Goal: Task Accomplishment & Management: Use online tool/utility

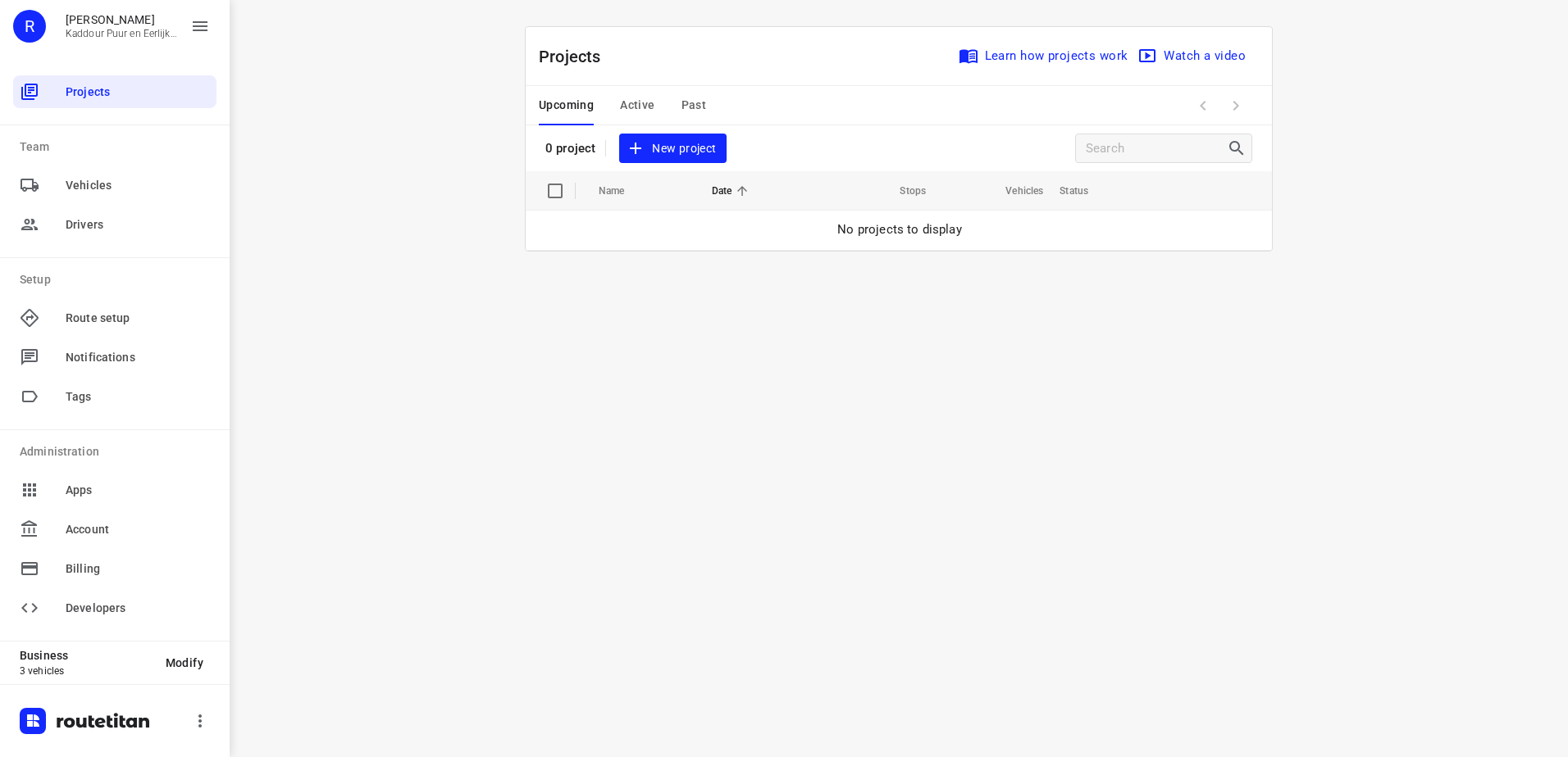
click at [680, 153] on span "New project" at bounding box center [672, 148] width 87 height 21
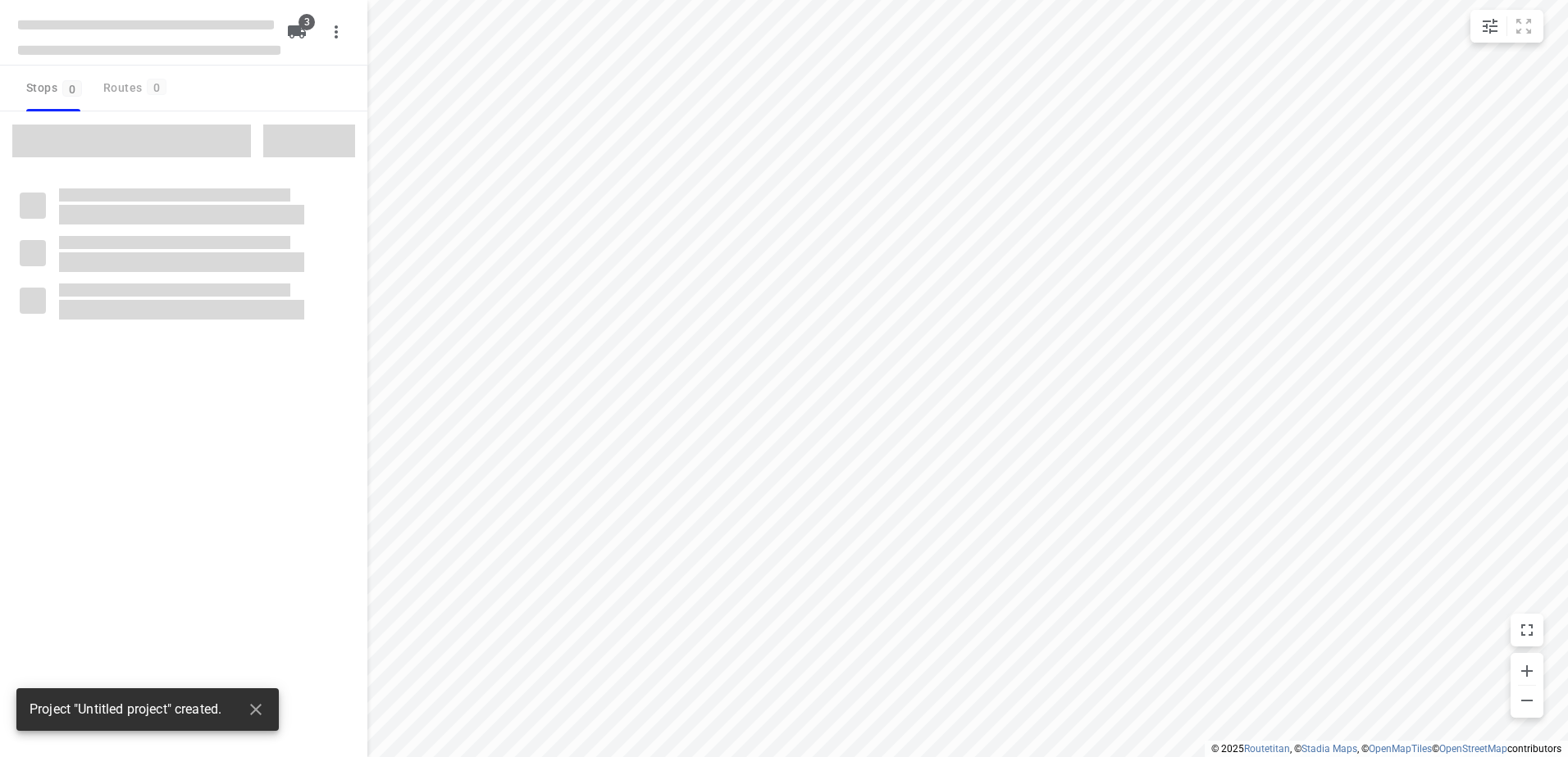
type input "distance"
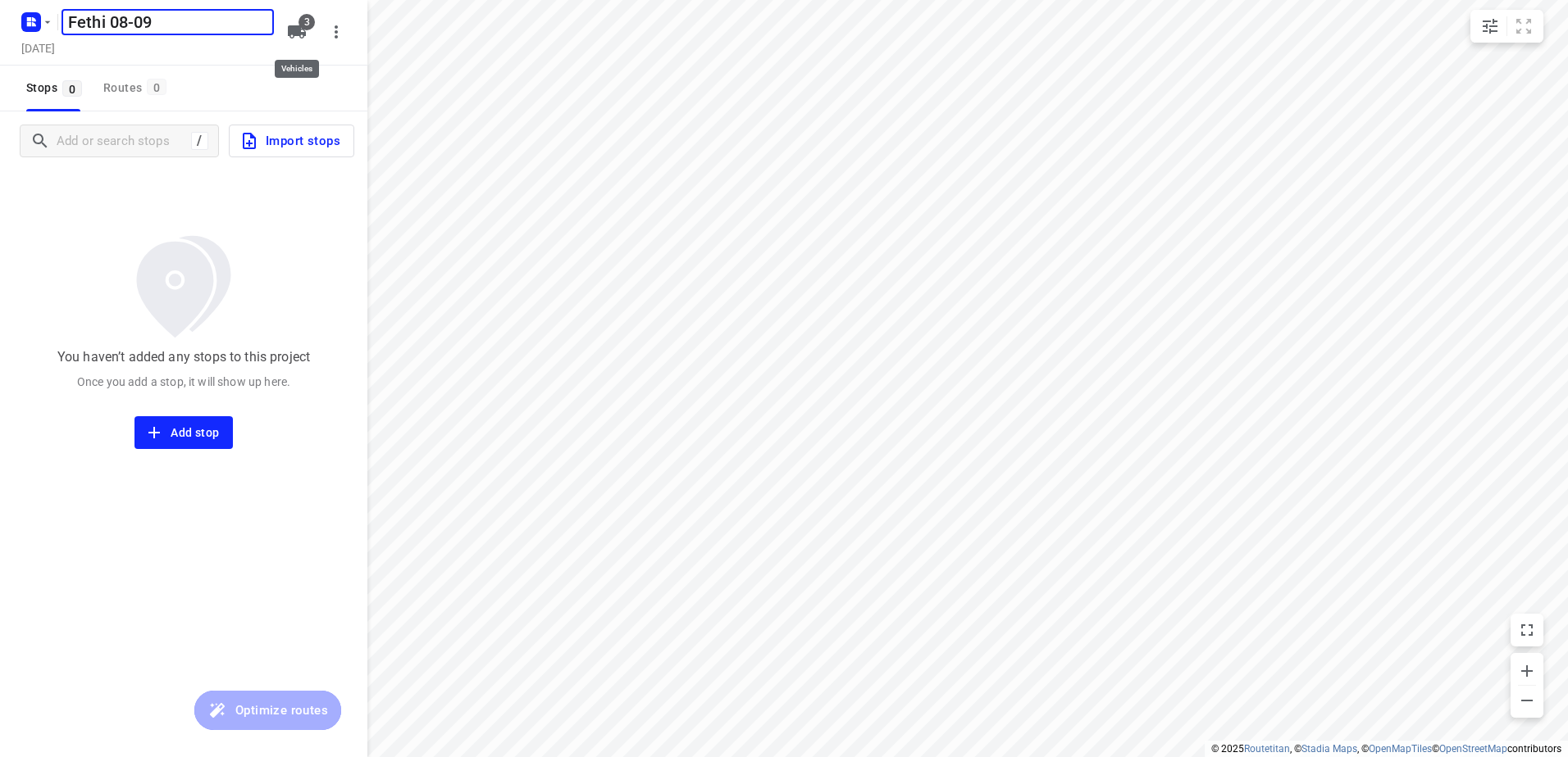
type input "Fethi 08-09"
click at [302, 29] on span "3" at bounding box center [297, 32] width 20 height 20
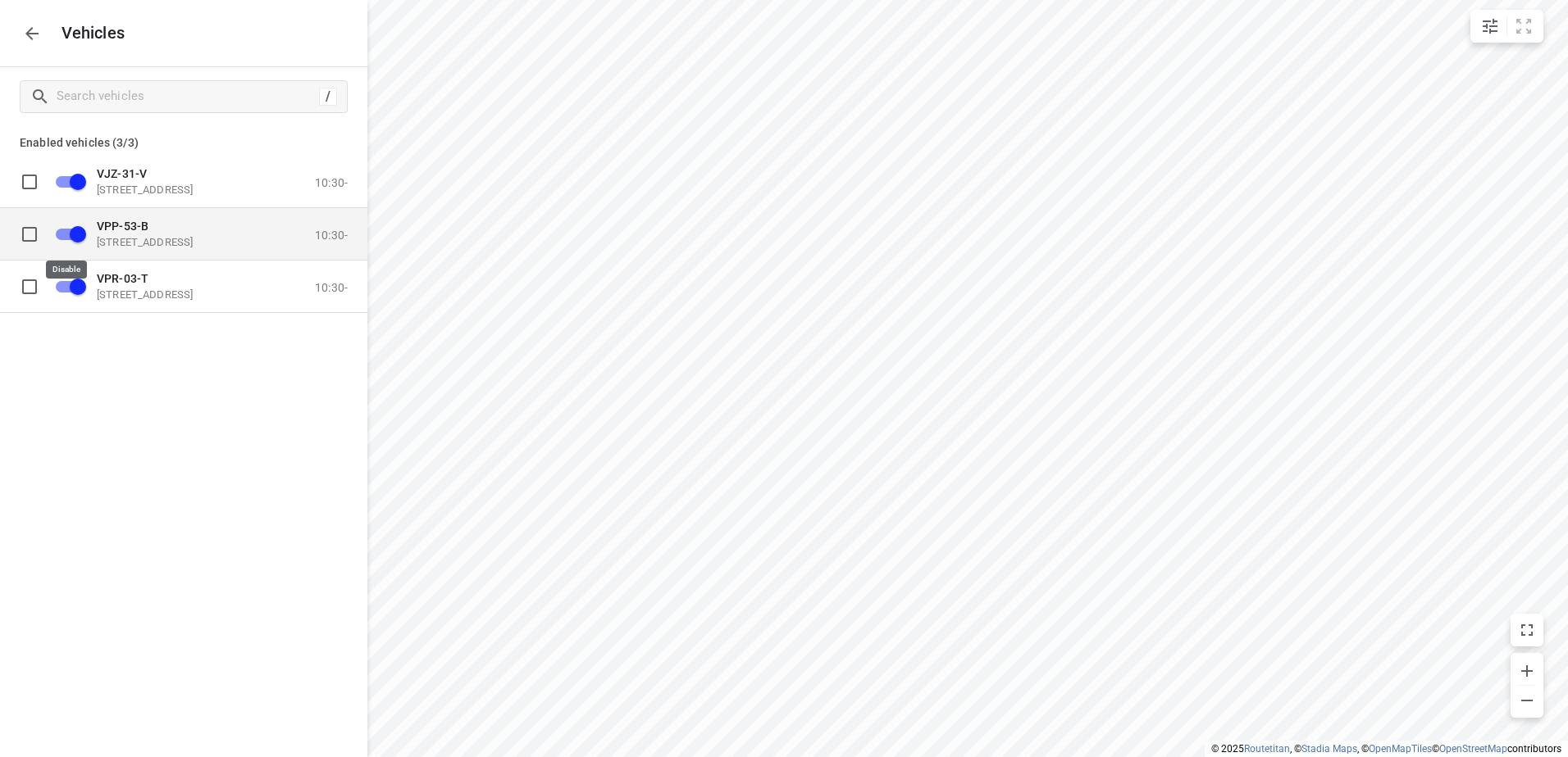
click at [67, 234] on input "grid" at bounding box center [77, 233] width 93 height 31
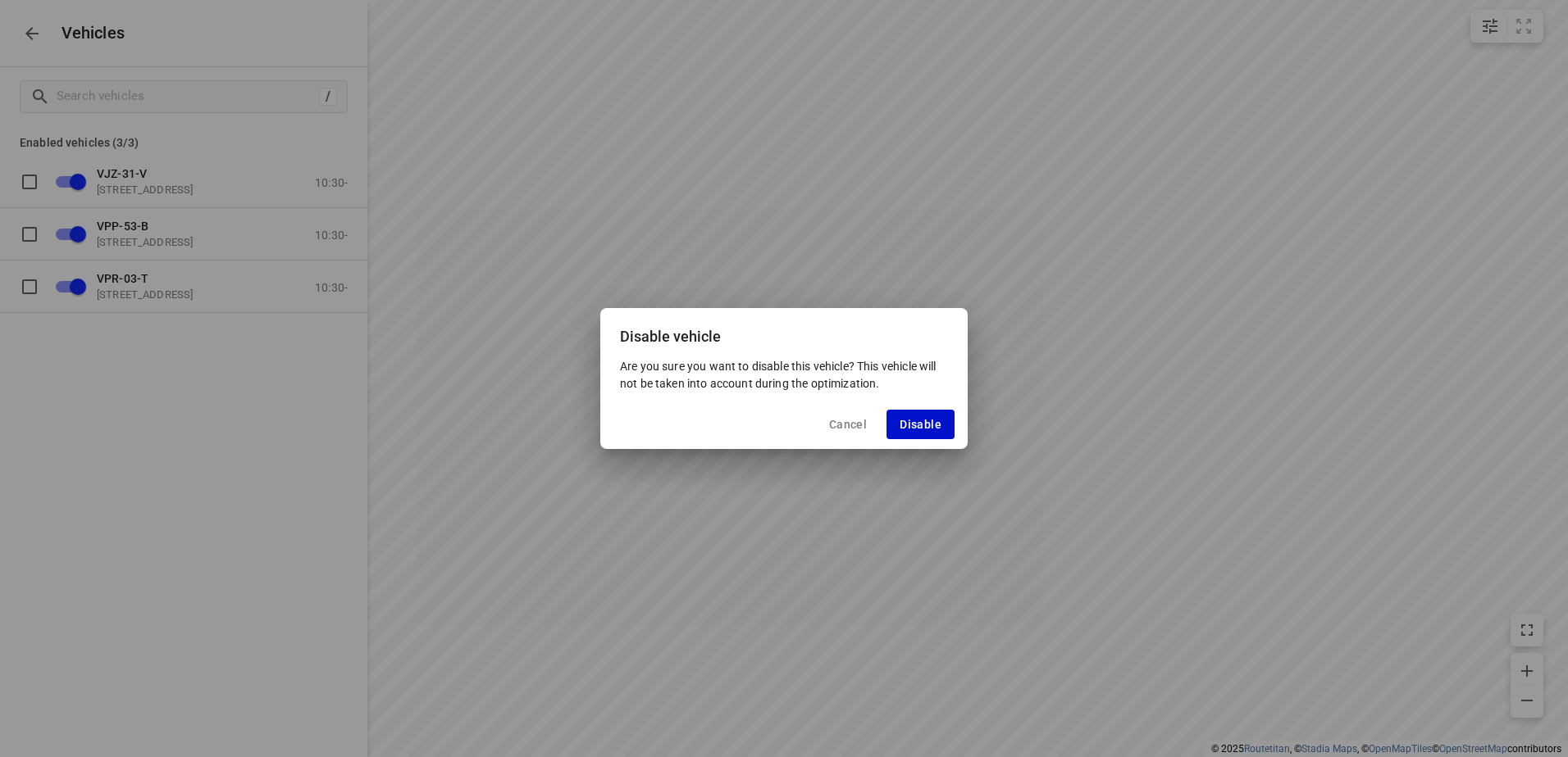
click at [920, 421] on span "Disable" at bounding box center [921, 424] width 42 height 13
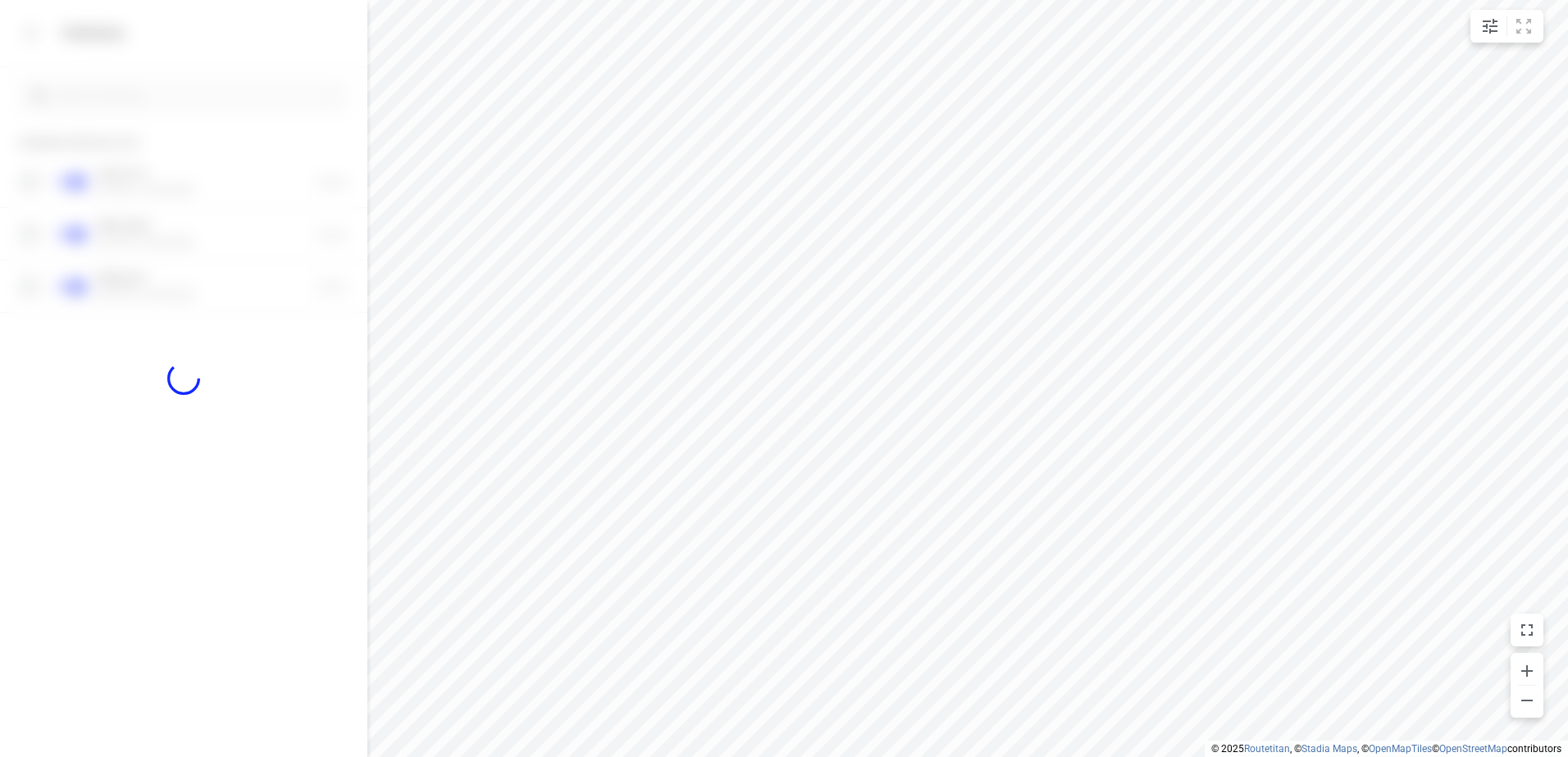
checkbox input "false"
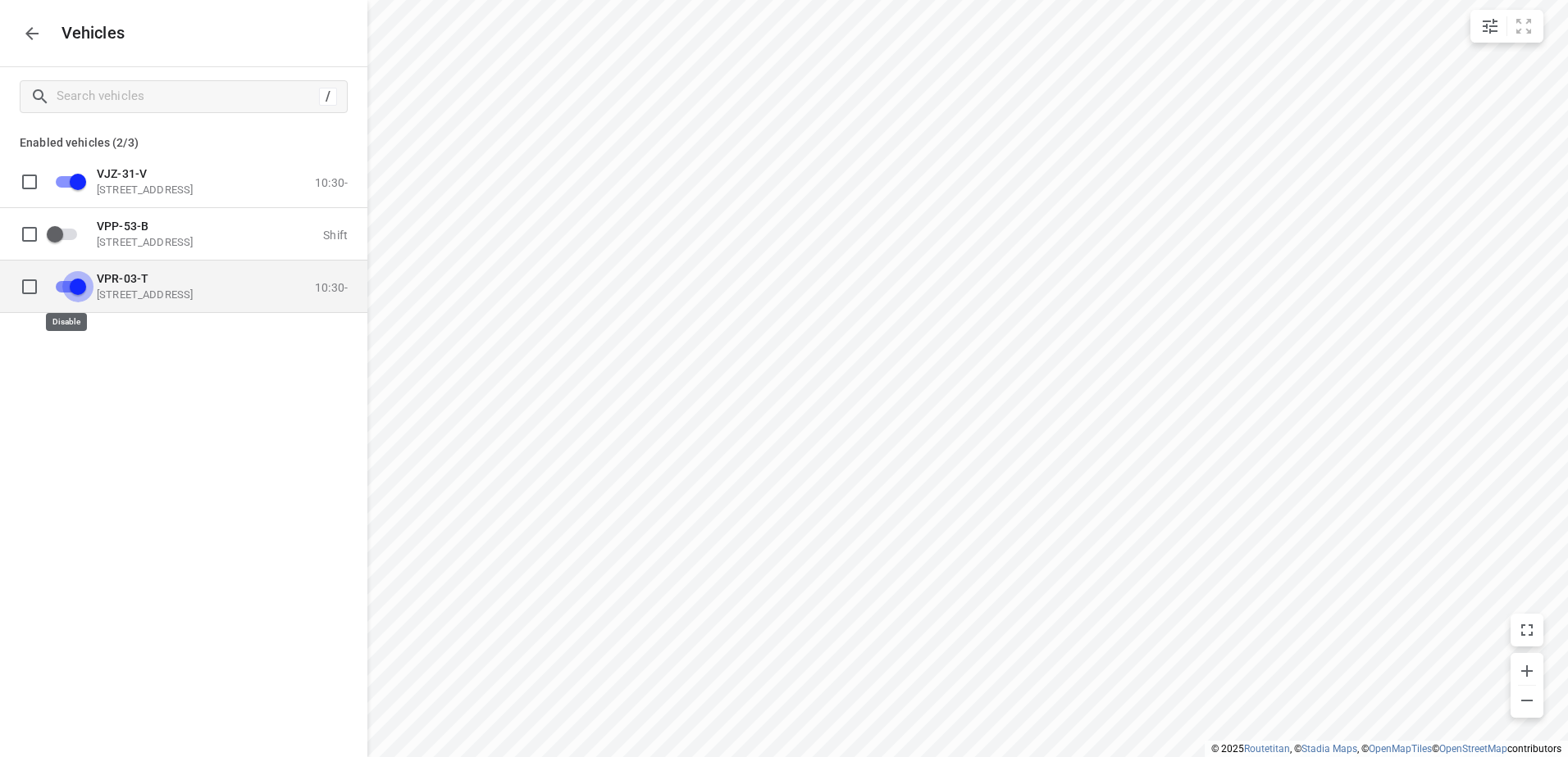
click at [71, 288] on input "grid" at bounding box center [77, 285] width 93 height 31
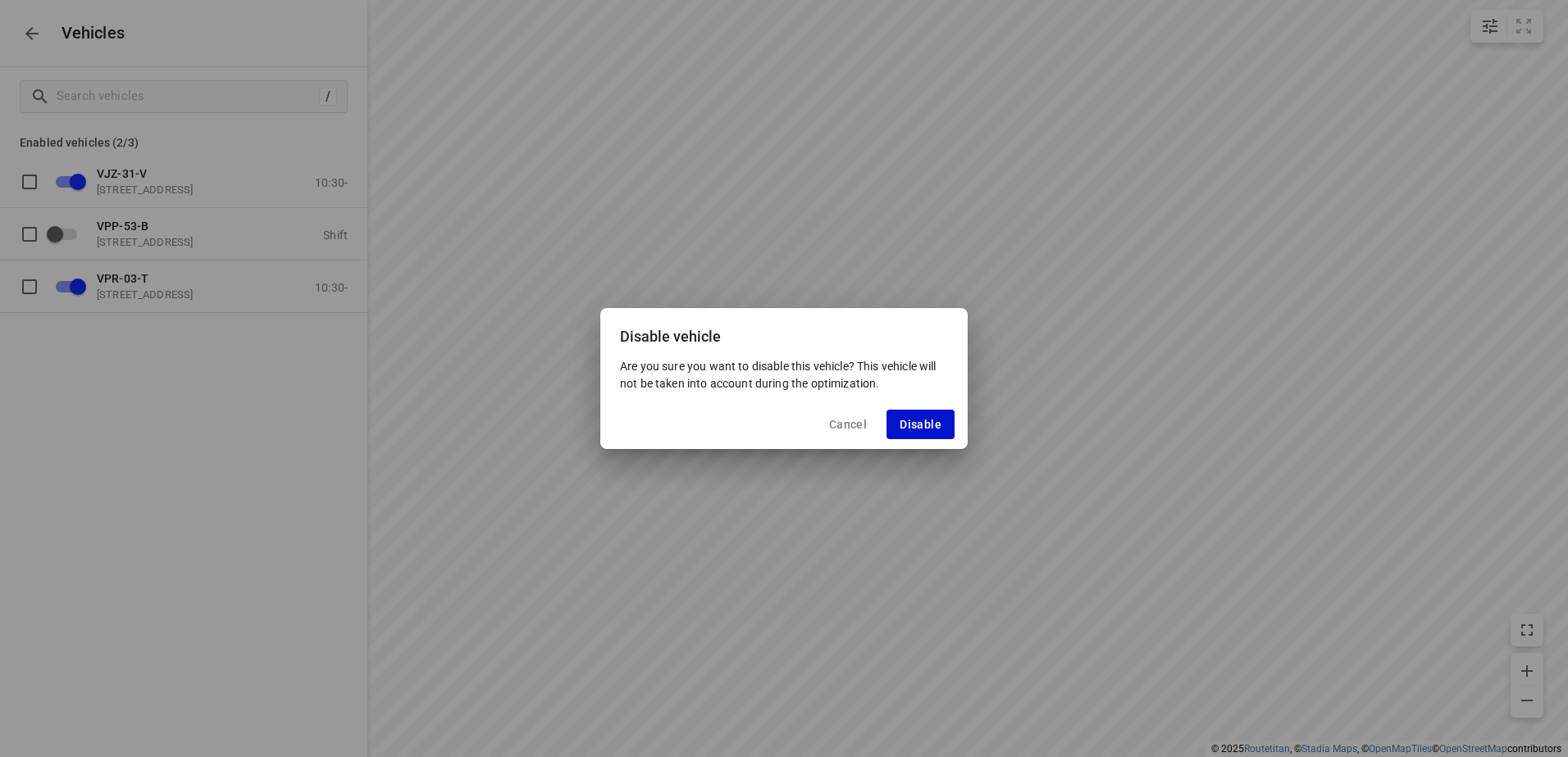
click at [928, 415] on button "Disable" at bounding box center [920, 425] width 68 height 30
checkbox input "false"
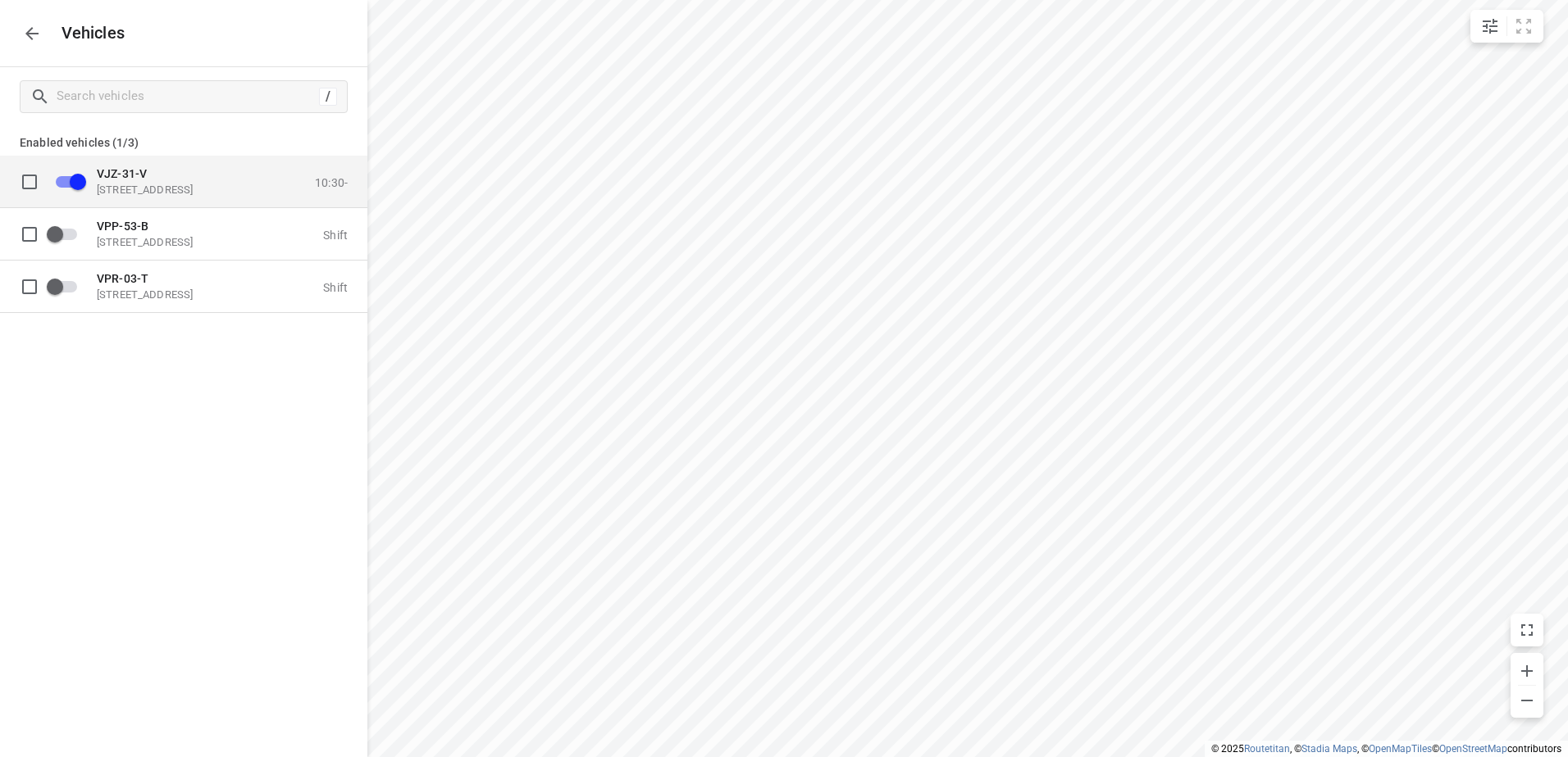
click at [173, 184] on p "[STREET_ADDRESS]" at bounding box center [179, 189] width 164 height 13
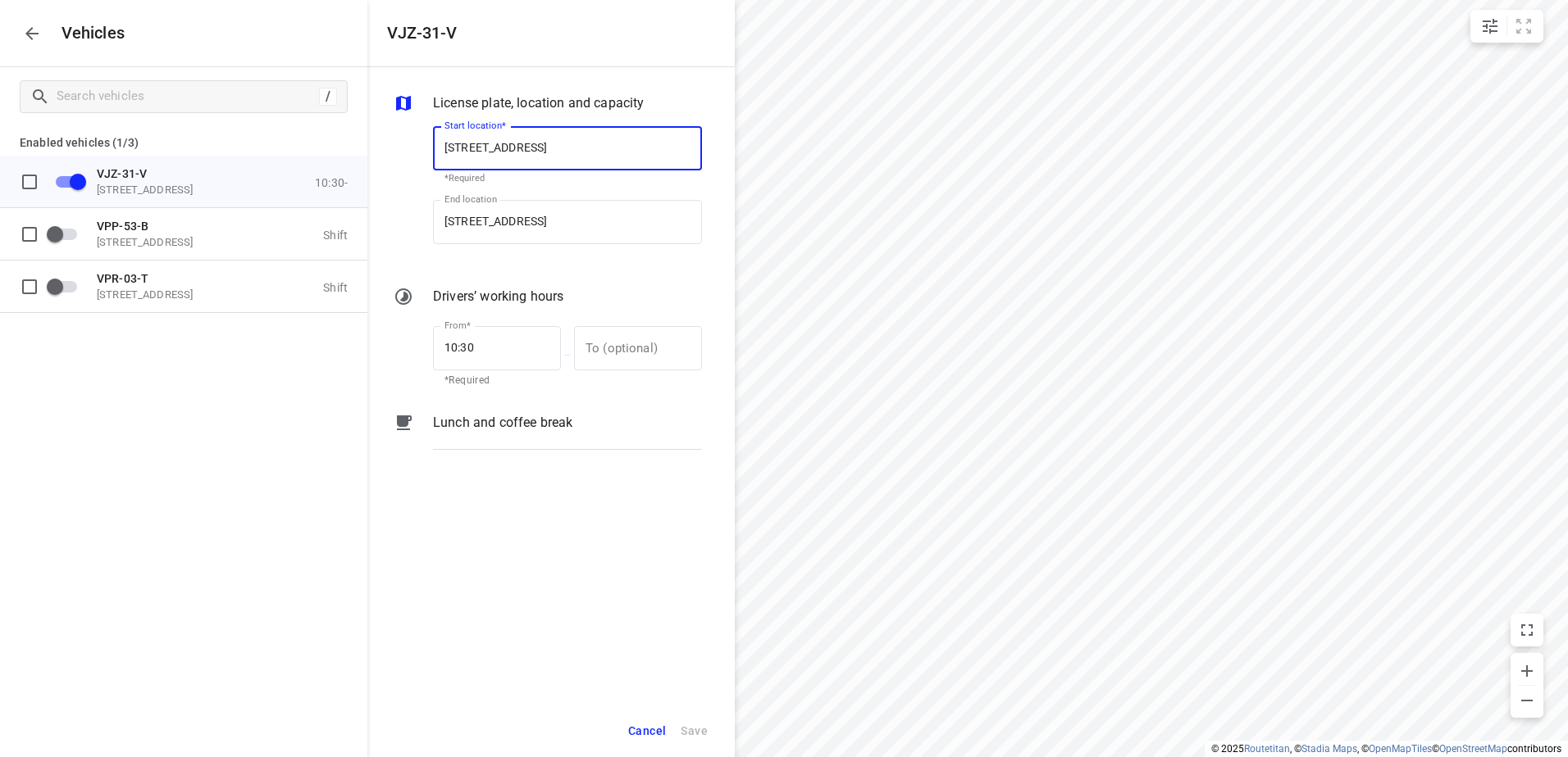
click at [556, 427] on p "Lunch and coffee break" at bounding box center [502, 423] width 140 height 20
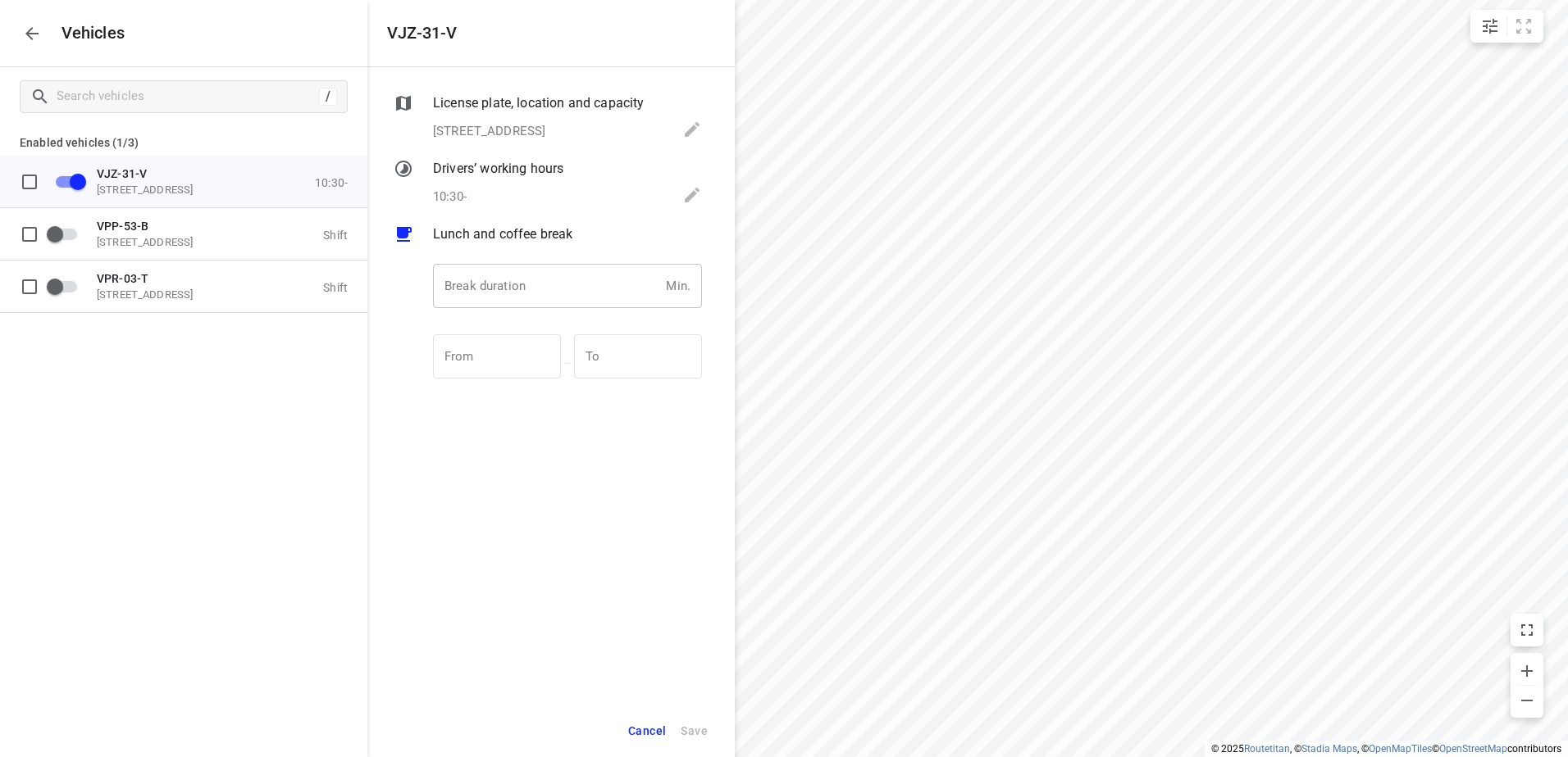
click at [539, 296] on input "number" at bounding box center [545, 286] width 227 height 45
type input "30"
click at [693, 730] on span "Save" at bounding box center [693, 731] width 27 height 21
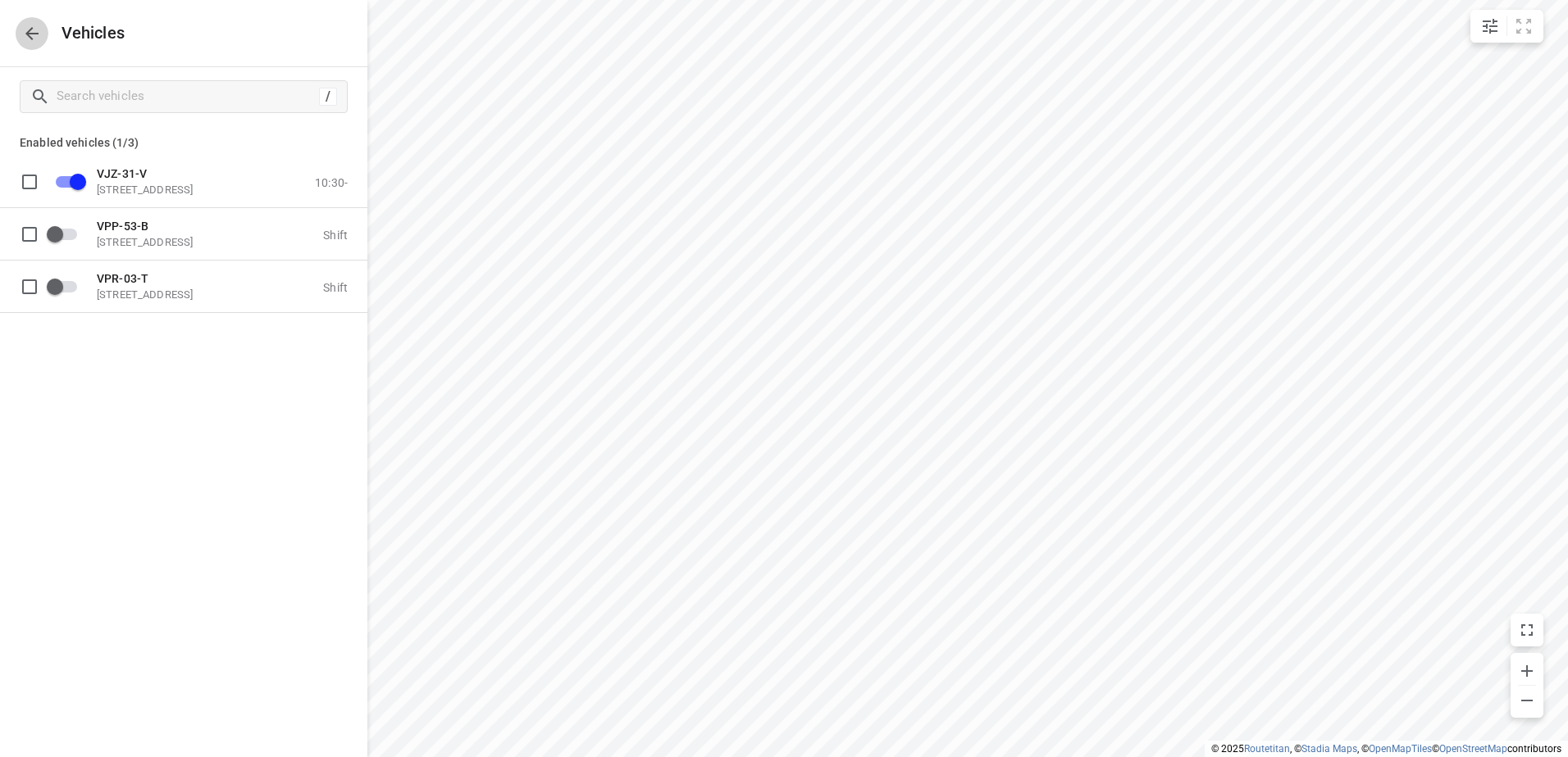
click at [36, 36] on icon "button" at bounding box center [32, 34] width 20 height 20
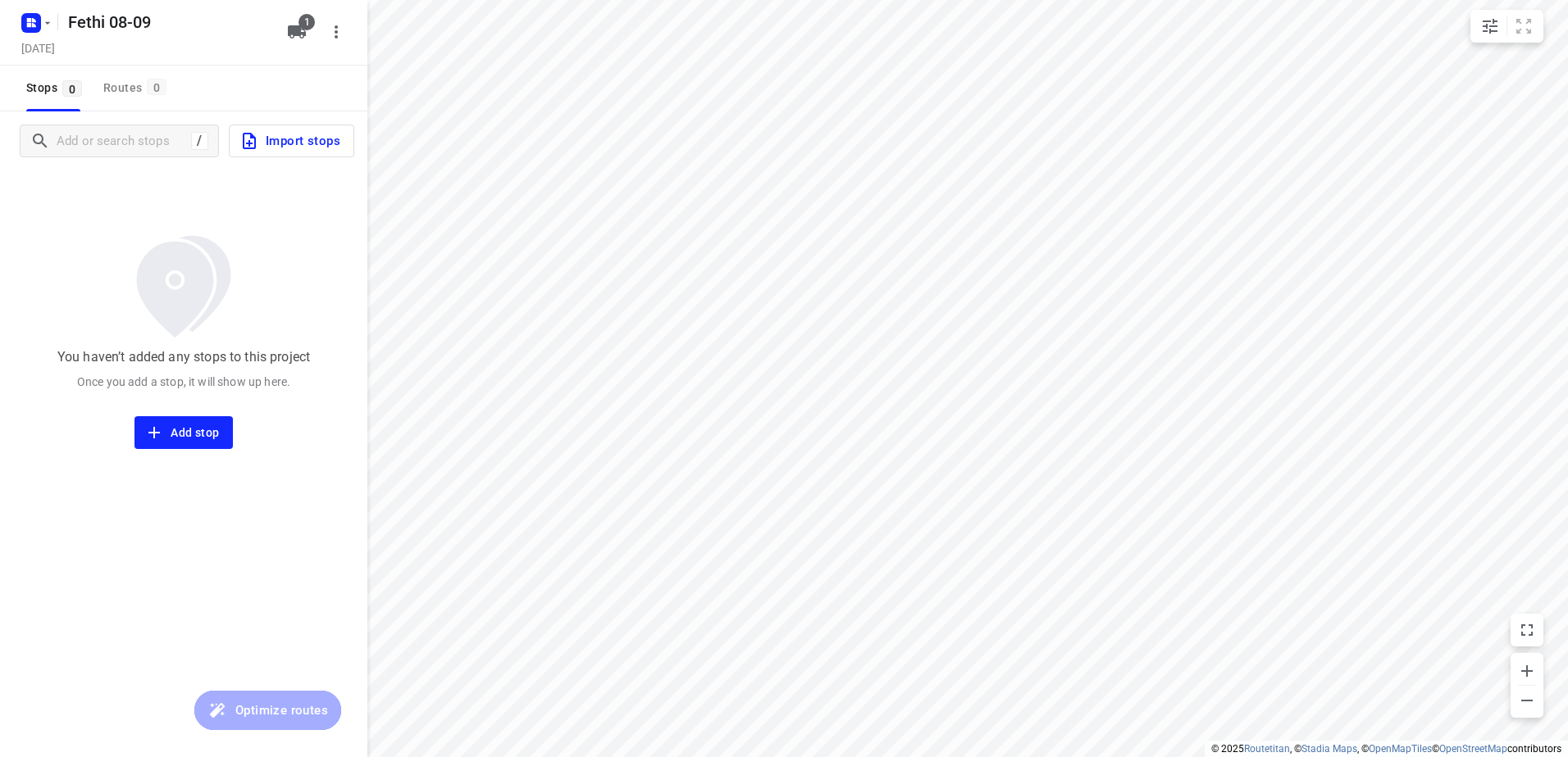
click at [296, 142] on span "Import stops" at bounding box center [290, 142] width 101 height 22
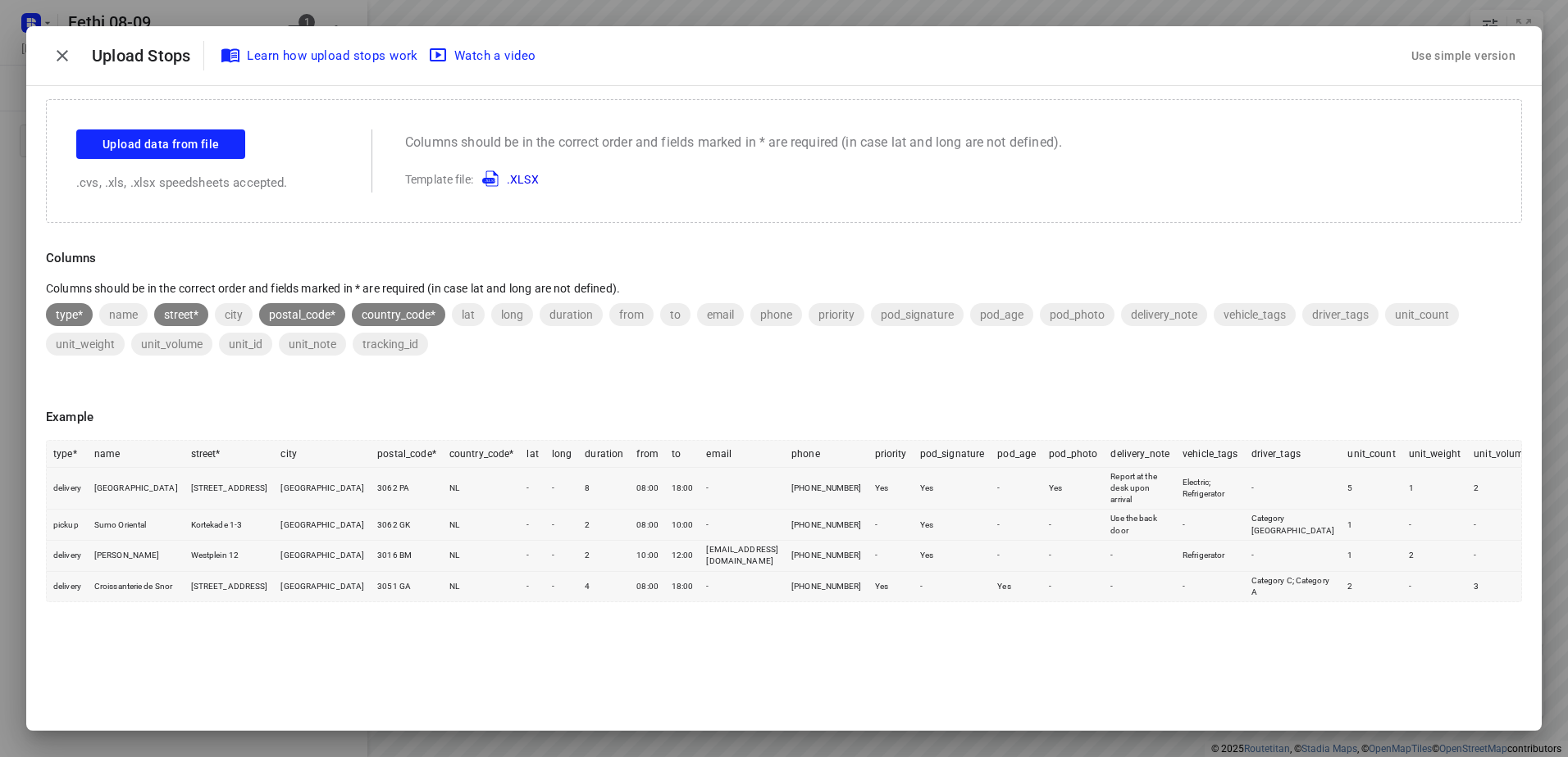
click at [1471, 51] on div "Use simple version" at bounding box center [1463, 55] width 111 height 27
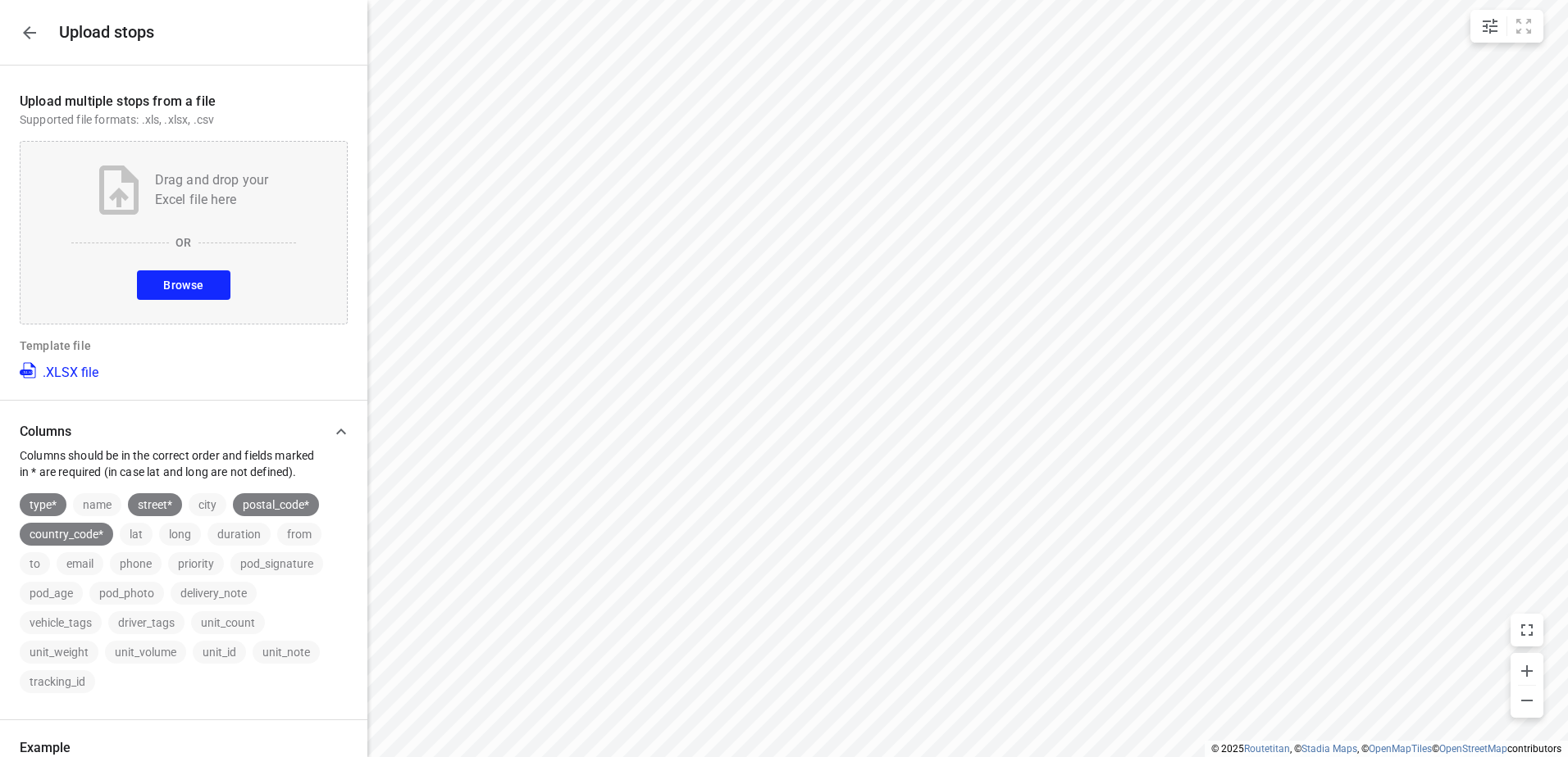
click at [184, 283] on span "Browse" at bounding box center [183, 285] width 41 height 21
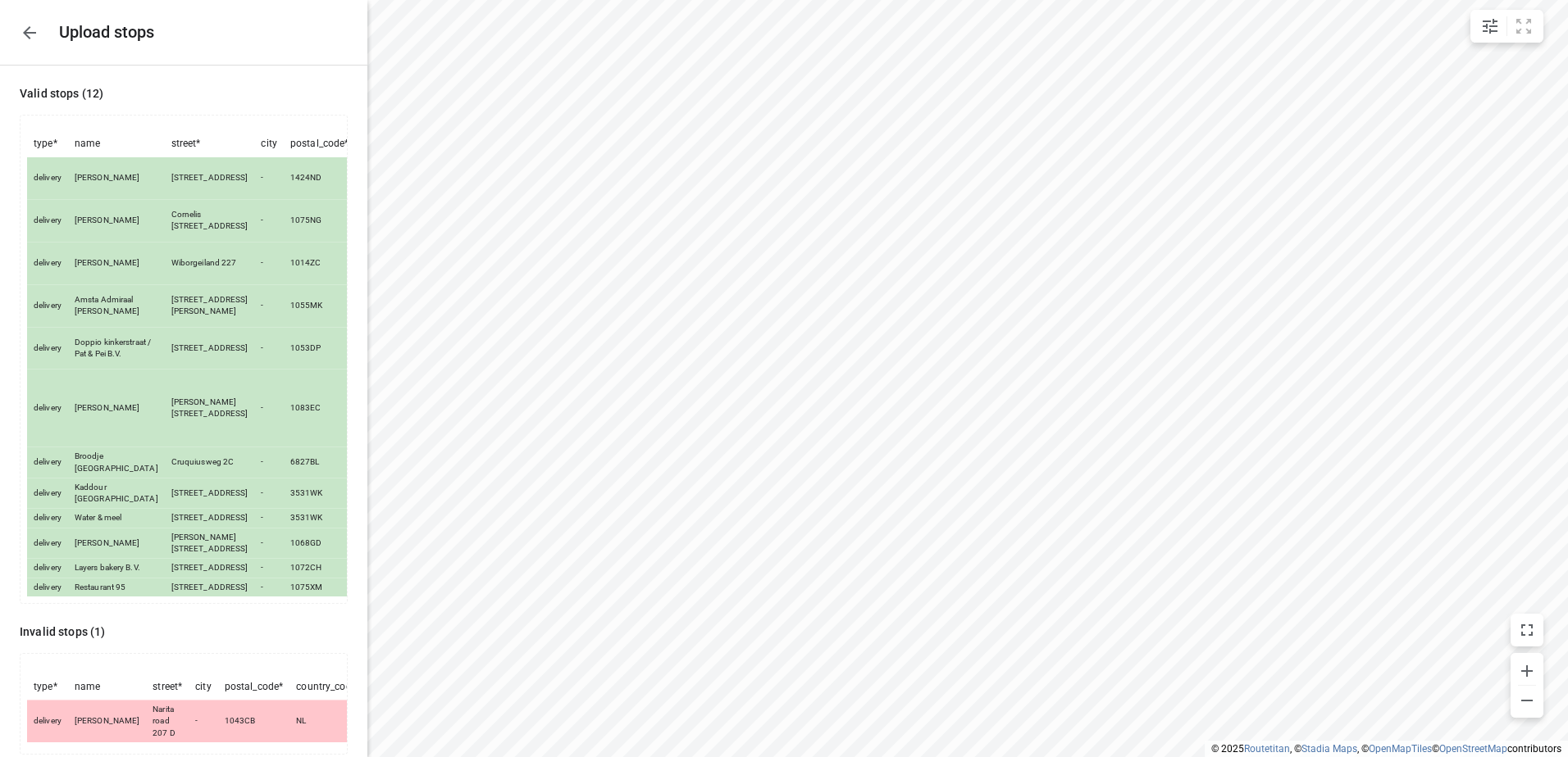
scroll to position [256, 0]
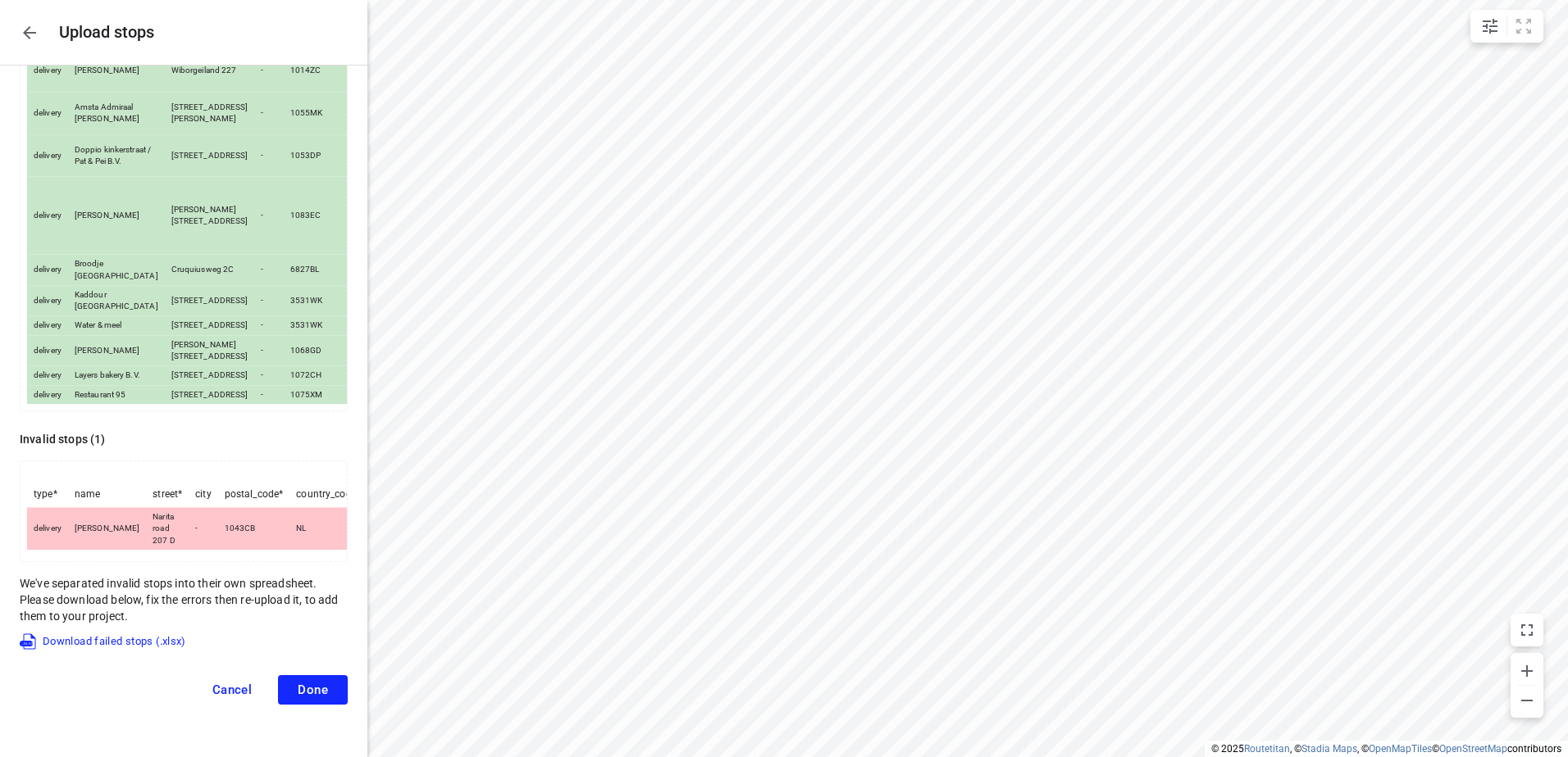
click at [225, 698] on span "Cancel" at bounding box center [233, 690] width 41 height 15
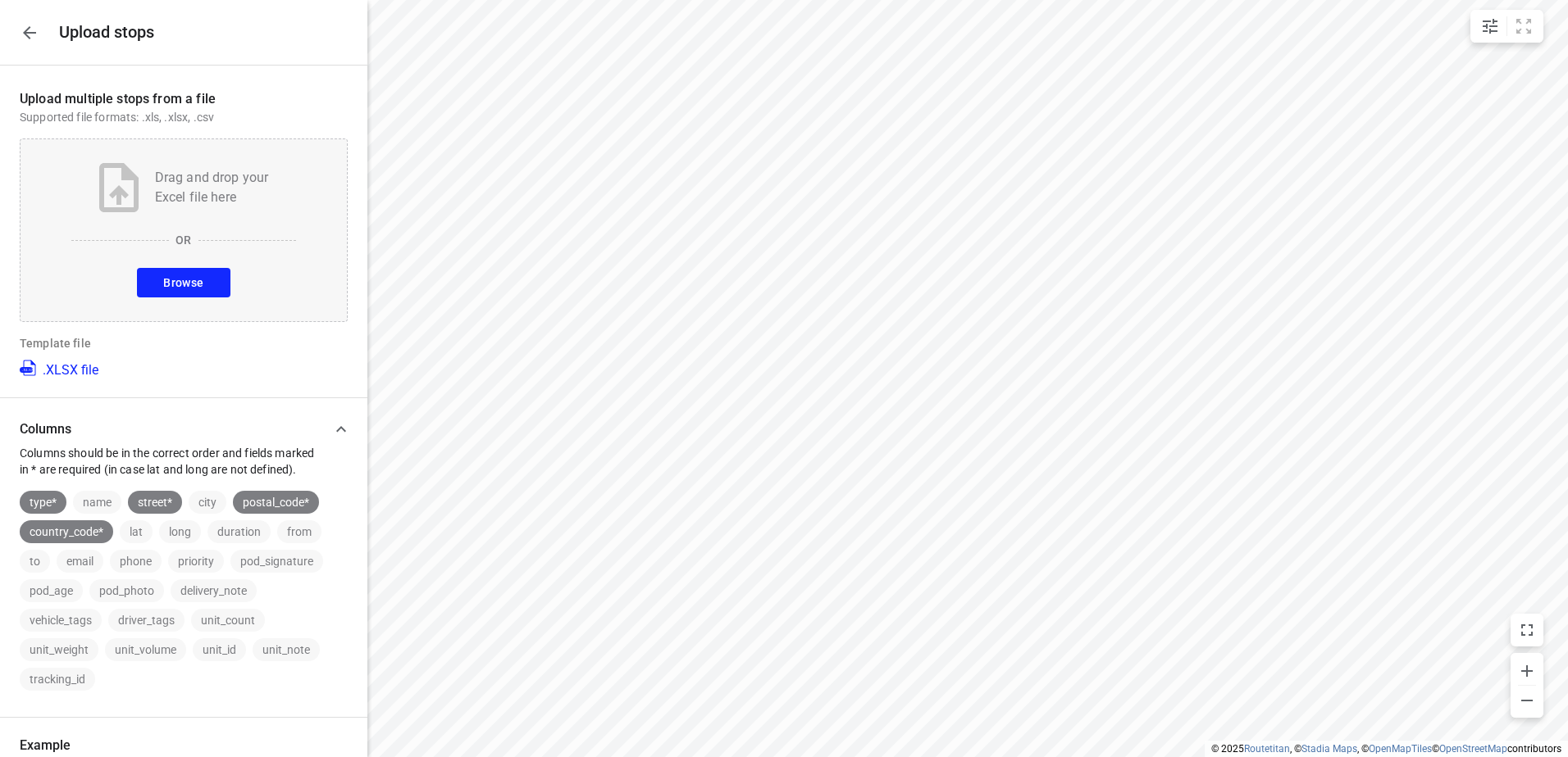
scroll to position [0, 0]
click at [27, 30] on icon "button" at bounding box center [29, 33] width 13 height 13
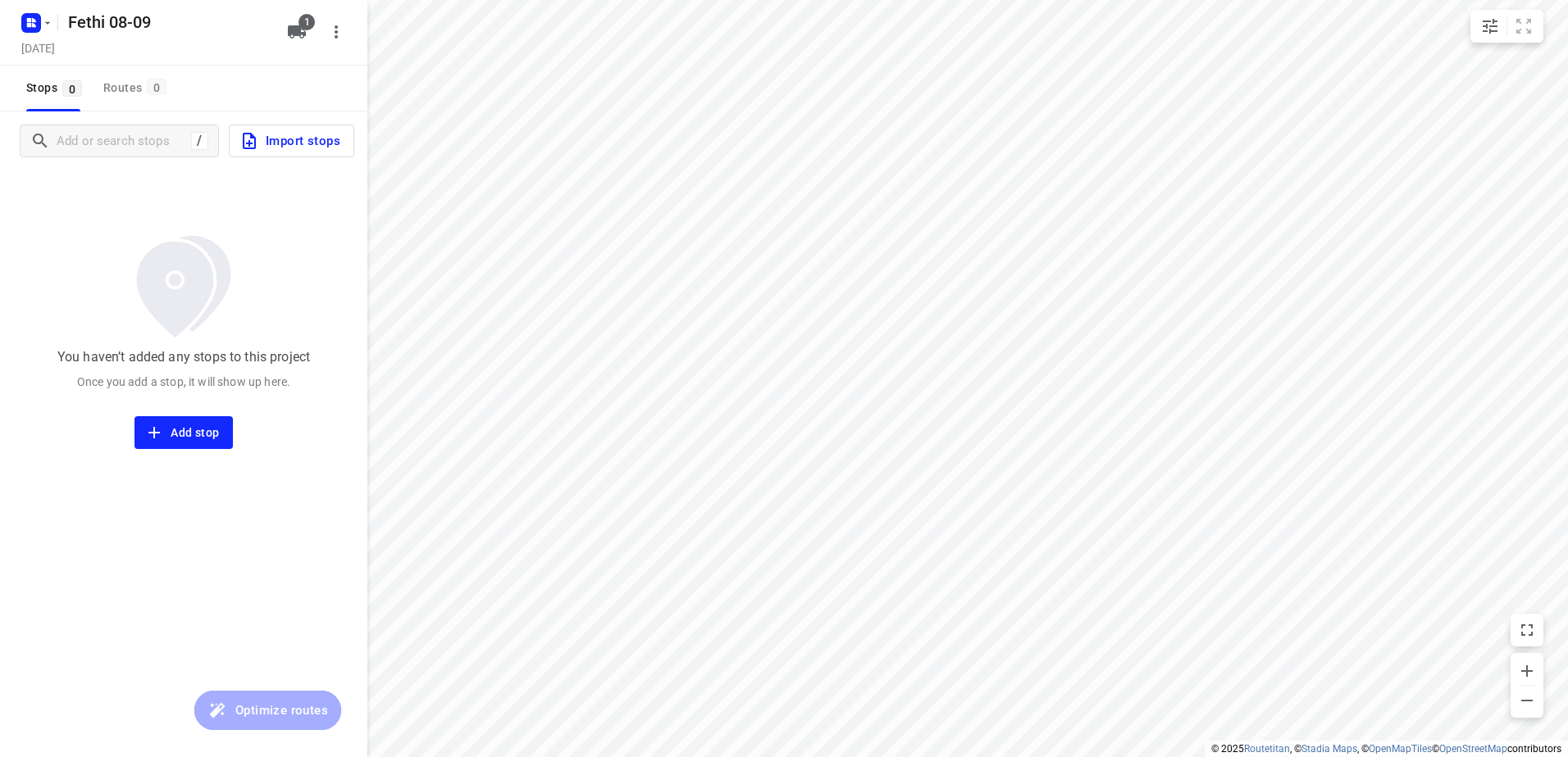
click at [304, 147] on span "Import stops" at bounding box center [290, 142] width 101 height 22
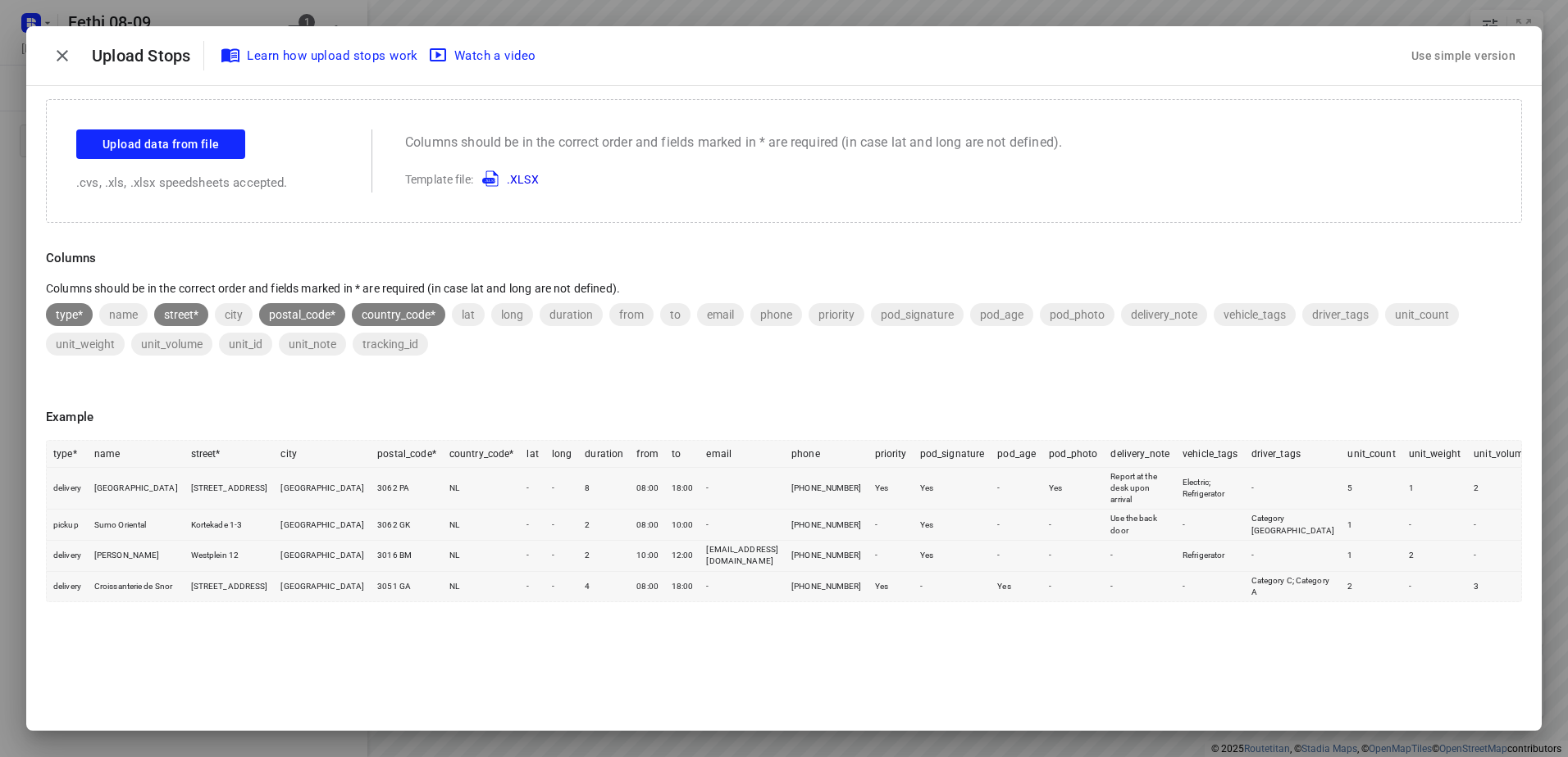
click at [1442, 54] on div "Use simple version" at bounding box center [1463, 55] width 111 height 27
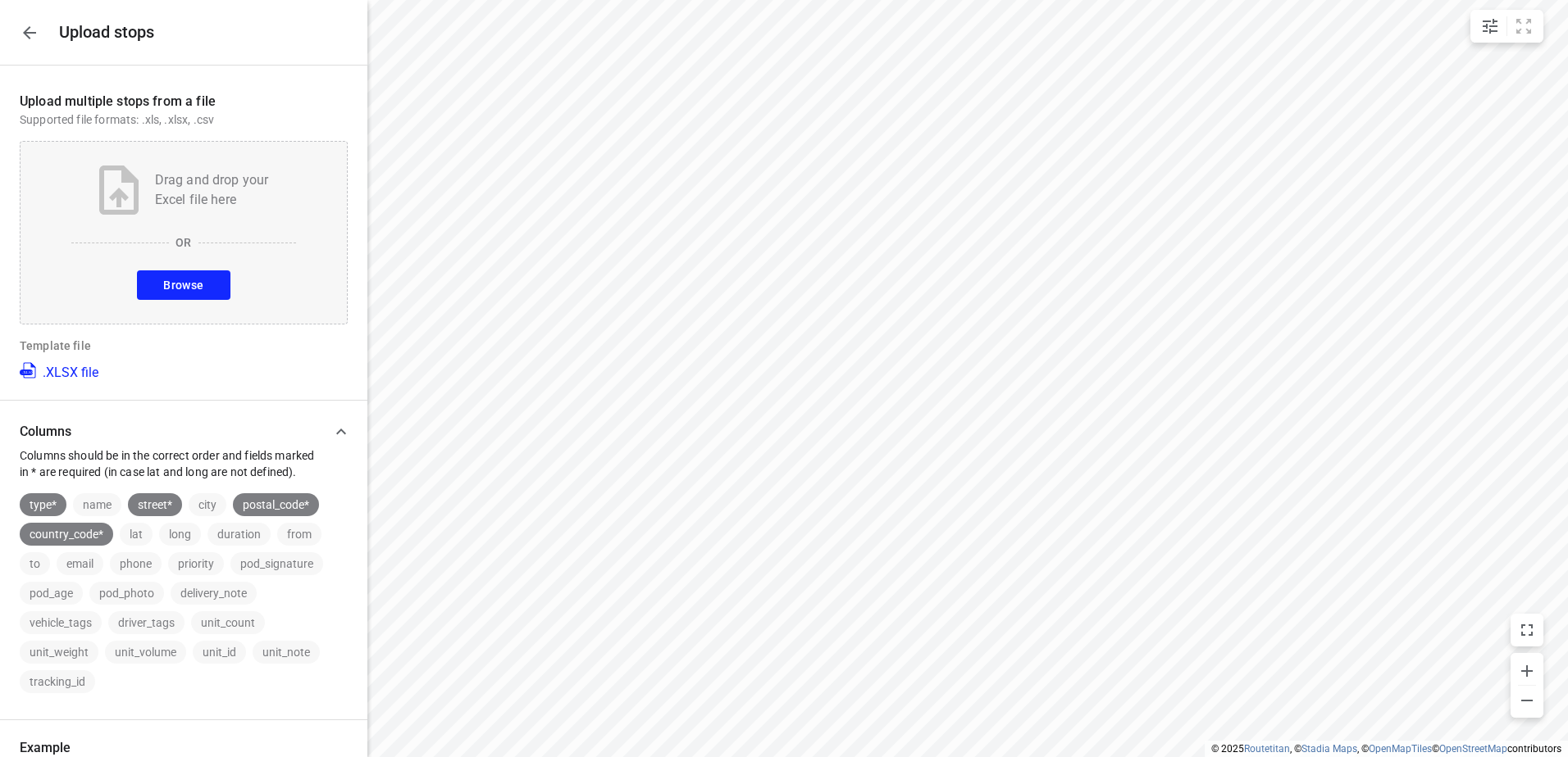
click at [173, 284] on span "Browse" at bounding box center [183, 285] width 41 height 21
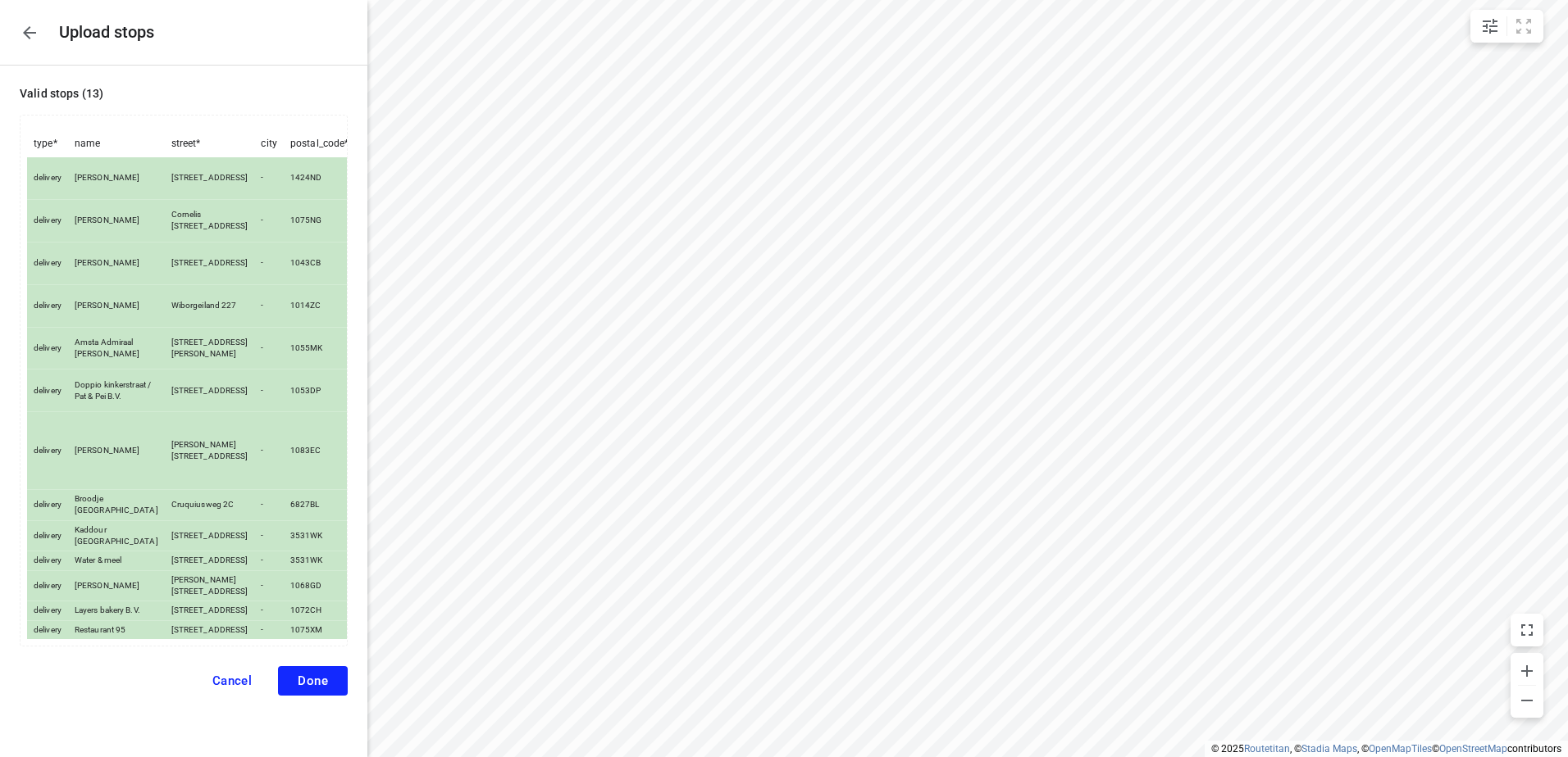
scroll to position [74, 0]
click at [298, 687] on span "Done" at bounding box center [313, 681] width 31 height 15
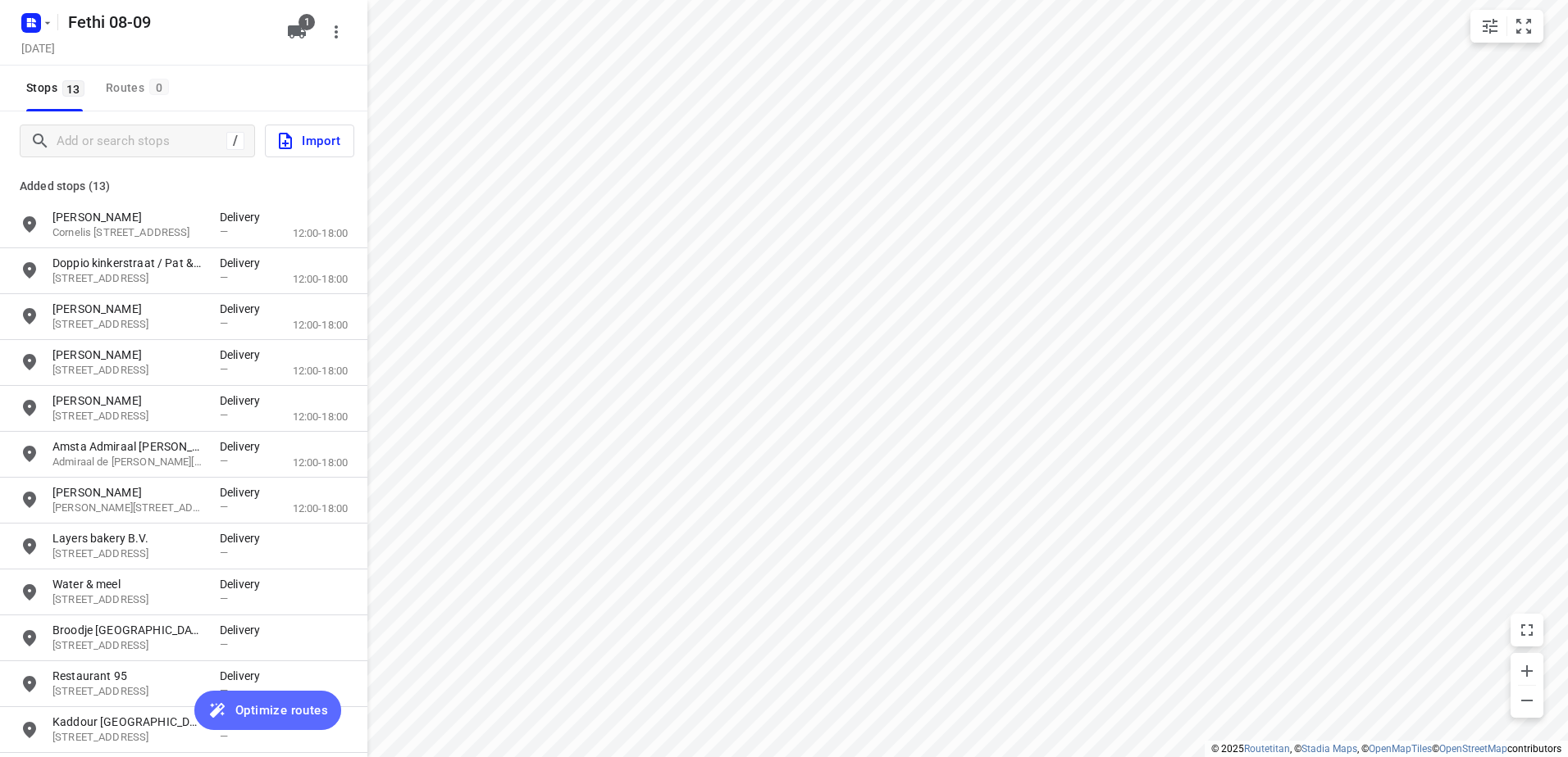
click at [281, 706] on span "Optimize routes" at bounding box center [282, 710] width 93 height 22
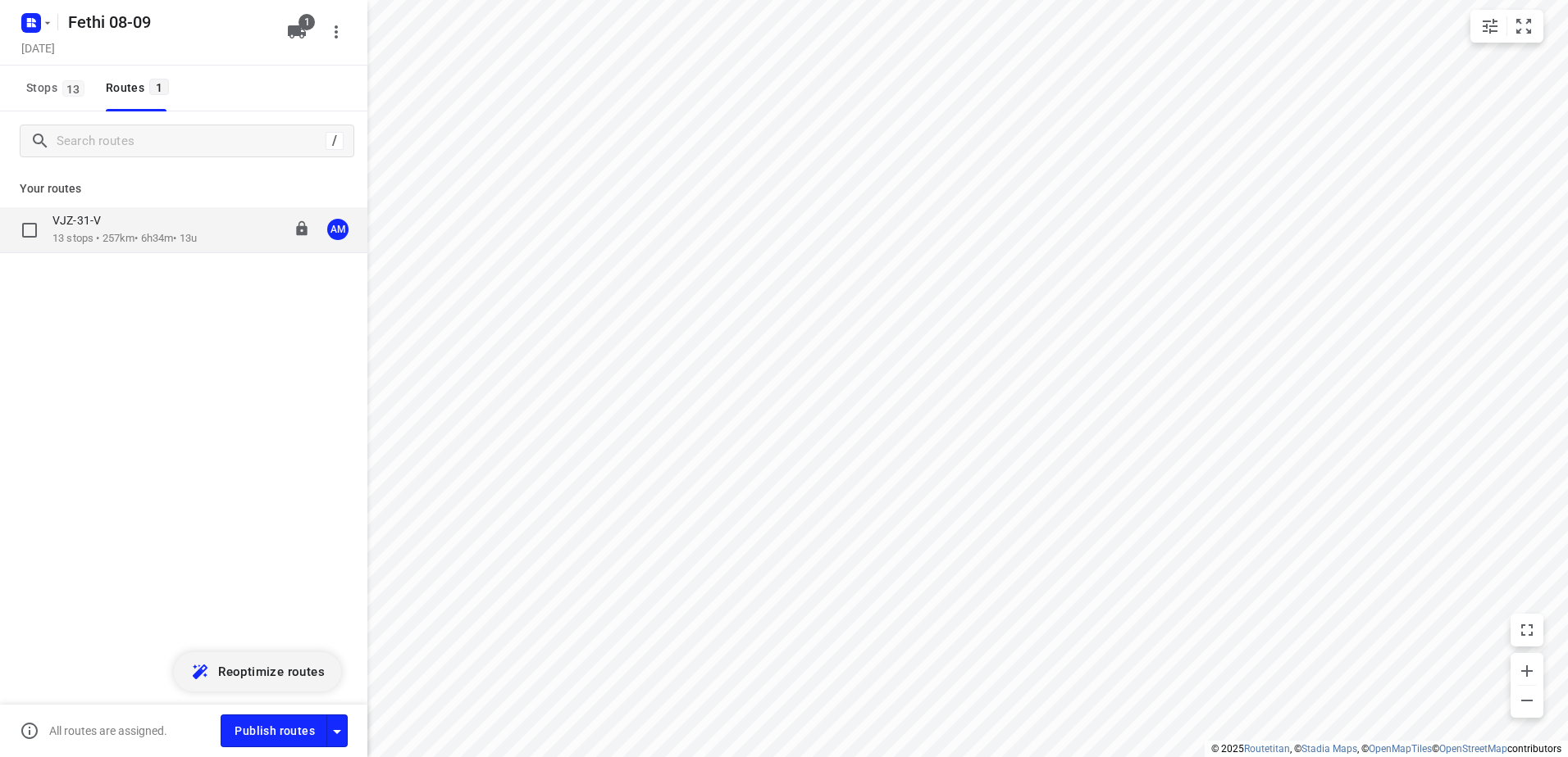
click at [108, 227] on p "VJZ-31-V" at bounding box center [81, 220] width 58 height 15
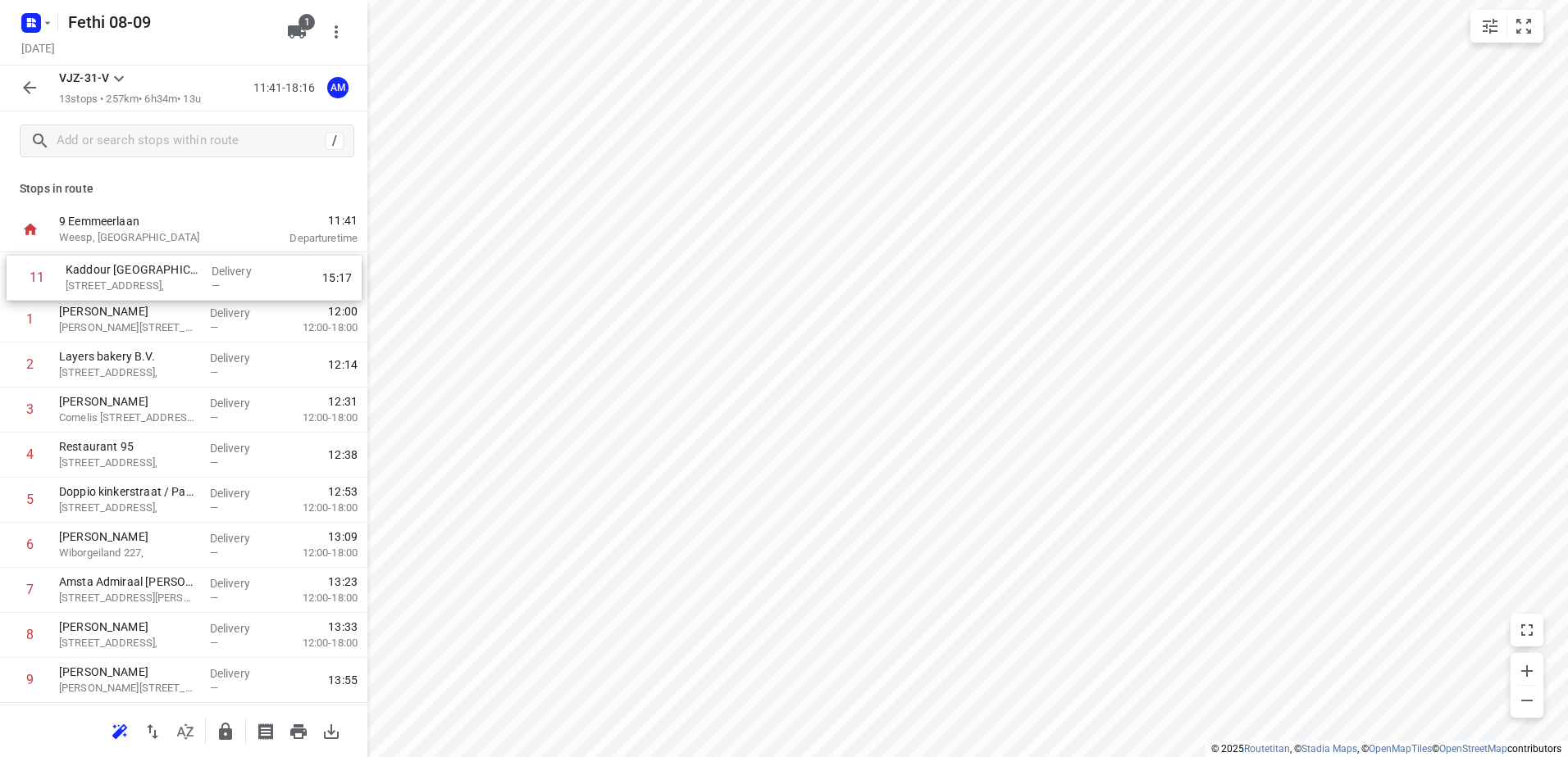
drag, startPoint x: 136, startPoint y: 555, endPoint x: 143, endPoint y: 278, distance: 277.1
click at [143, 278] on div "1 Eman Mostafa [STREET_ADDRESS], Delivery — 12:00 12:00-18:00 2 Layers bakery B…" at bounding box center [183, 545] width 367 height 586
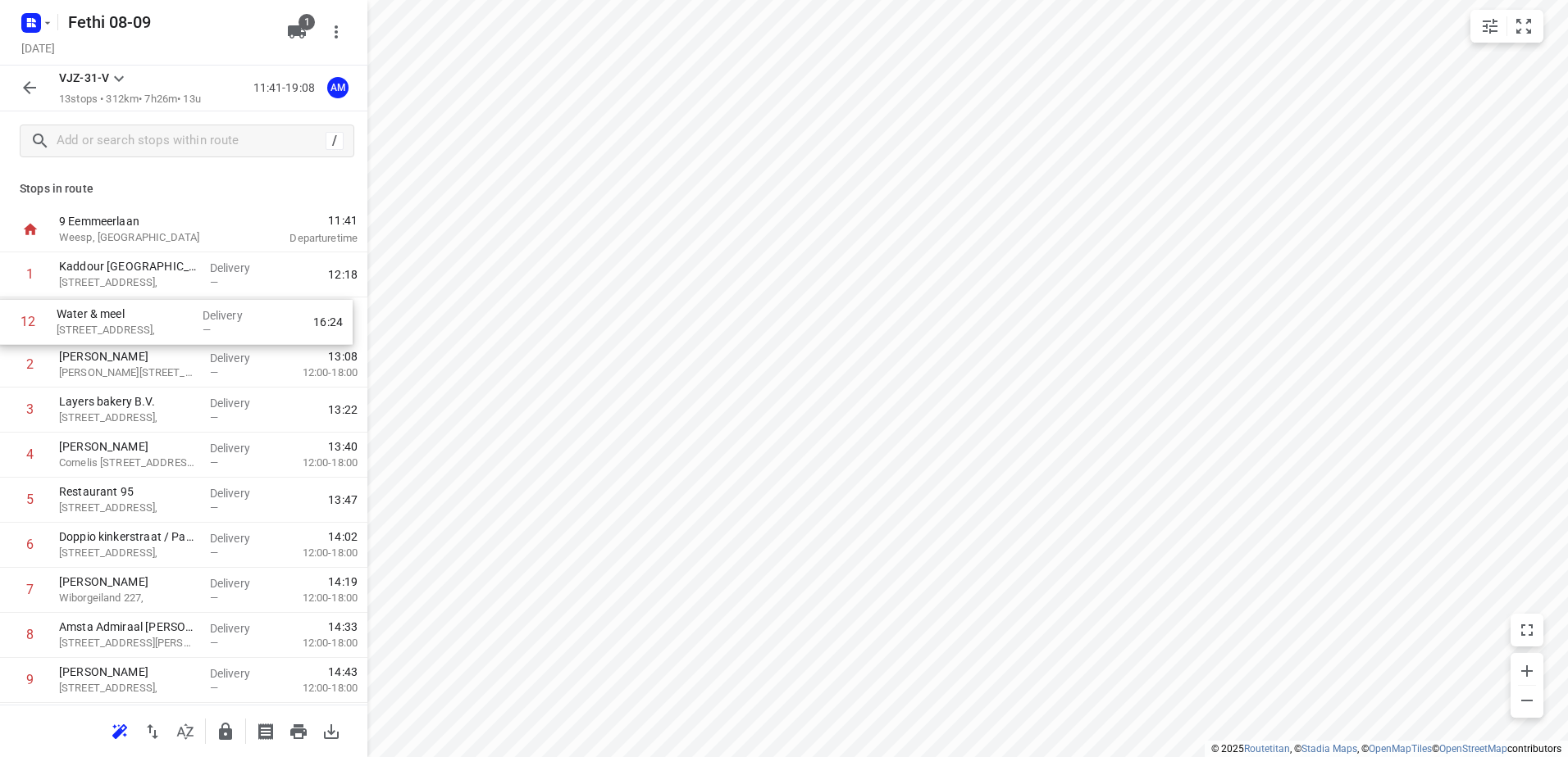
drag, startPoint x: 130, startPoint y: 603, endPoint x: 128, endPoint y: 321, distance: 282.0
click at [128, 321] on div "1 Kaddour Utrecht [STREET_ADDRESS], Delivery — 12:18 2 Eman Mostafa [STREET_ADD…" at bounding box center [183, 545] width 367 height 586
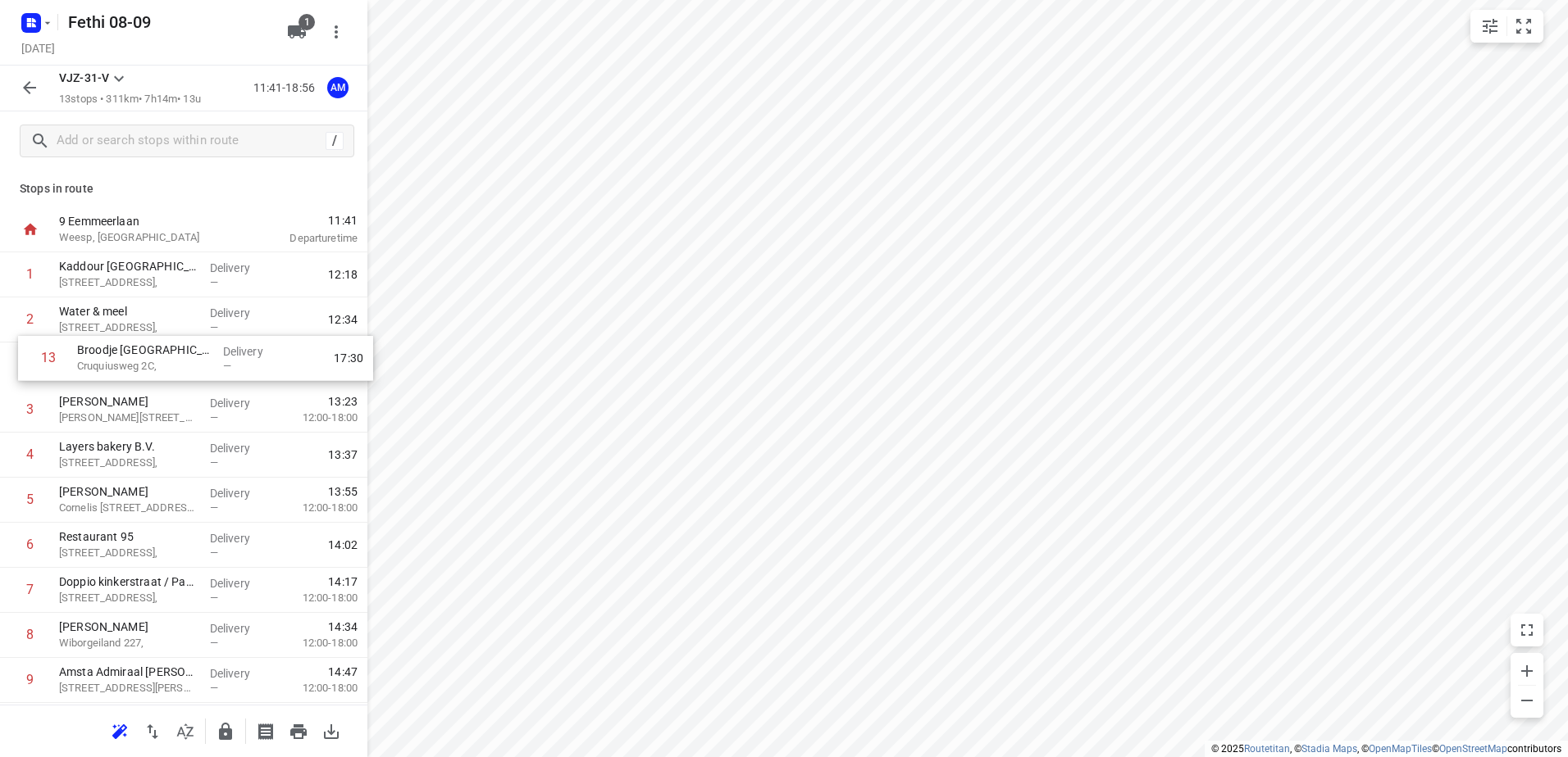
drag, startPoint x: 104, startPoint y: 634, endPoint x: 122, endPoint y: 347, distance: 287.6
click at [122, 347] on div "1 Kaddour Utrecht [STREET_ADDRESS], Delivery — 12:18 2 Water & meel [STREET_ADD…" at bounding box center [183, 545] width 367 height 586
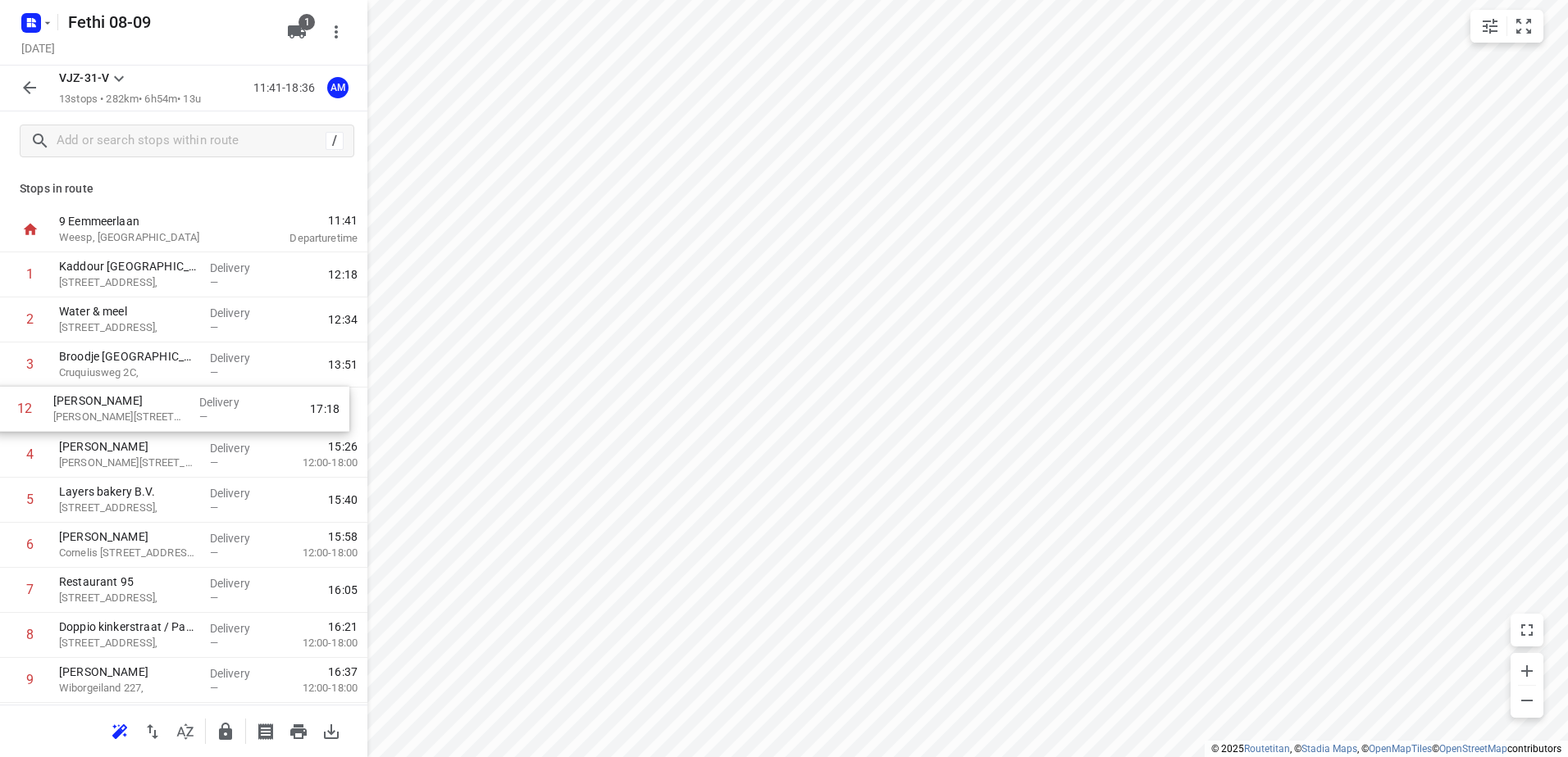
drag, startPoint x: 127, startPoint y: 601, endPoint x: 122, endPoint y: 413, distance: 188.1
click at [122, 413] on div "1 Kaddour Utrecht [STREET_ADDRESS], Delivery — 12:18 2 Water & meel [STREET_ADD…" at bounding box center [183, 545] width 367 height 586
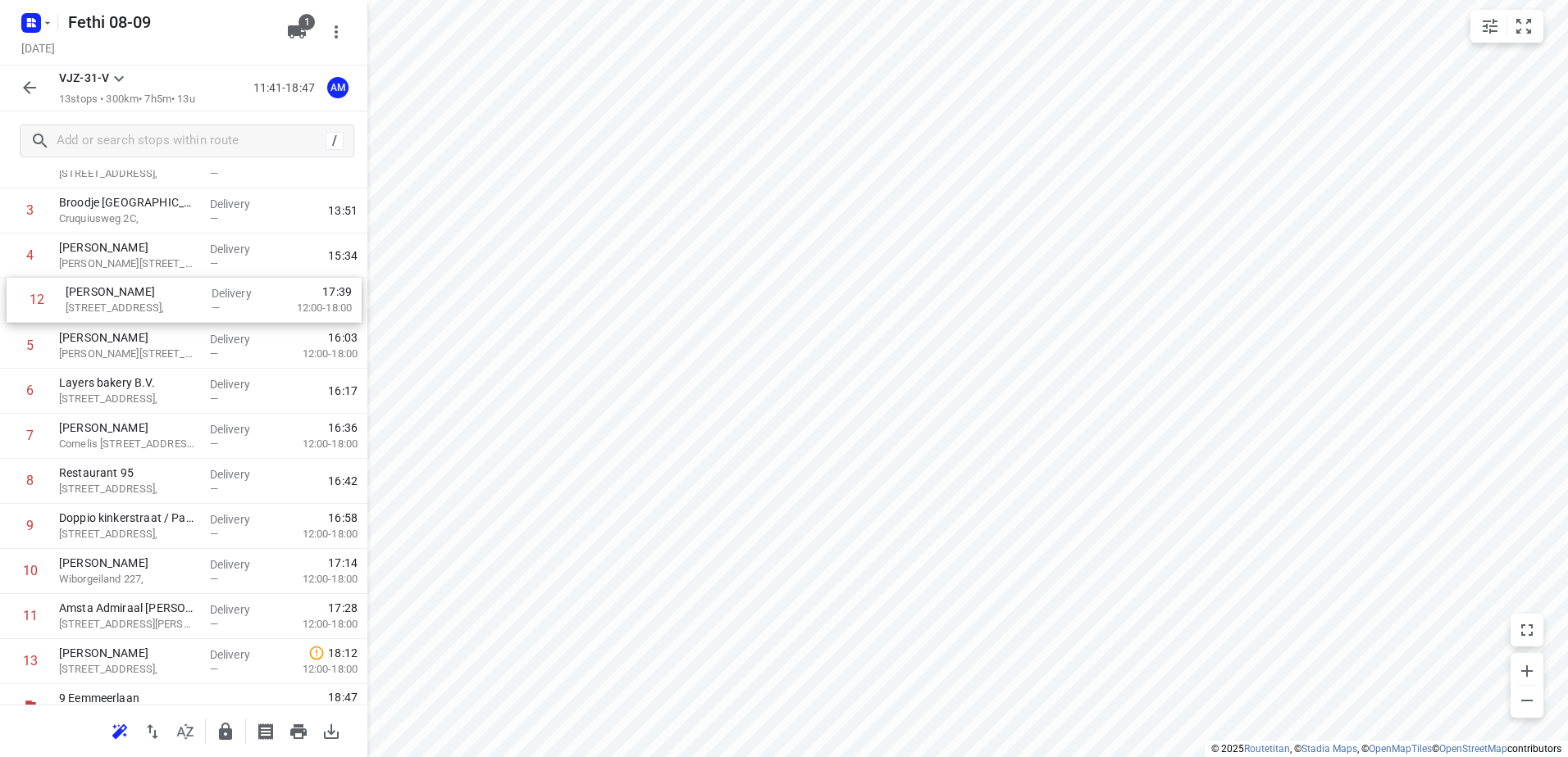
scroll to position [153, 0]
drag, startPoint x: 108, startPoint y: 614, endPoint x: 119, endPoint y: 311, distance: 303.2
click at [119, 311] on div "1 Kaddour Utrecht [STREET_ADDRESS], Delivery — 12:18 2 Water & meel [STREET_ADD…" at bounding box center [183, 392] width 367 height 586
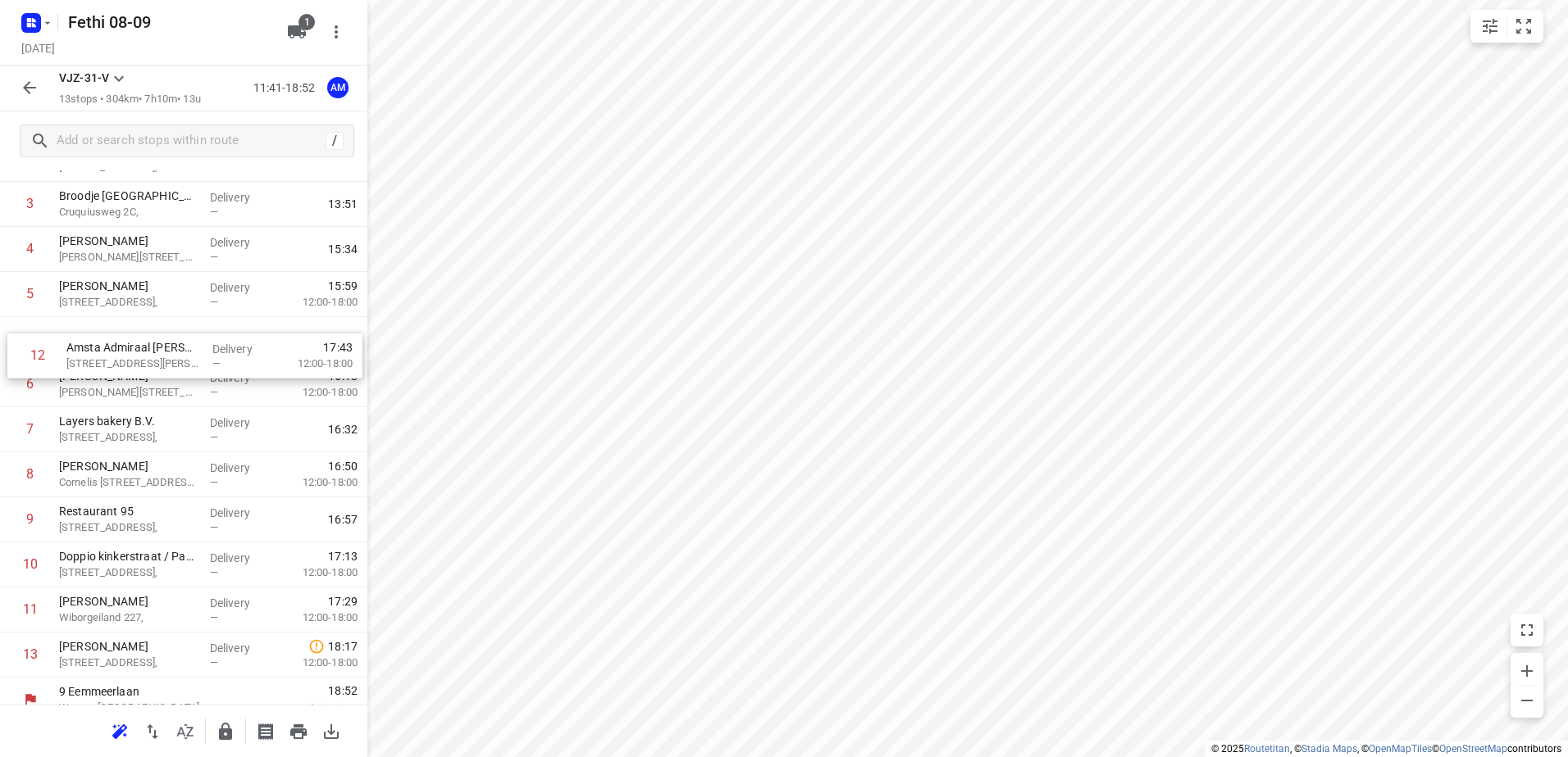
drag, startPoint x: 84, startPoint y: 619, endPoint x: 93, endPoint y: 354, distance: 265.2
click at [93, 354] on div "1 Kaddour Utrecht [STREET_ADDRESS], Delivery — 12:18 2 Water & meel [STREET_ADD…" at bounding box center [183, 385] width 367 height 586
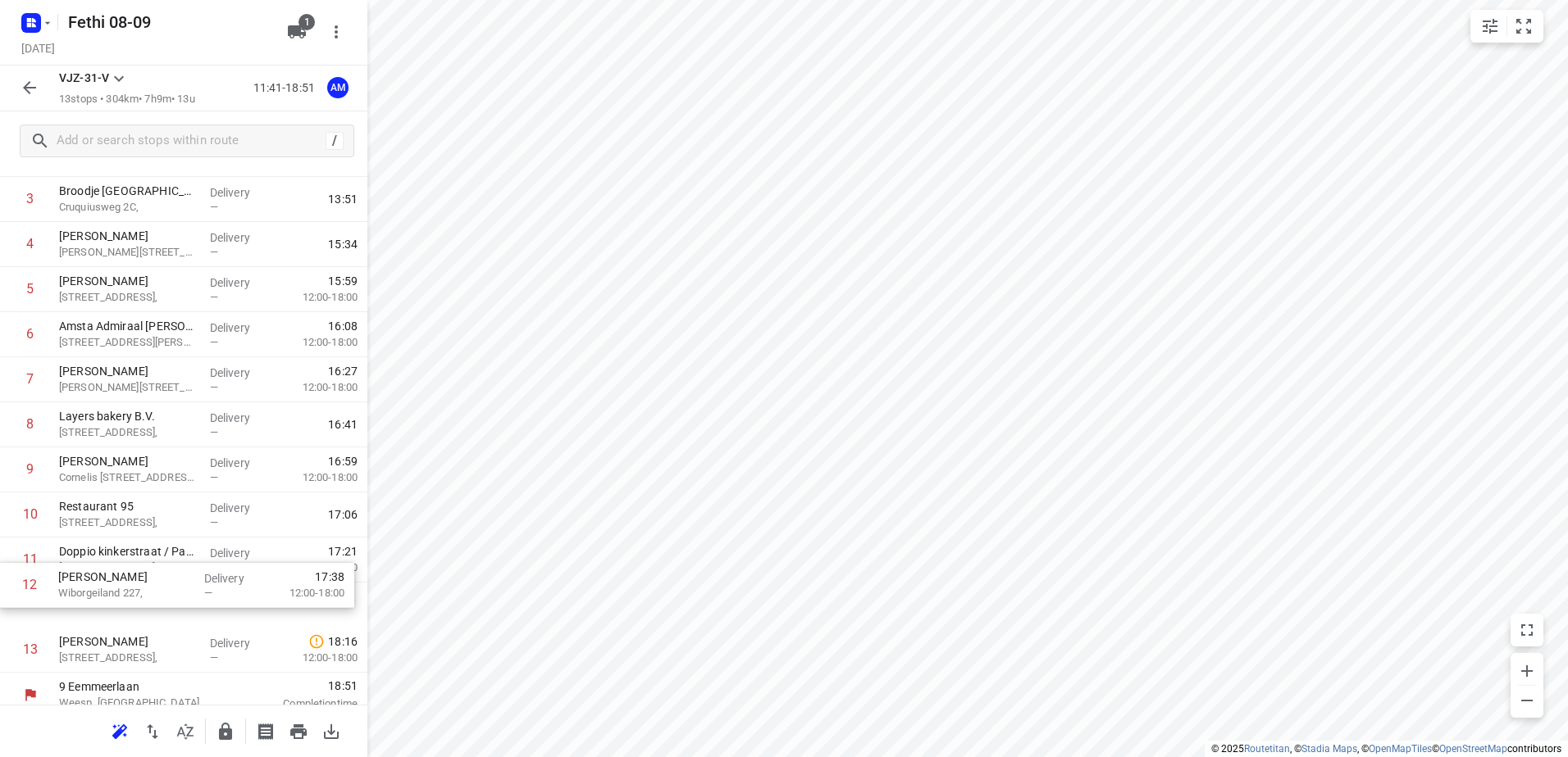
scroll to position [165, 0]
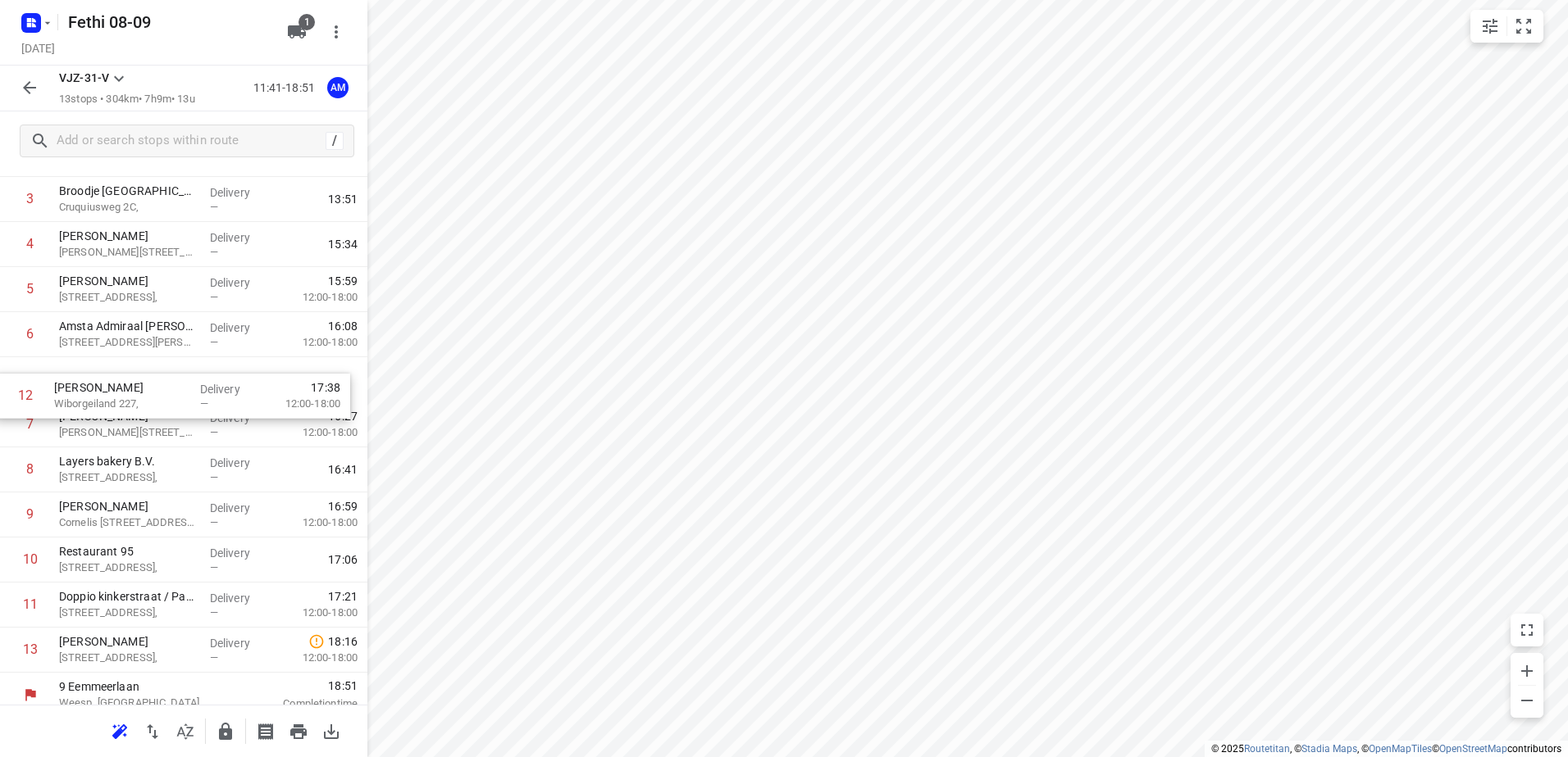
drag, startPoint x: 119, startPoint y: 604, endPoint x: 114, endPoint y: 380, distance: 224.1
click at [114, 380] on div "1 Kaddour Utrecht [STREET_ADDRESS], Delivery — 12:18 2 Water & meel [STREET_ADD…" at bounding box center [183, 380] width 367 height 586
drag, startPoint x: 148, startPoint y: 561, endPoint x: 146, endPoint y: 413, distance: 148.0
click at [146, 413] on div "1 Kaddour Utrecht [STREET_ADDRESS], Delivery — 12:18 2 Water & meel [STREET_ADD…" at bounding box center [183, 380] width 367 height 586
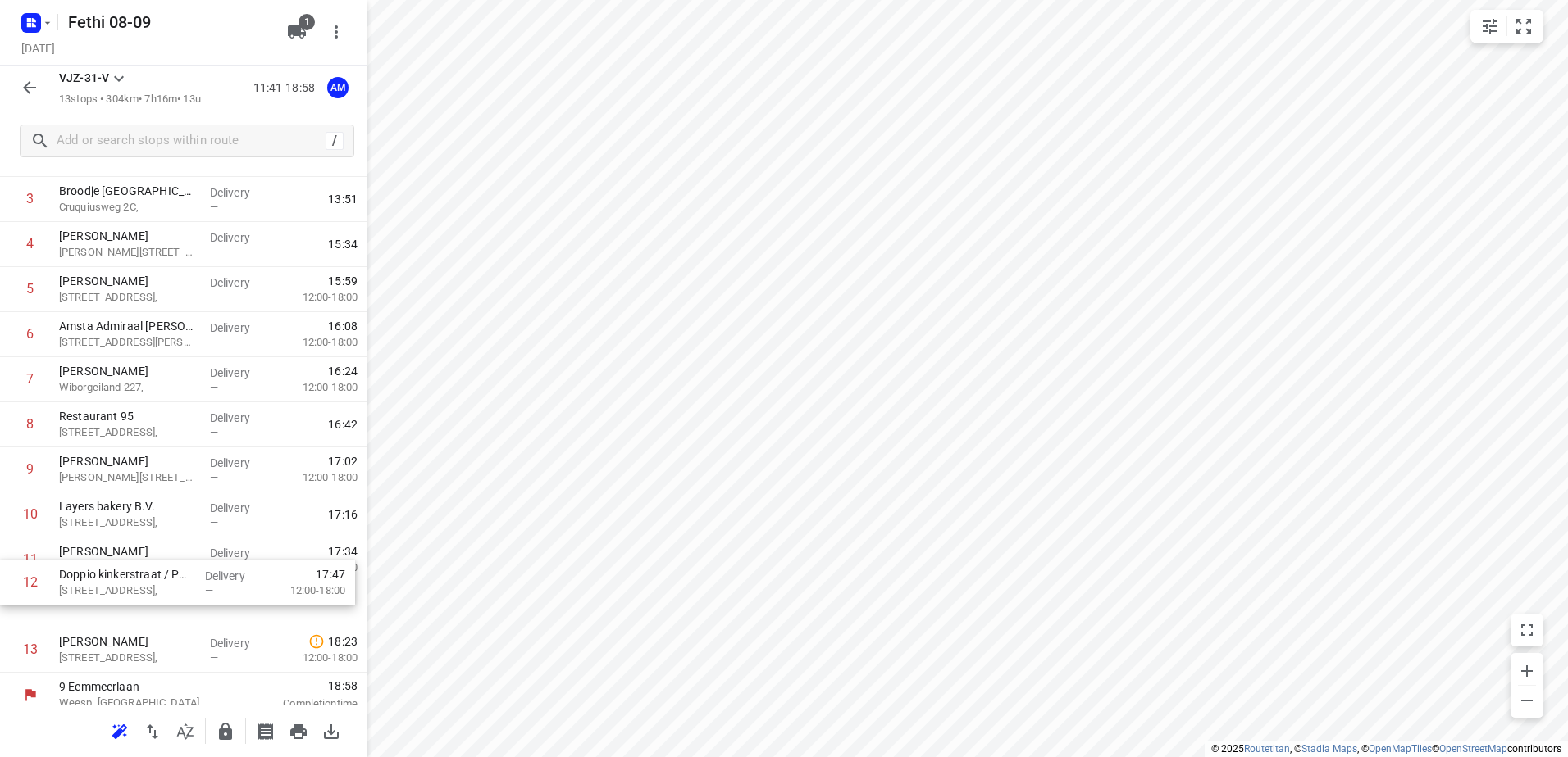
scroll to position [172, 0]
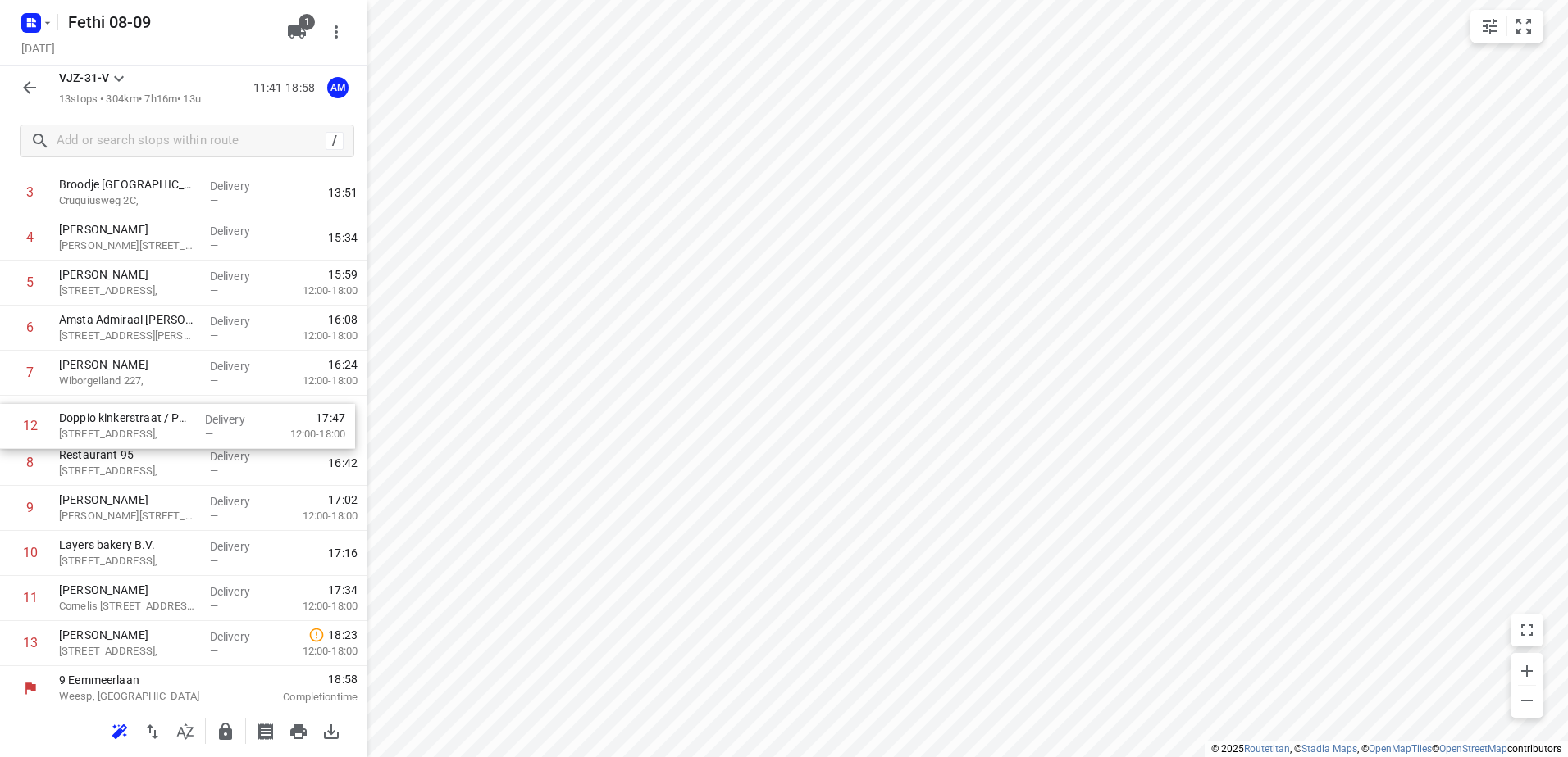
drag, startPoint x: 128, startPoint y: 614, endPoint x: 128, endPoint y: 429, distance: 185.0
click at [128, 429] on div "1 Kaddour Utrecht [STREET_ADDRESS], Delivery — 12:18 2 Water & meel [STREET_ADD…" at bounding box center [183, 373] width 367 height 586
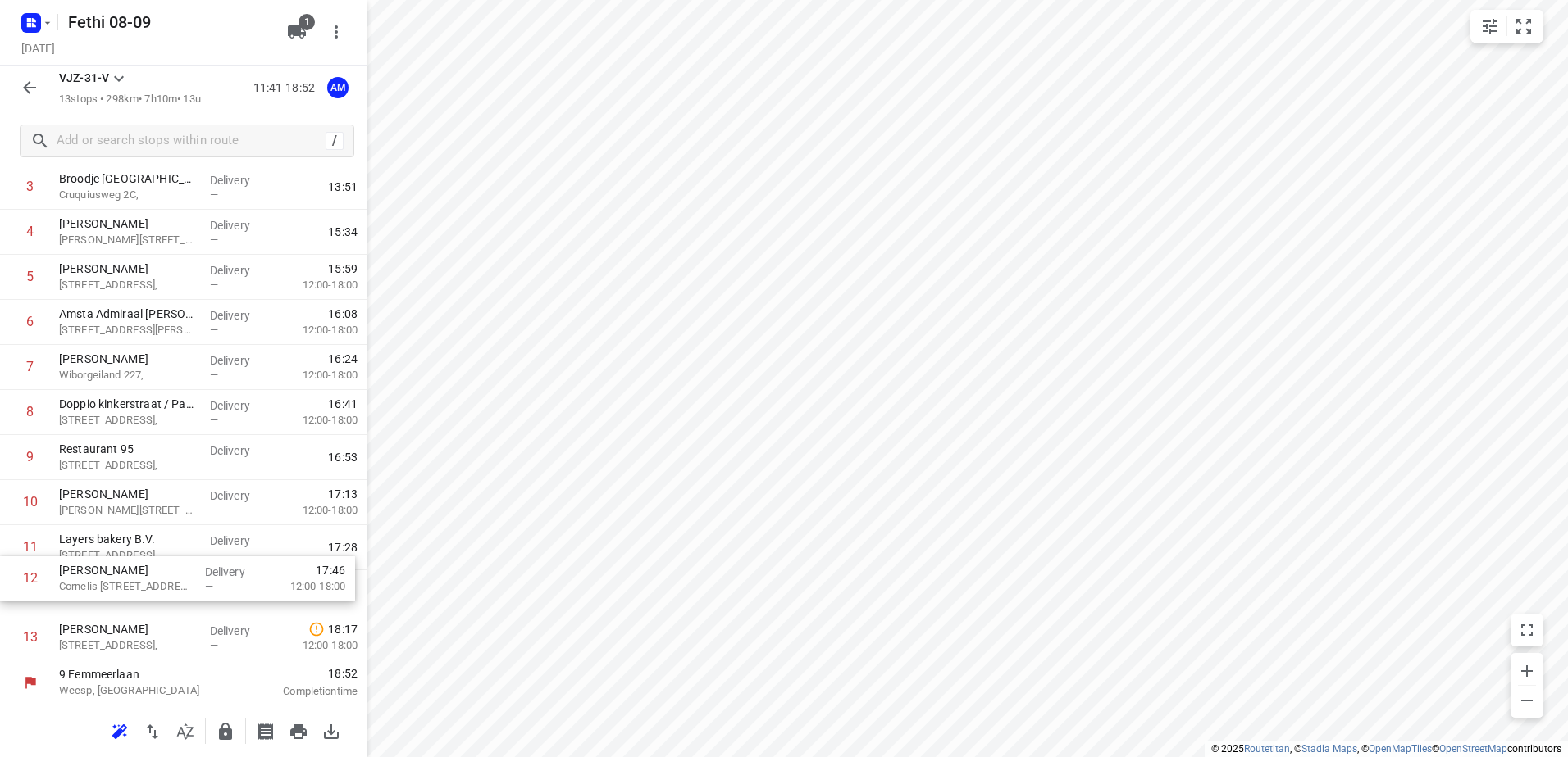
scroll to position [178, 0]
drag, startPoint x: 106, startPoint y: 603, endPoint x: 107, endPoint y: 504, distance: 99.0
click at [107, 504] on div "1 Kaddour Utrecht [STREET_ADDRESS], Delivery — 12:18 2 Water & meel [STREET_ADD…" at bounding box center [183, 367] width 367 height 586
drag, startPoint x: 116, startPoint y: 601, endPoint x: 123, endPoint y: 546, distance: 55.4
click at [123, 546] on div "1 Kaddour Utrecht [STREET_ADDRESS], Delivery — 12:18 2 Water & meel [STREET_ADD…" at bounding box center [183, 367] width 367 height 586
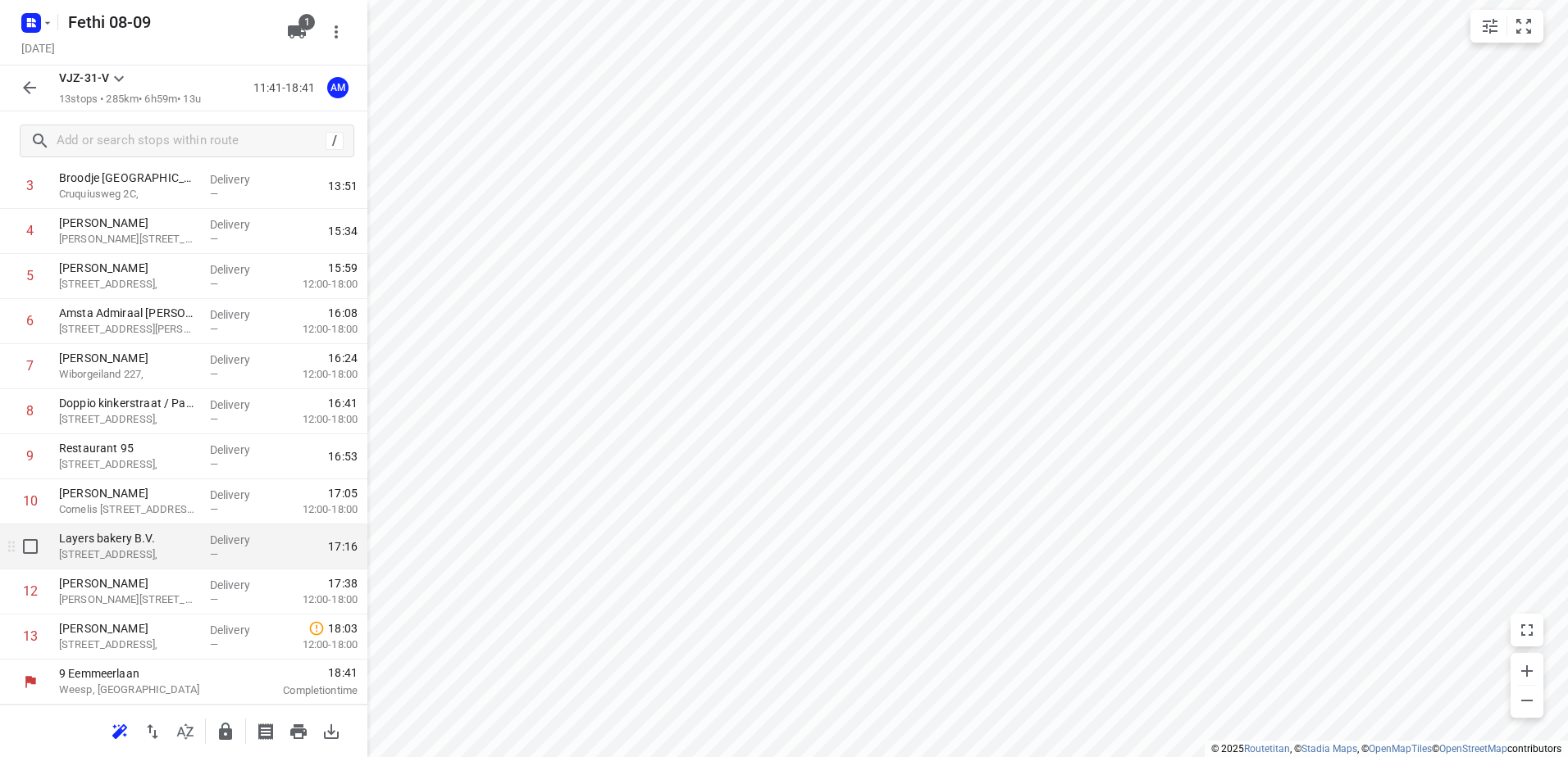
scroll to position [0, 0]
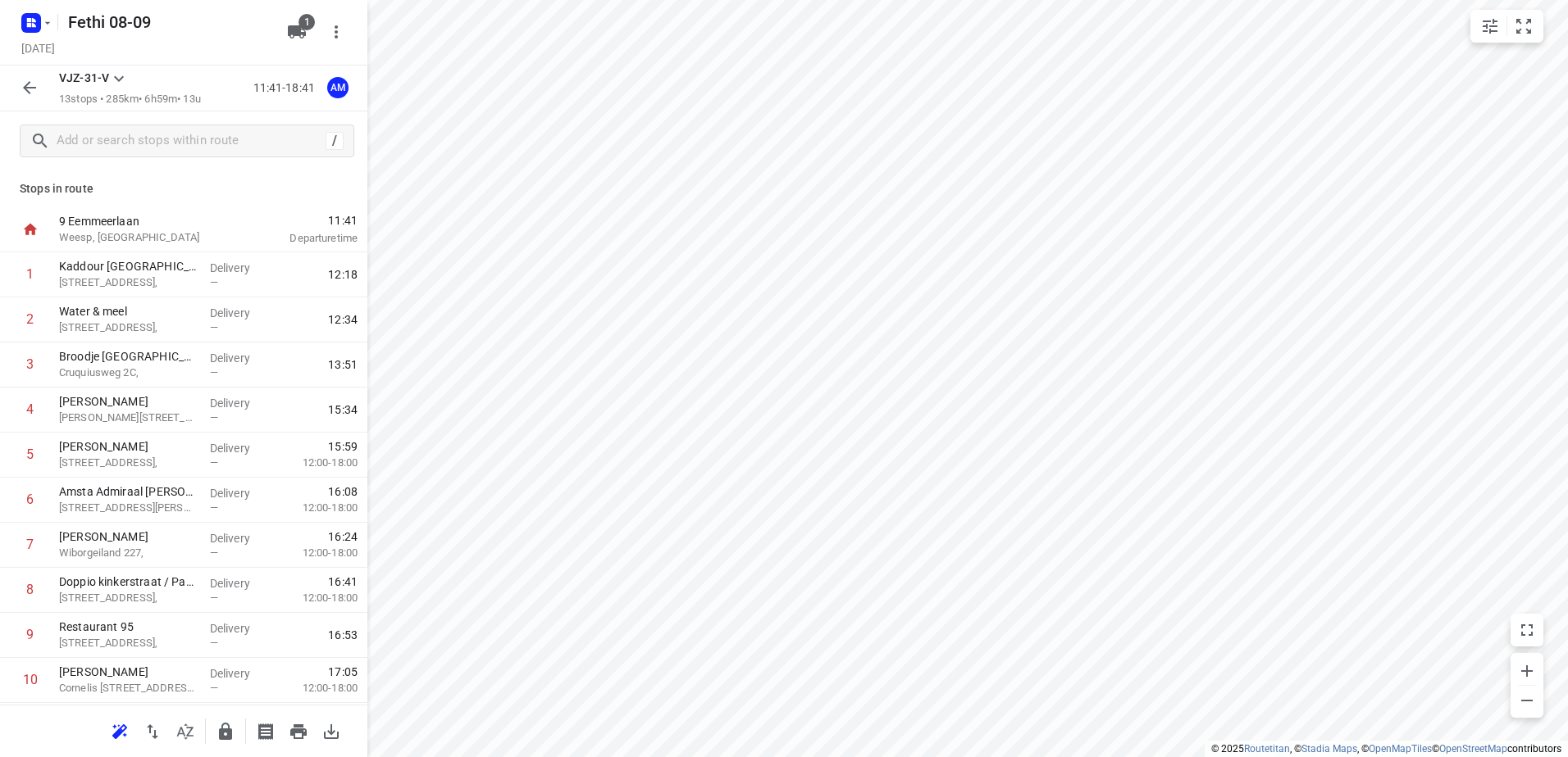
click at [28, 83] on icon "button" at bounding box center [30, 88] width 20 height 20
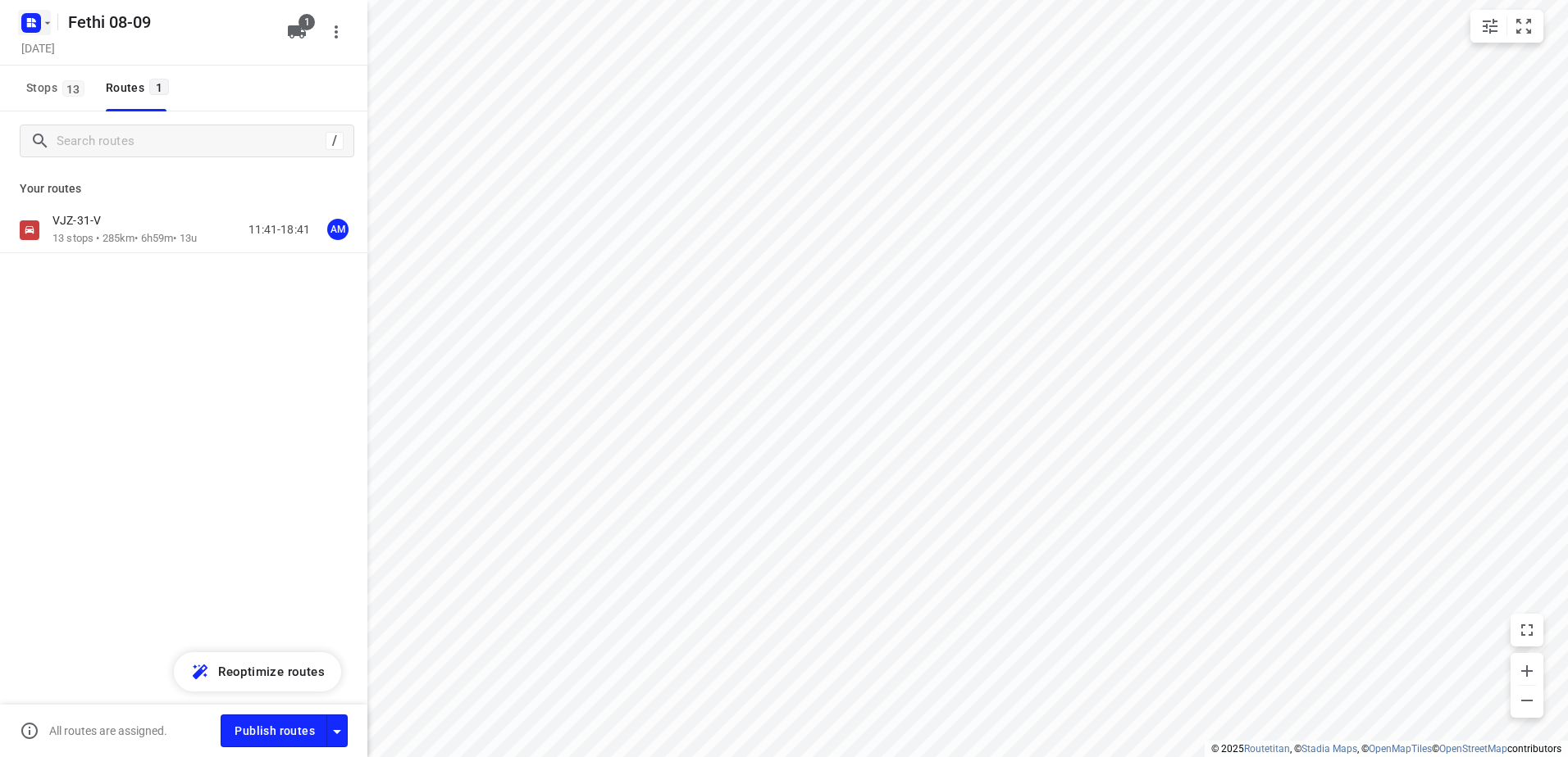
click at [49, 26] on icon "button" at bounding box center [47, 23] width 13 height 13
click at [342, 227] on div at bounding box center [784, 378] width 1568 height 757
click at [336, 230] on div "AM" at bounding box center [338, 230] width 22 height 22
click at [183, 351] on div "Fethi B" at bounding box center [227, 352] width 172 height 13
click at [47, 27] on icon "button" at bounding box center [47, 23] width 13 height 13
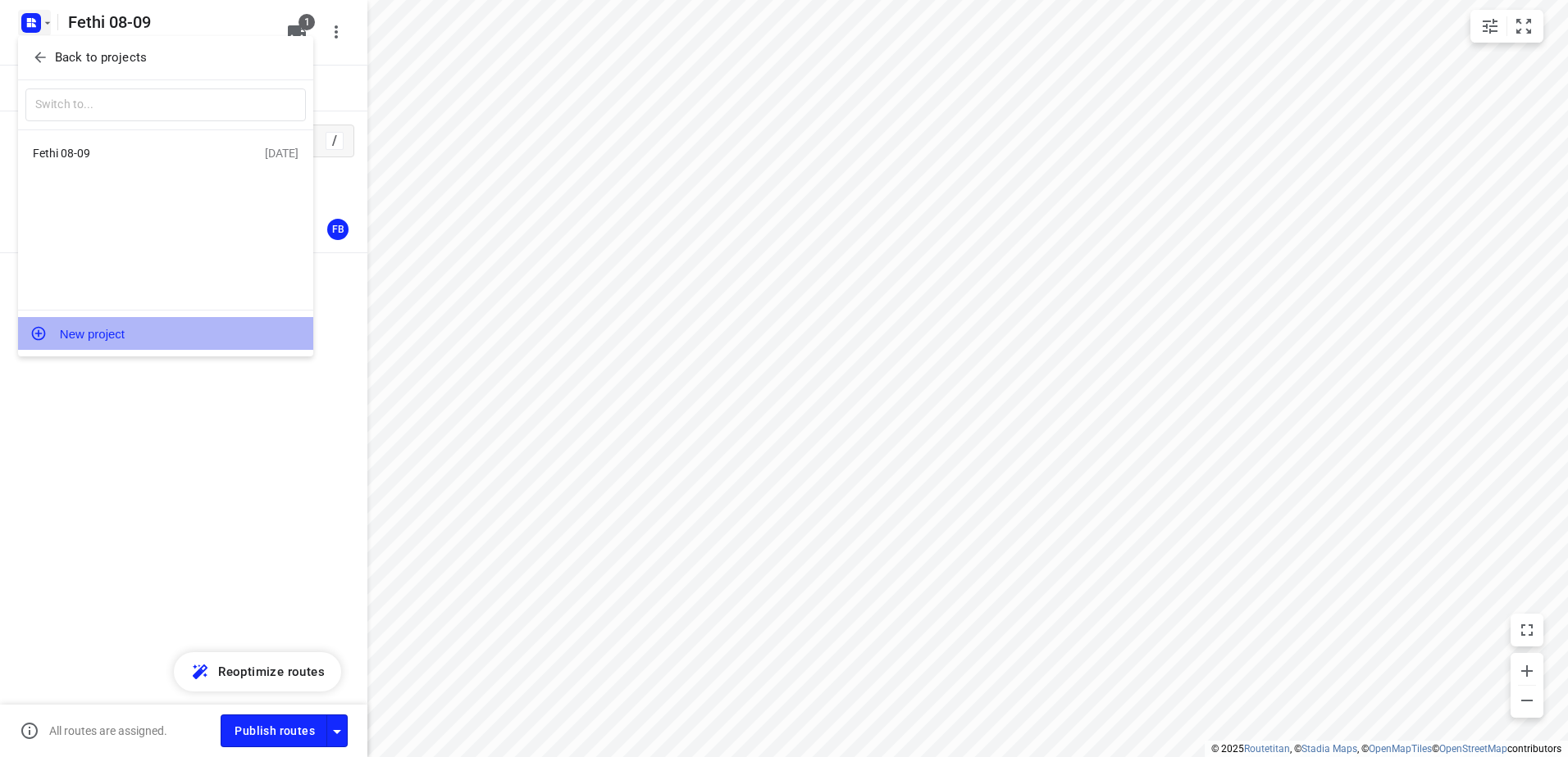
click at [101, 331] on button "New project" at bounding box center [165, 333] width 295 height 33
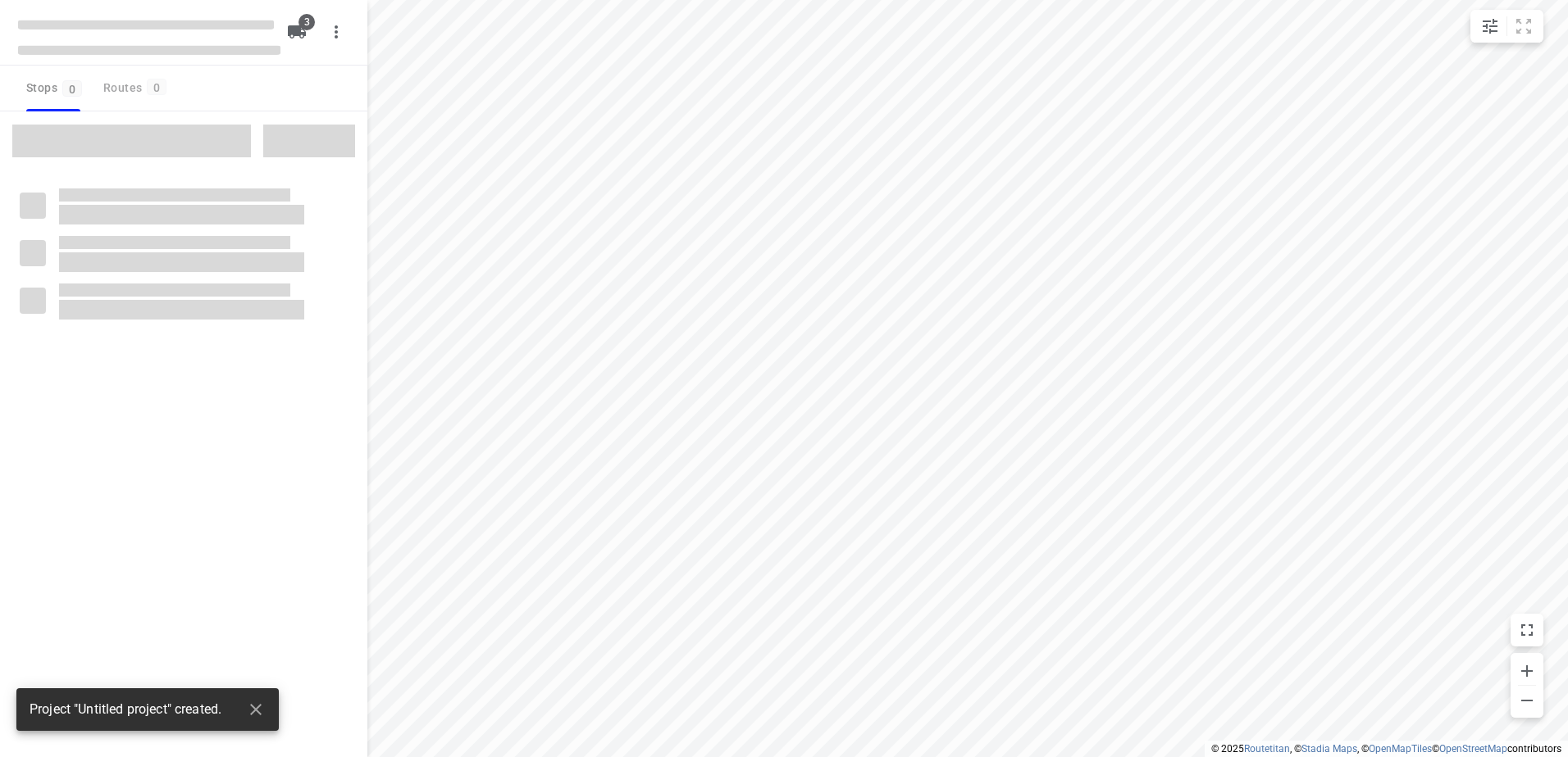
type input "distance"
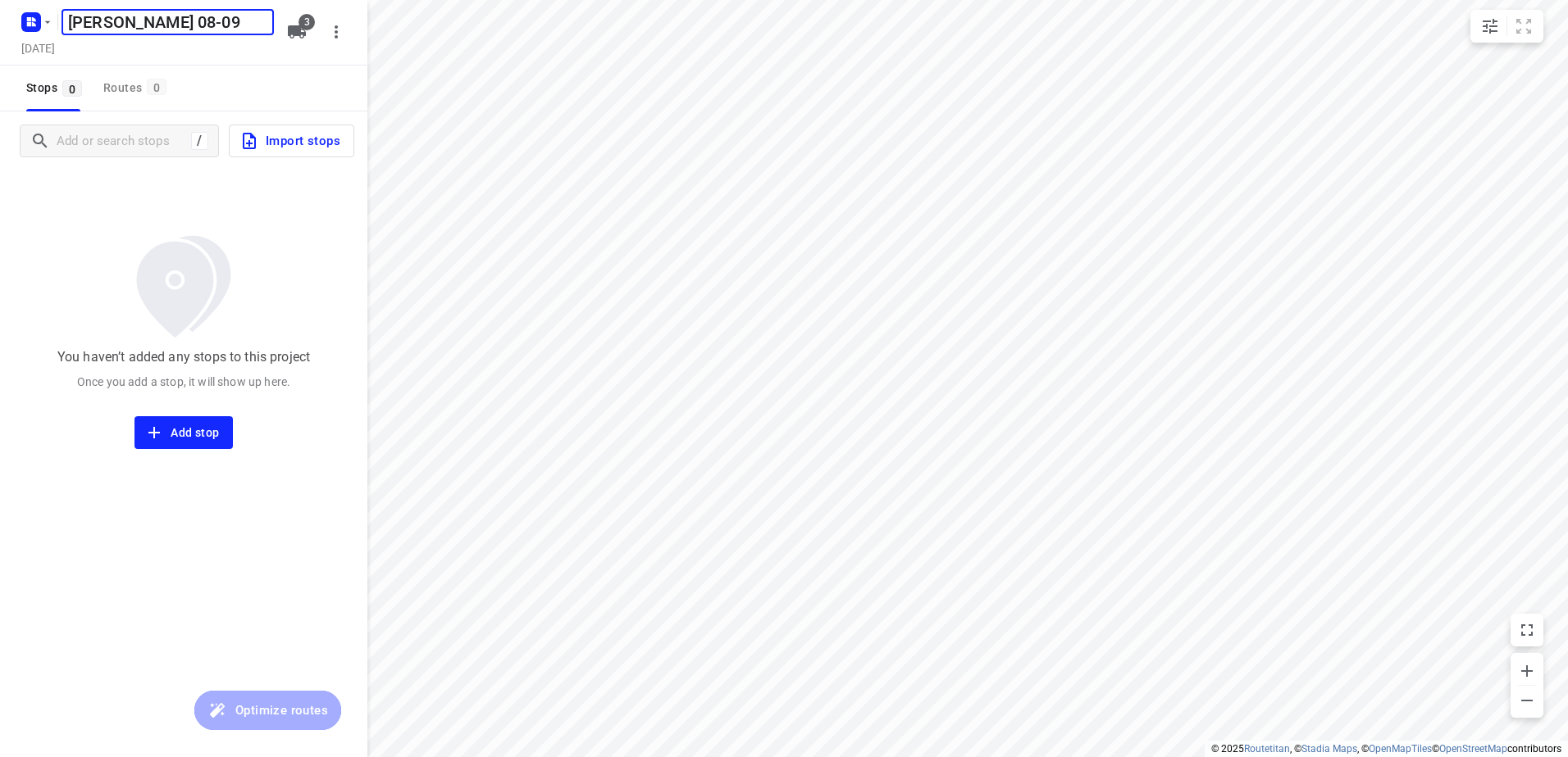
click at [134, 22] on input "[PERSON_NAME] 08-09" at bounding box center [167, 22] width 213 height 27
type input "[PERSON_NAME] 08-09"
click at [276, 34] on div "[PERSON_NAME] 08-09 ​" at bounding box center [167, 22] width 219 height 33
click at [299, 31] on icon "button" at bounding box center [297, 32] width 18 height 13
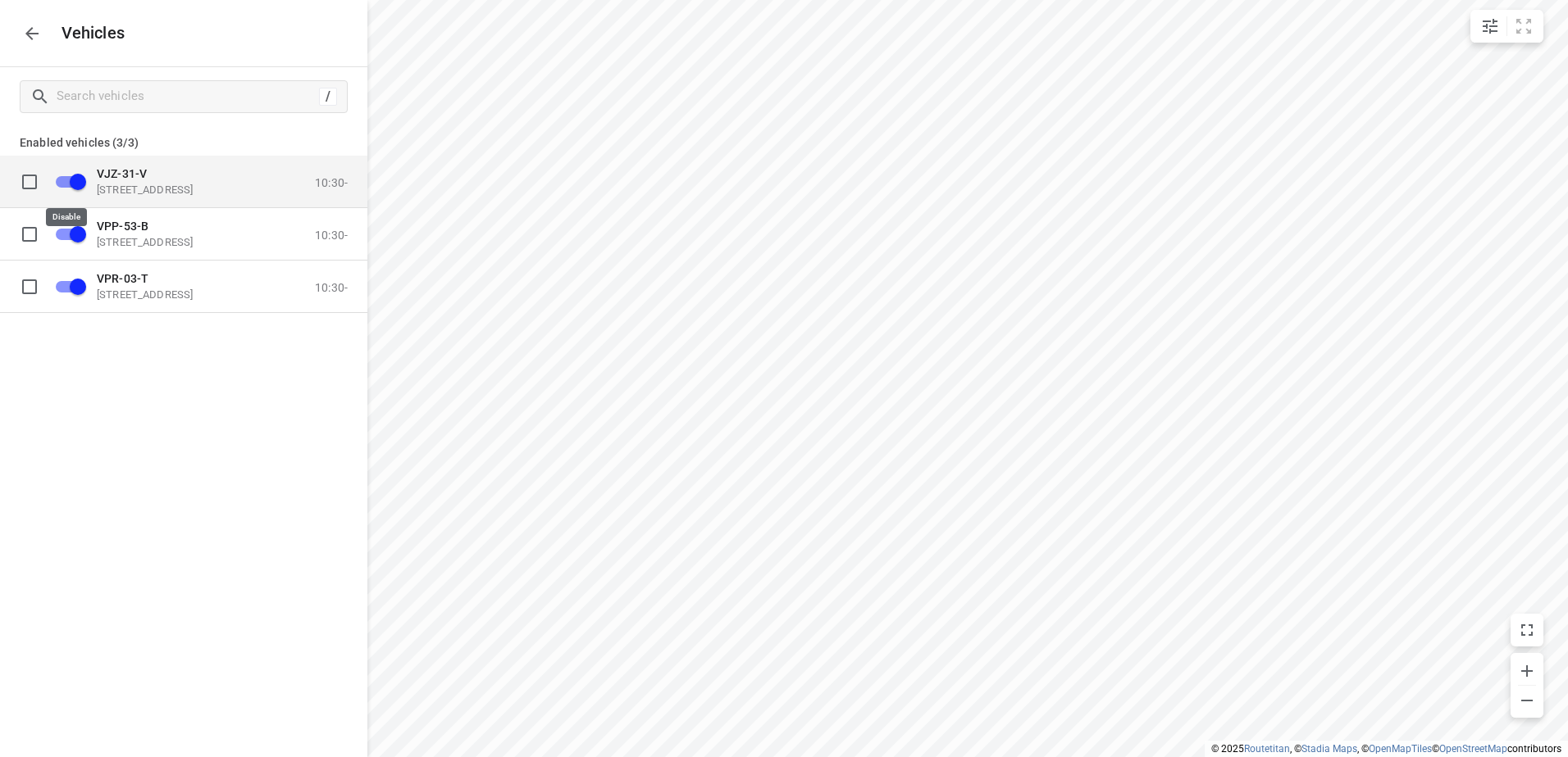
click at [74, 177] on input "grid" at bounding box center [77, 180] width 93 height 31
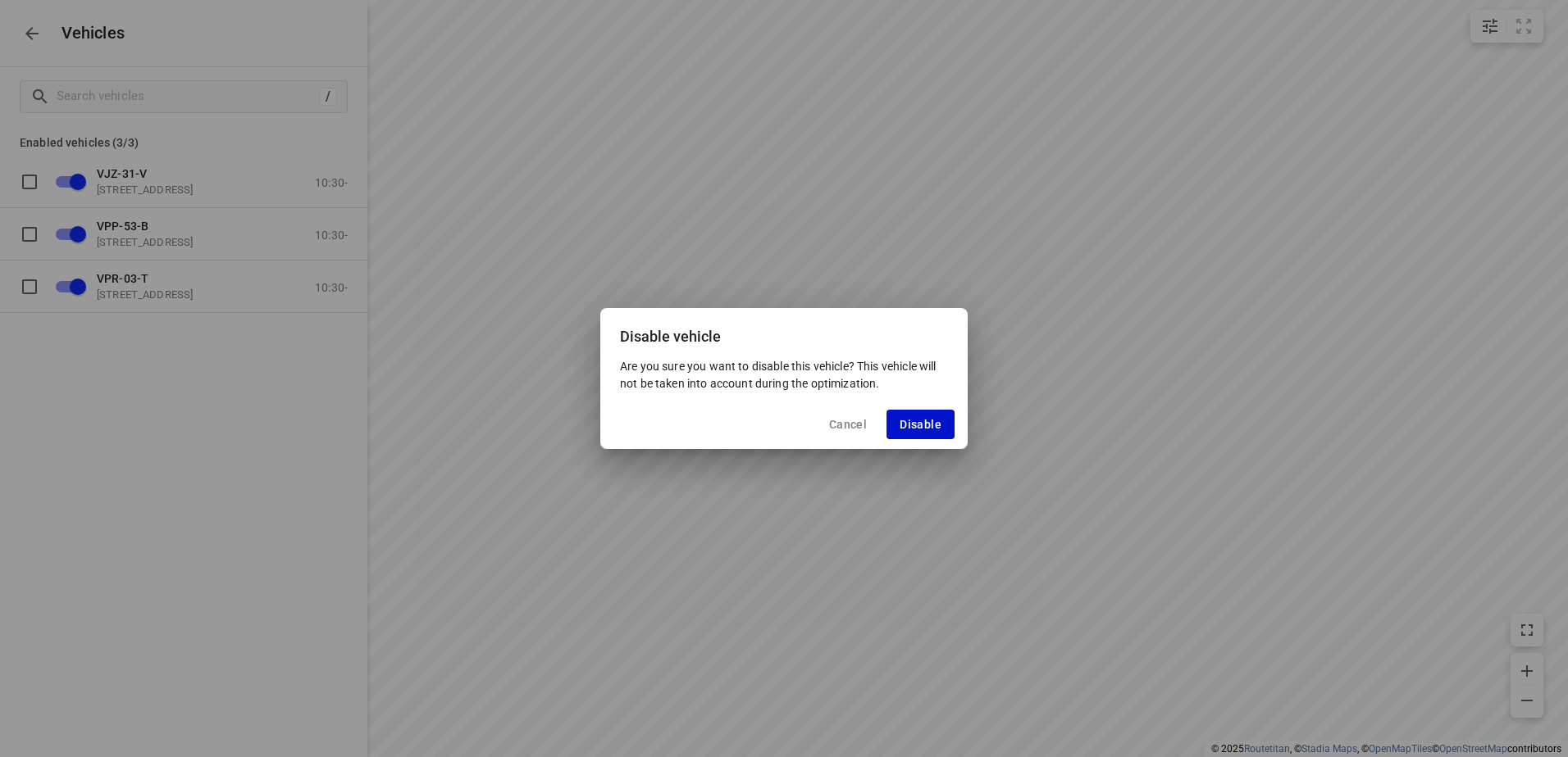
click at [929, 418] on span "Disable" at bounding box center [921, 424] width 42 height 13
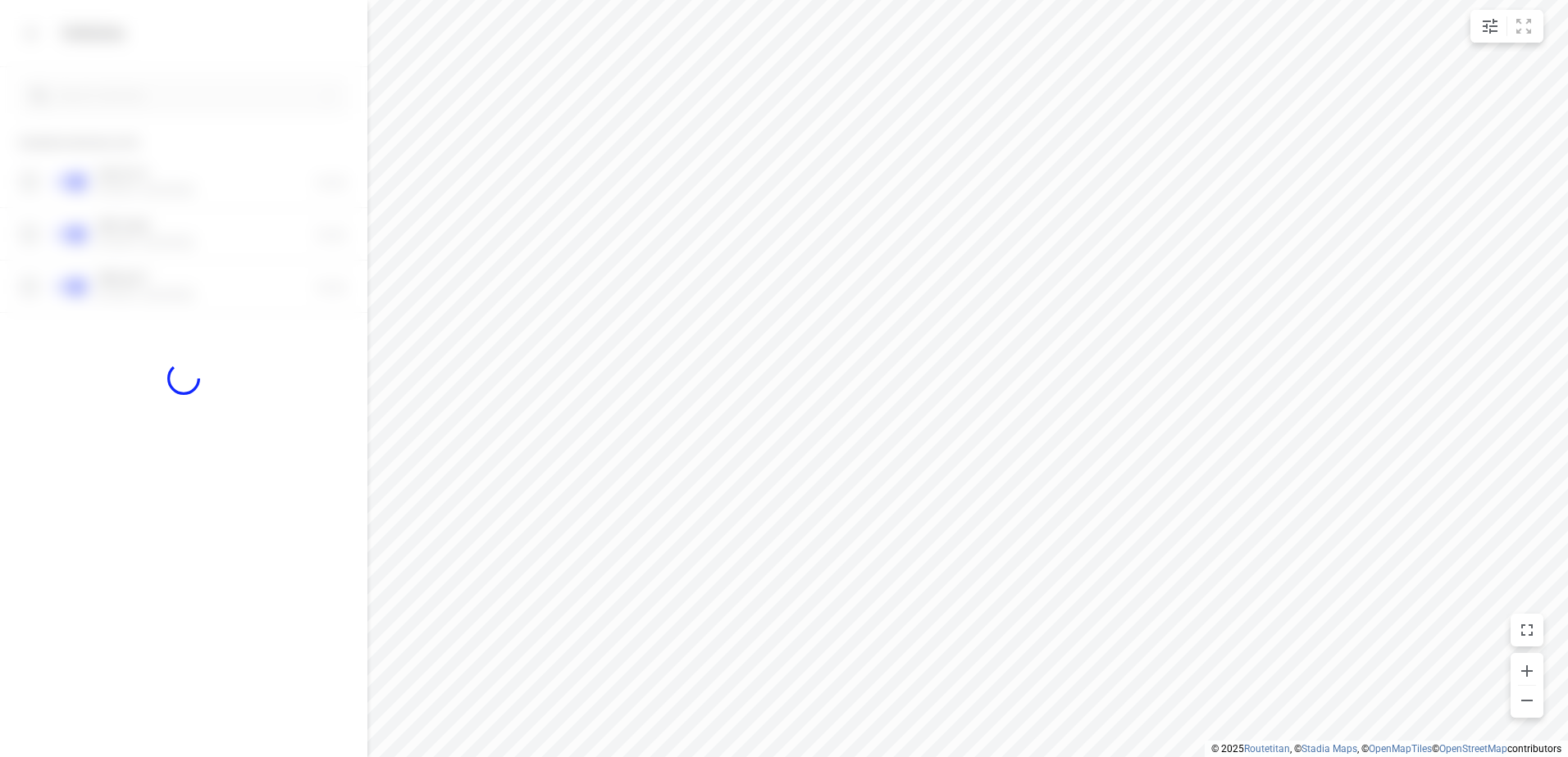
checkbox input "false"
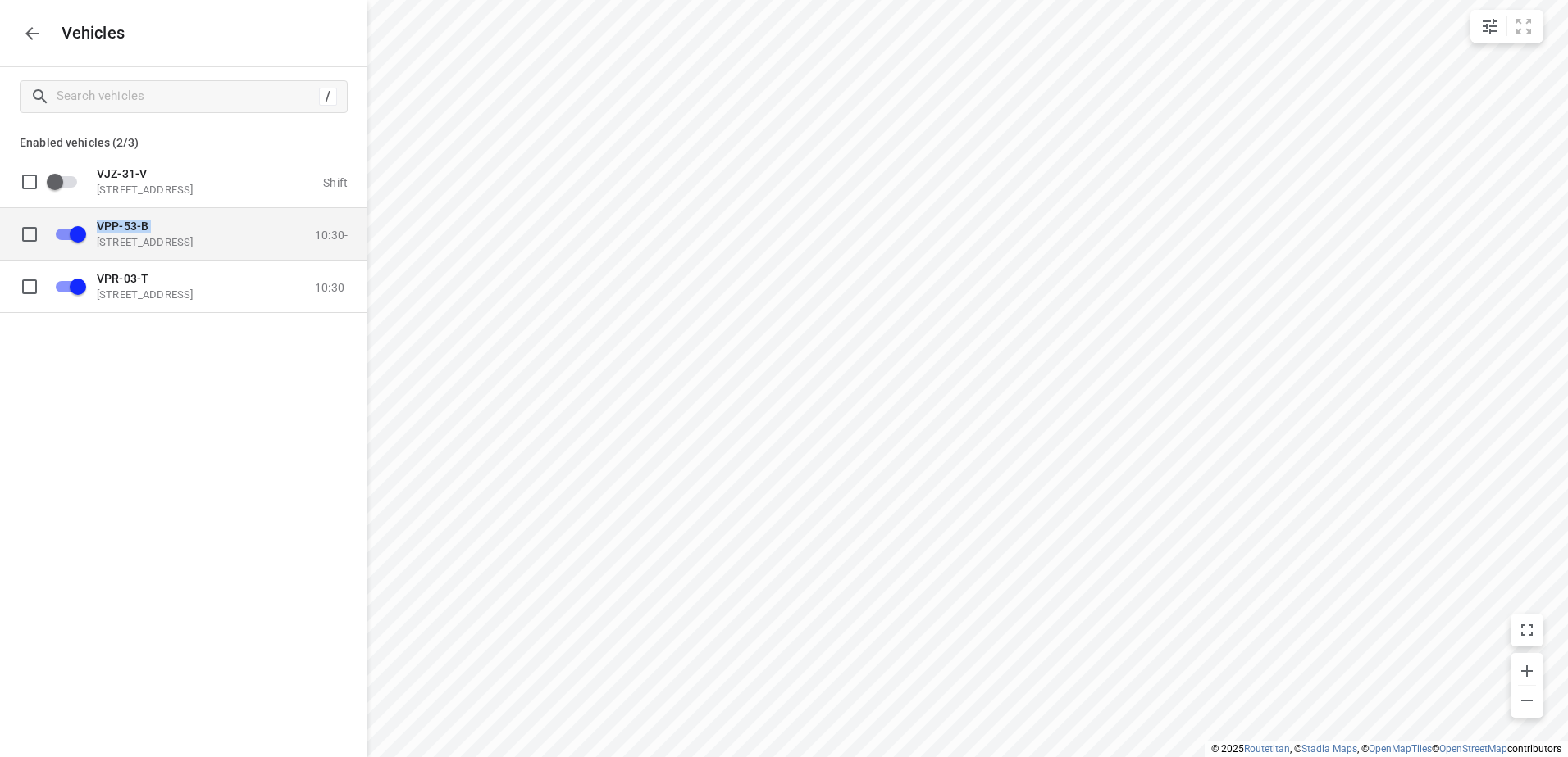
click at [95, 234] on div "VPP-53-[STREET_ADDRESS] 10:30-" at bounding box center [217, 234] width 260 height 30
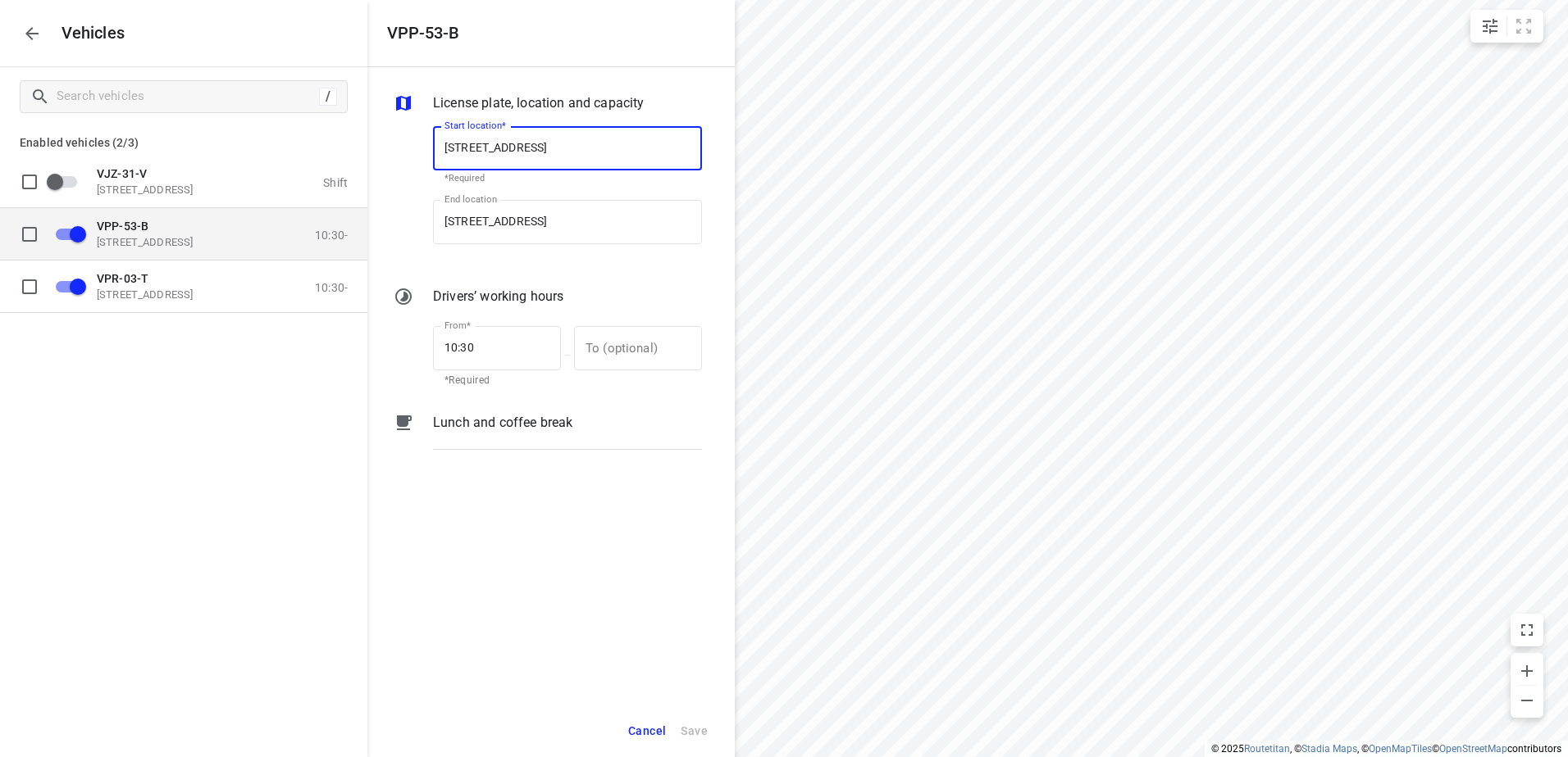
click at [67, 237] on input "grid" at bounding box center [77, 233] width 93 height 31
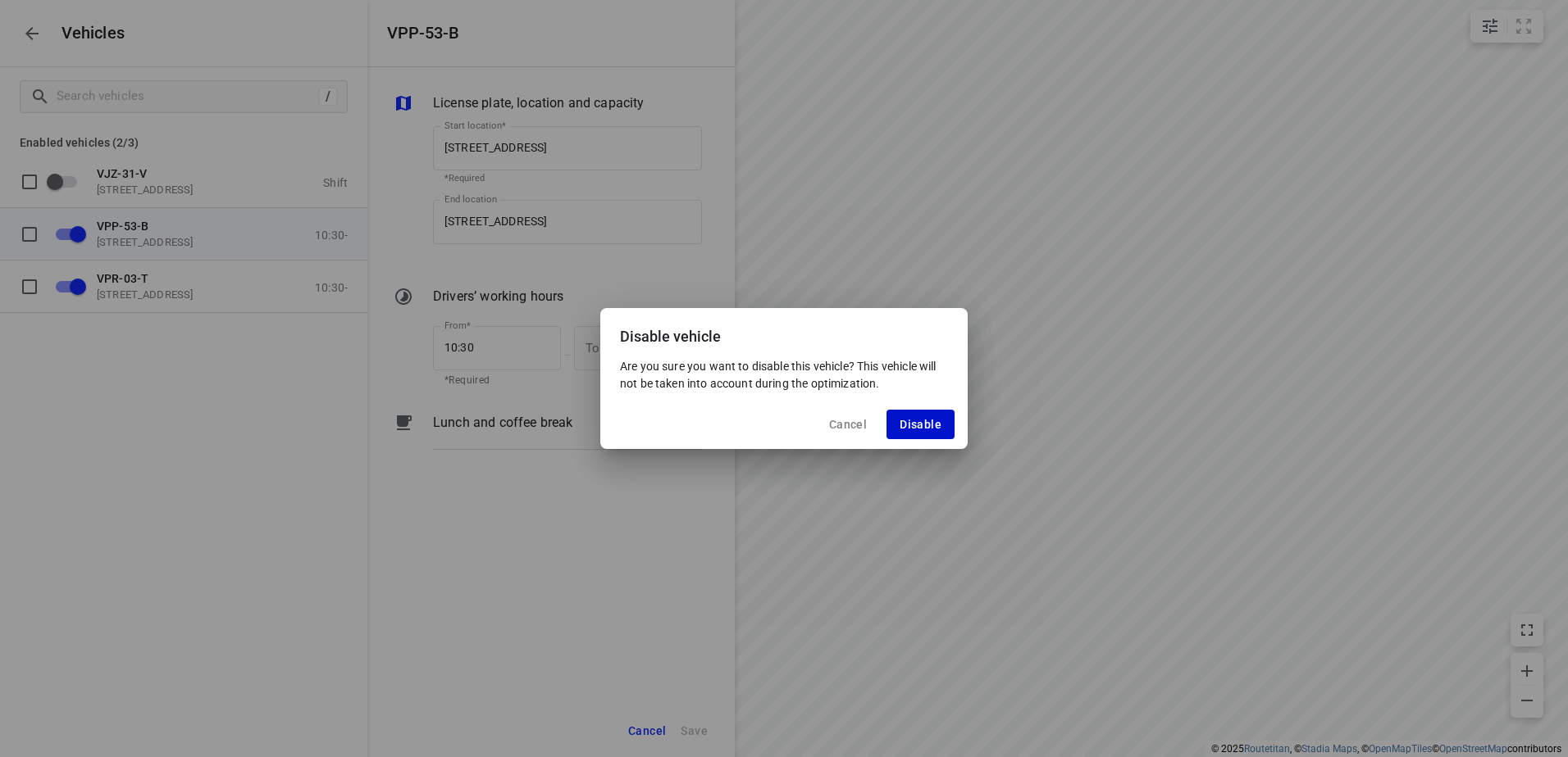
click at [922, 420] on span "Disable" at bounding box center [921, 424] width 42 height 13
checkbox input "false"
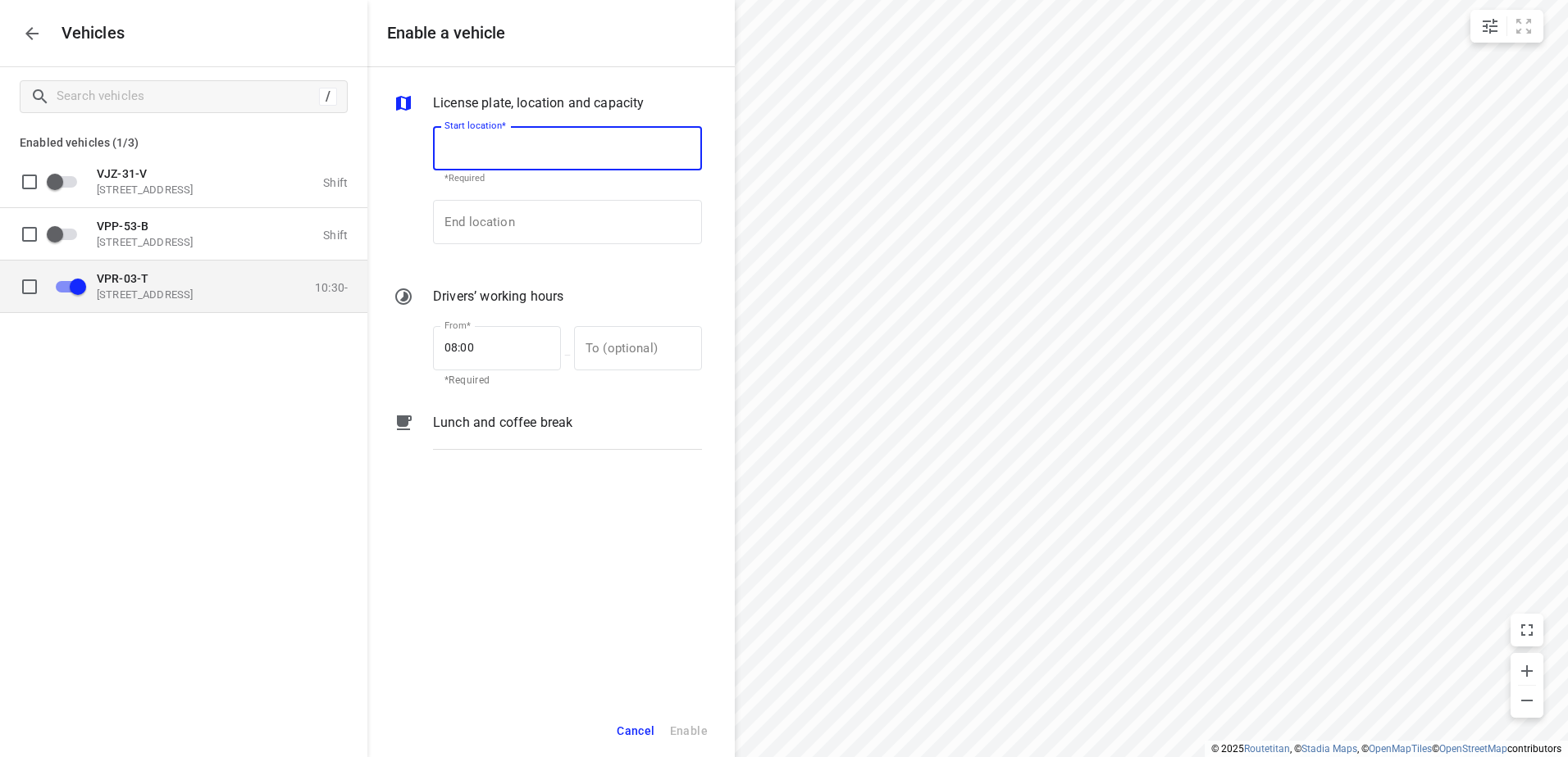
click at [132, 286] on div "VPR-03-[STREET_ADDRESS]" at bounding box center [179, 286] width 164 height 30
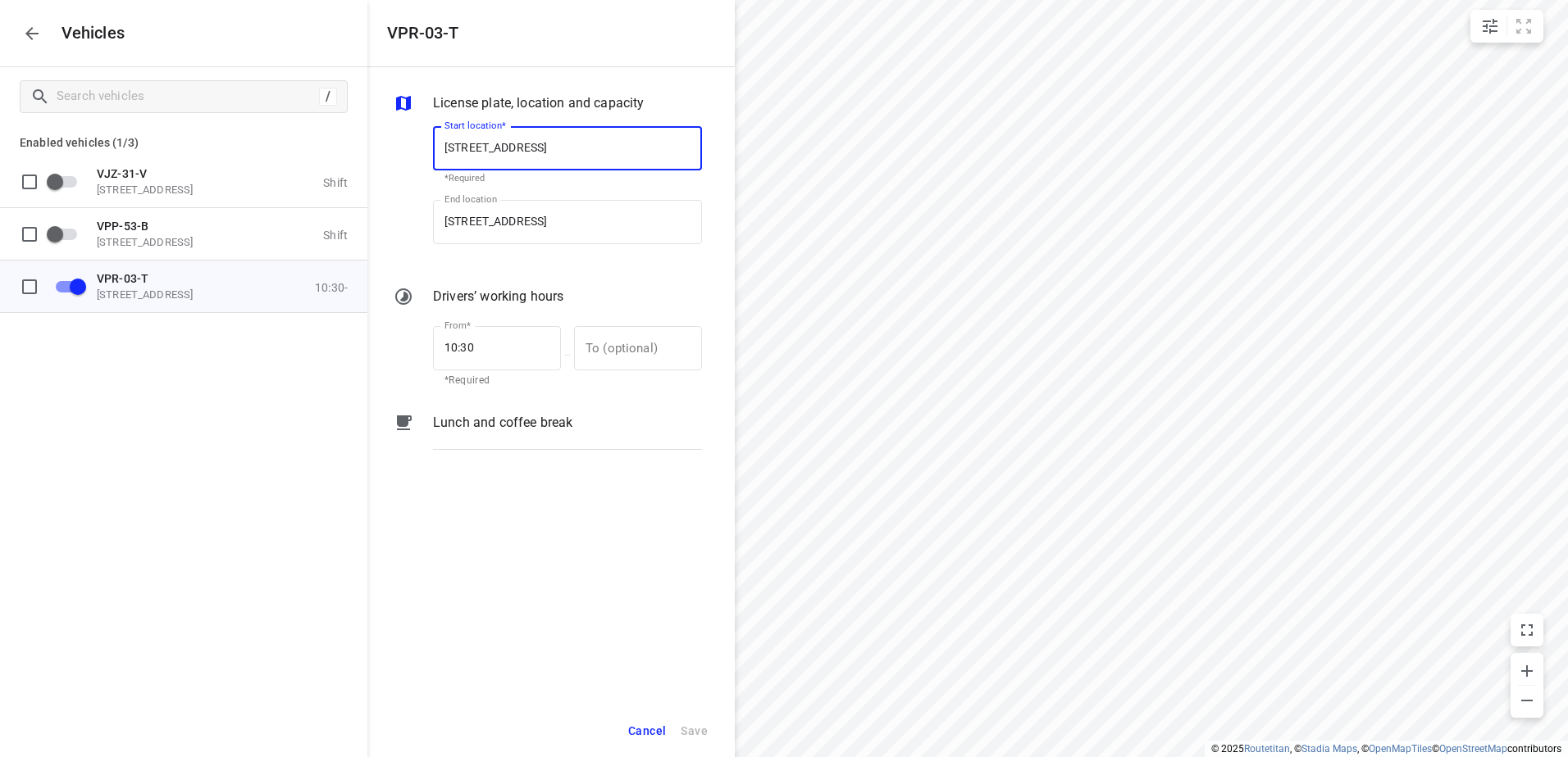
click at [520, 418] on p "Lunch and coffee break" at bounding box center [502, 423] width 140 height 20
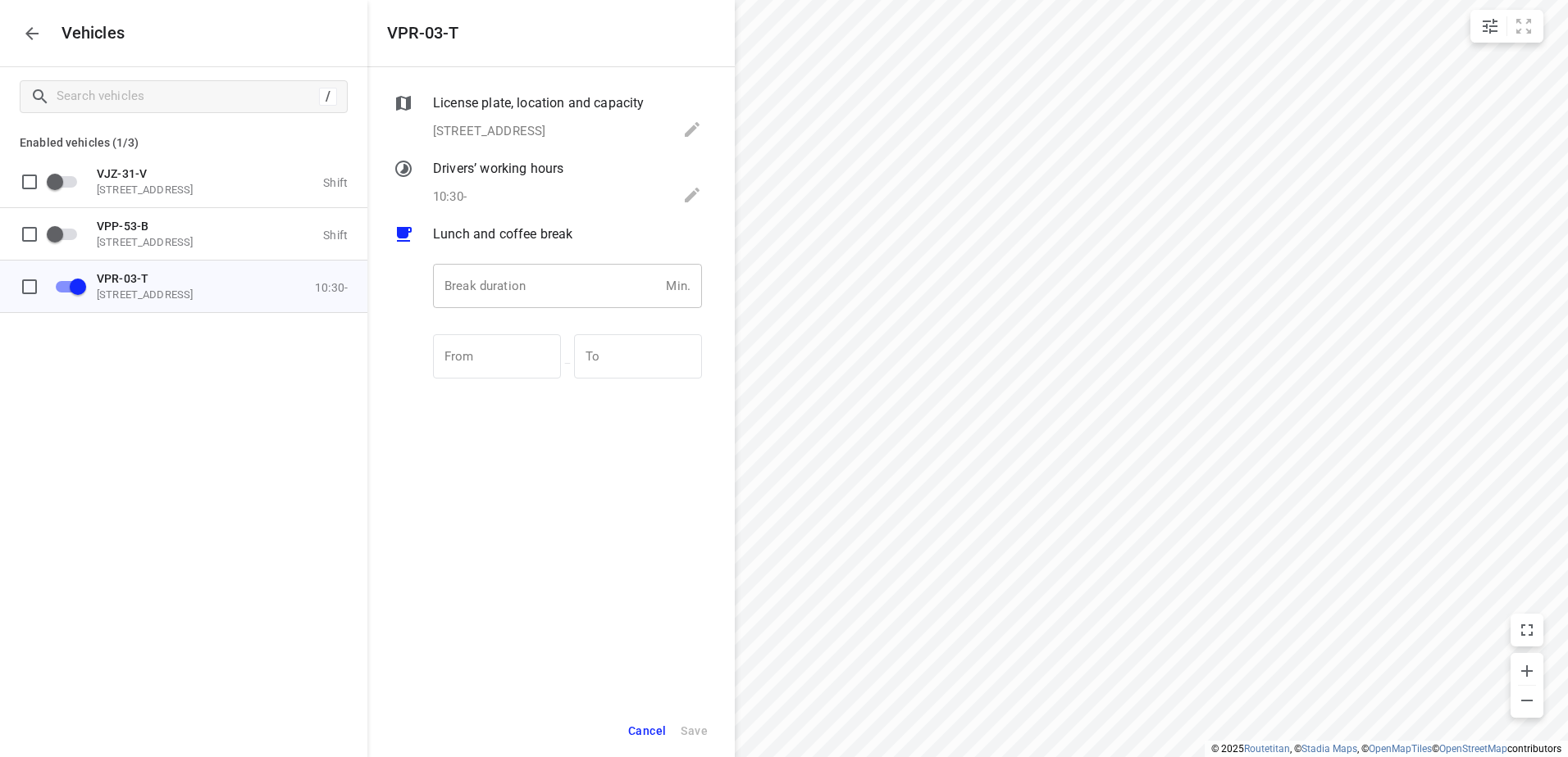
click at [581, 303] on input "number" at bounding box center [545, 286] width 227 height 45
type input "30"
click at [700, 729] on span "Save" at bounding box center [693, 731] width 27 height 21
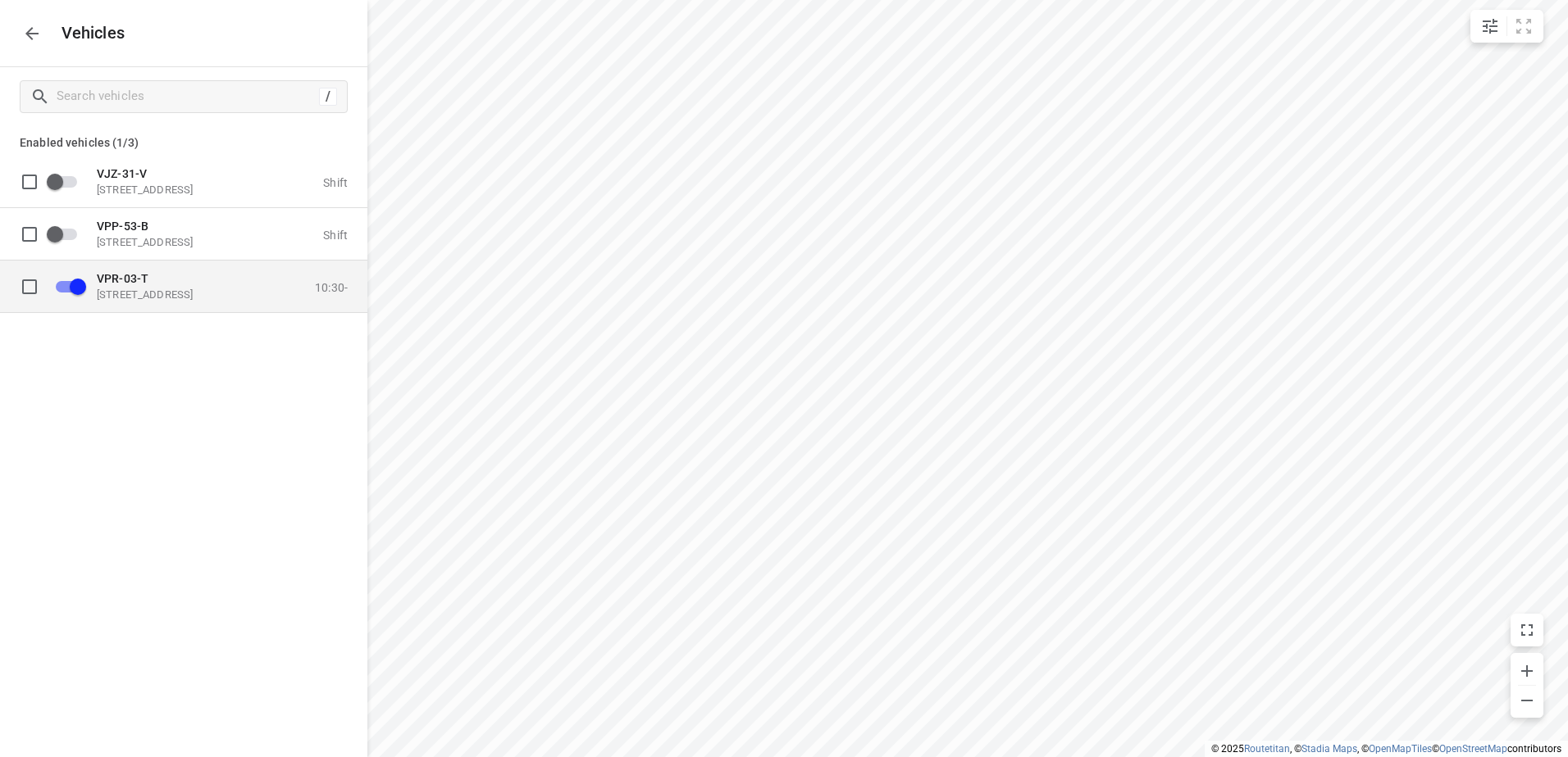
click at [127, 296] on p "[STREET_ADDRESS]" at bounding box center [179, 294] width 164 height 13
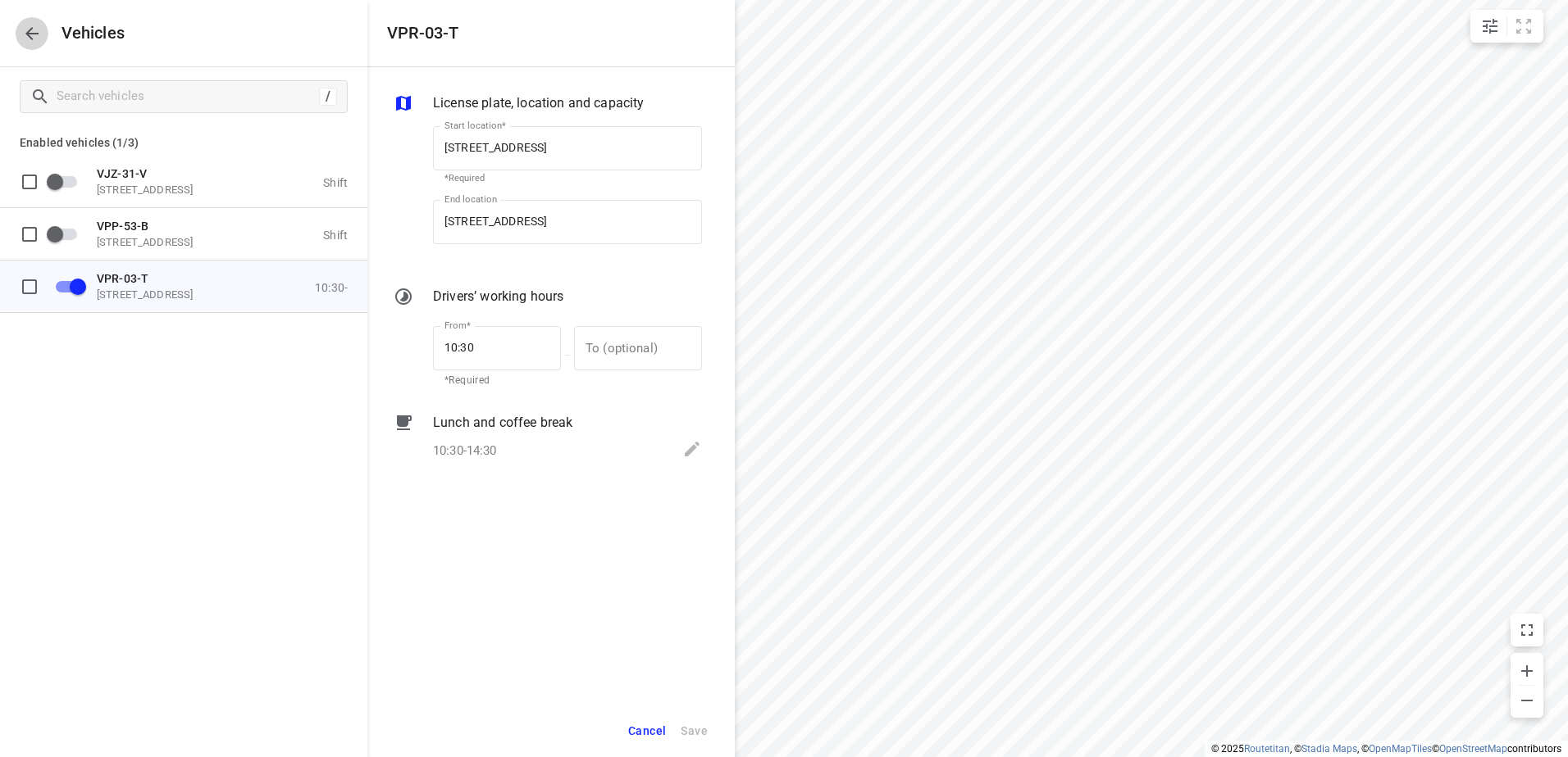
click at [34, 28] on icon "button" at bounding box center [32, 34] width 20 height 20
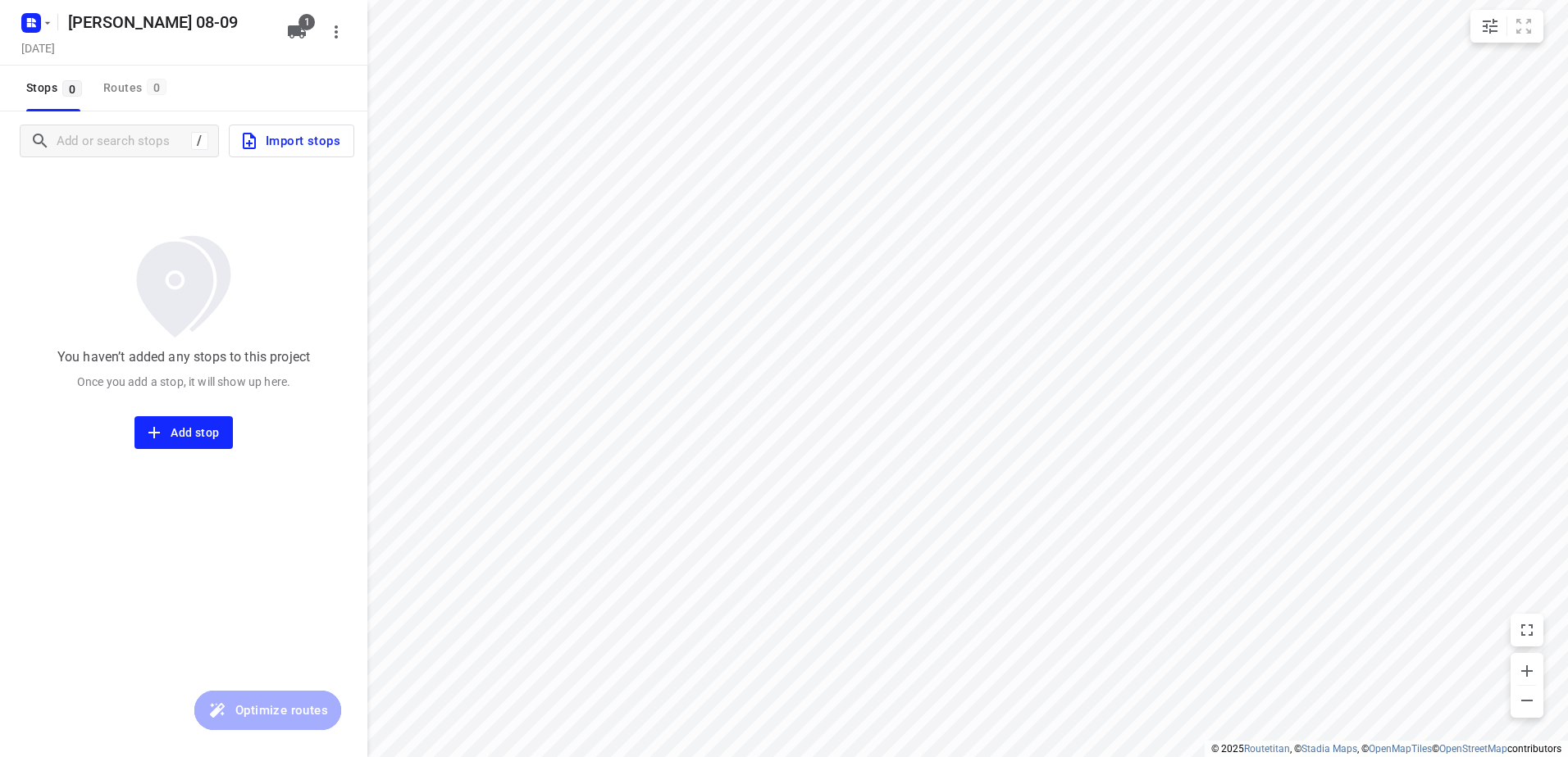
click at [299, 143] on span "Import stops" at bounding box center [290, 142] width 101 height 22
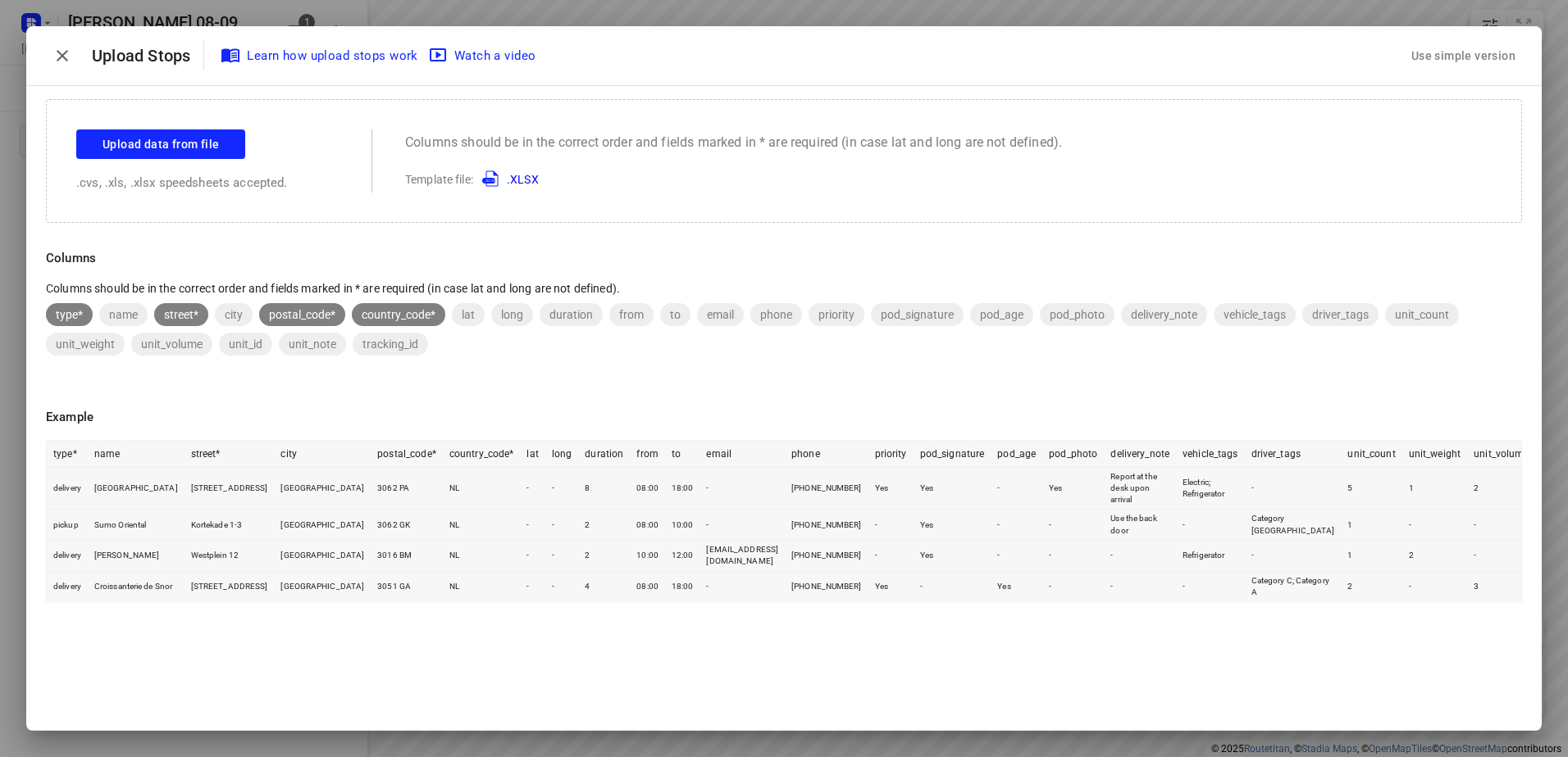
click at [1429, 47] on div "Use simple version" at bounding box center [1463, 55] width 111 height 27
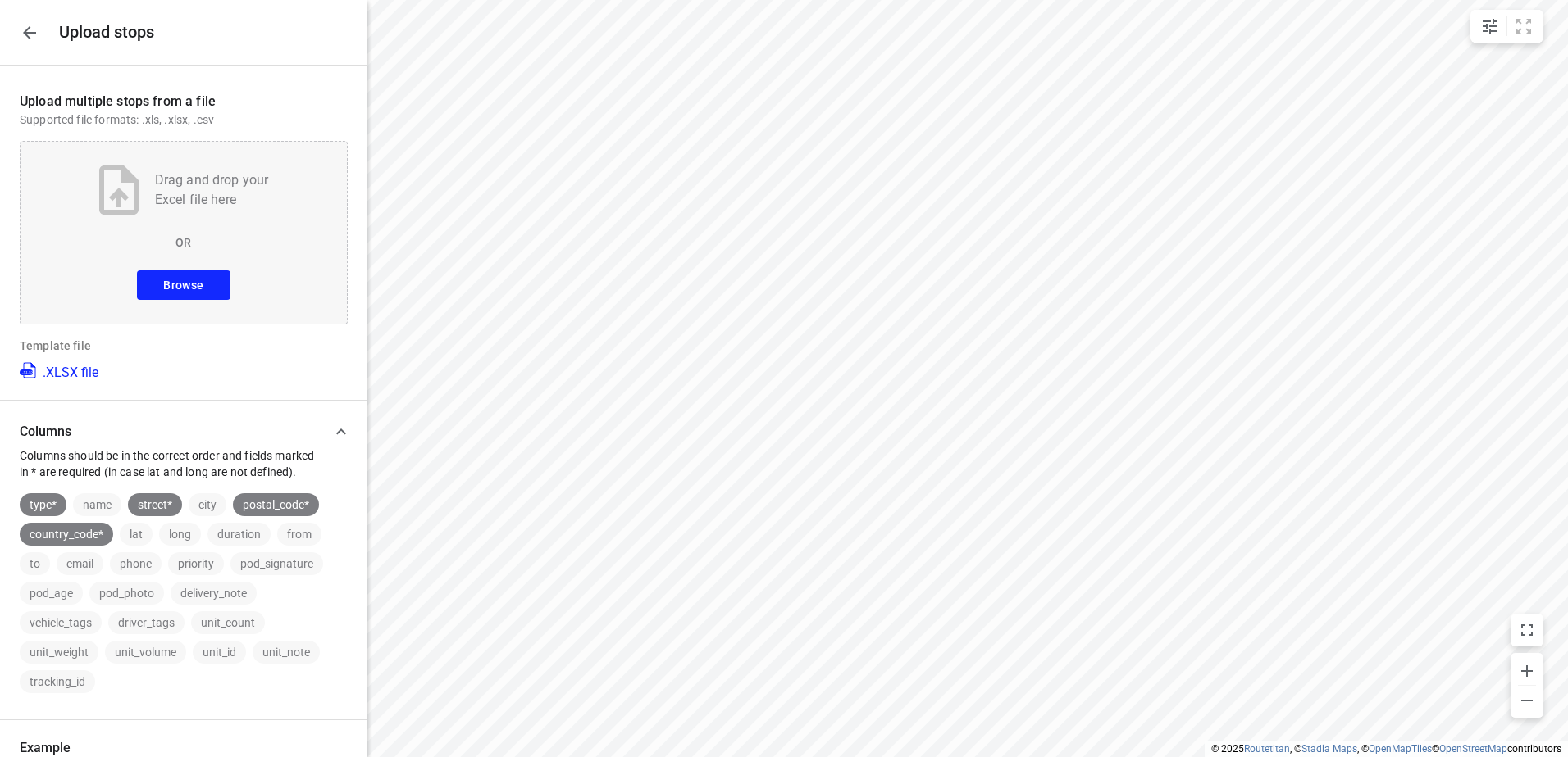
click at [188, 291] on span "Browse" at bounding box center [183, 285] width 41 height 21
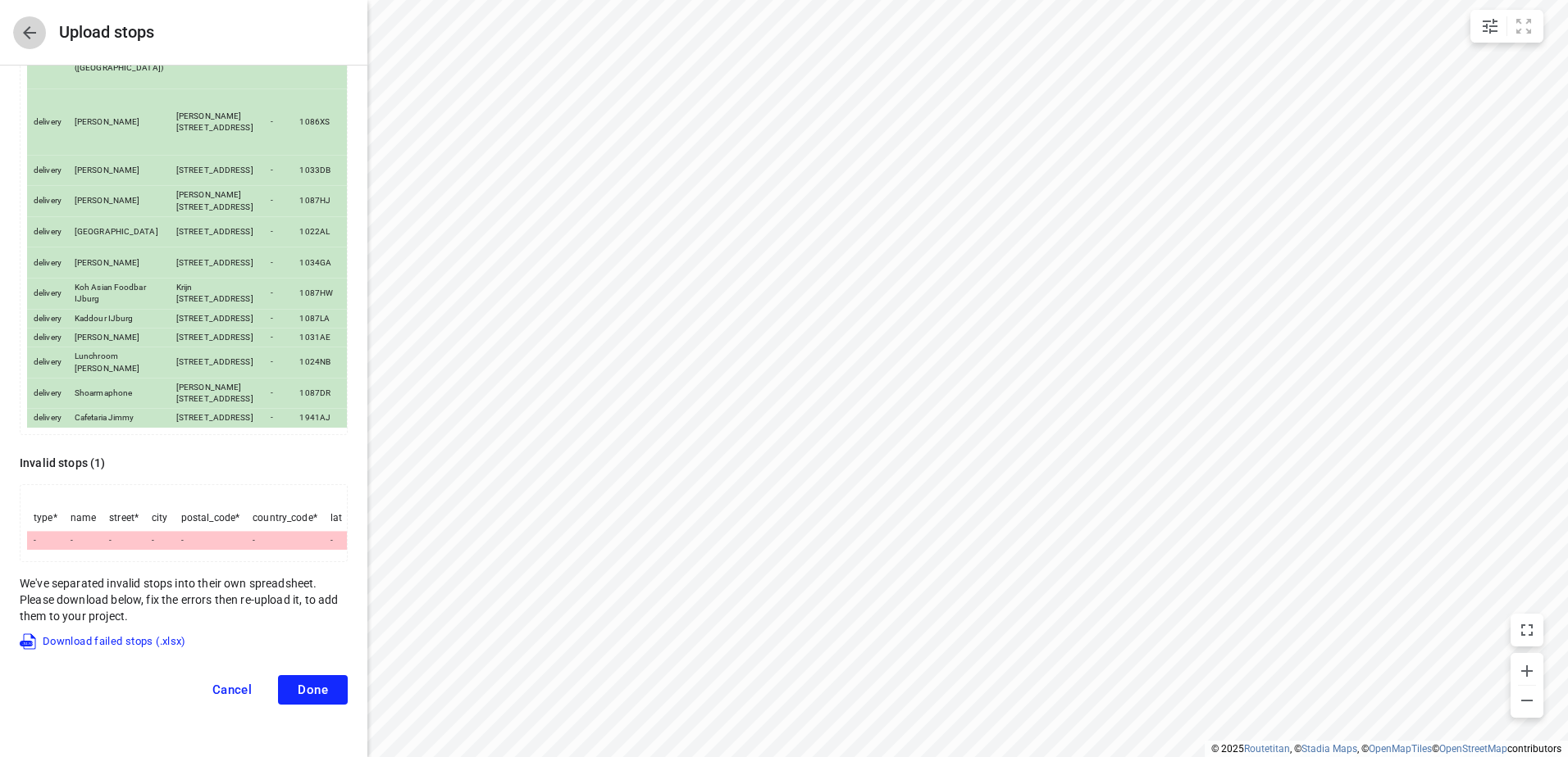
click at [27, 31] on icon "button" at bounding box center [29, 33] width 13 height 13
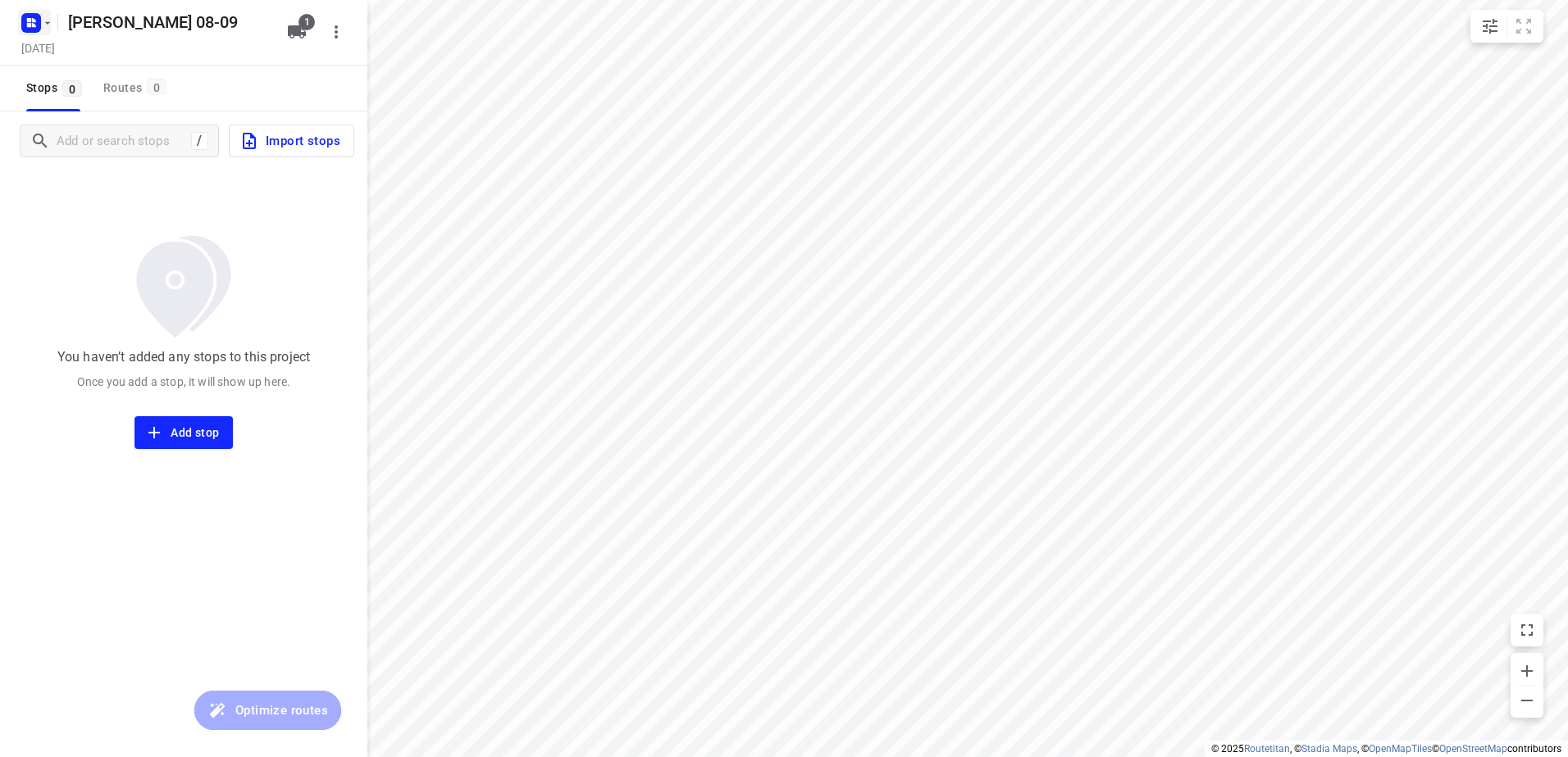
click at [49, 21] on icon "button" at bounding box center [47, 23] width 13 height 13
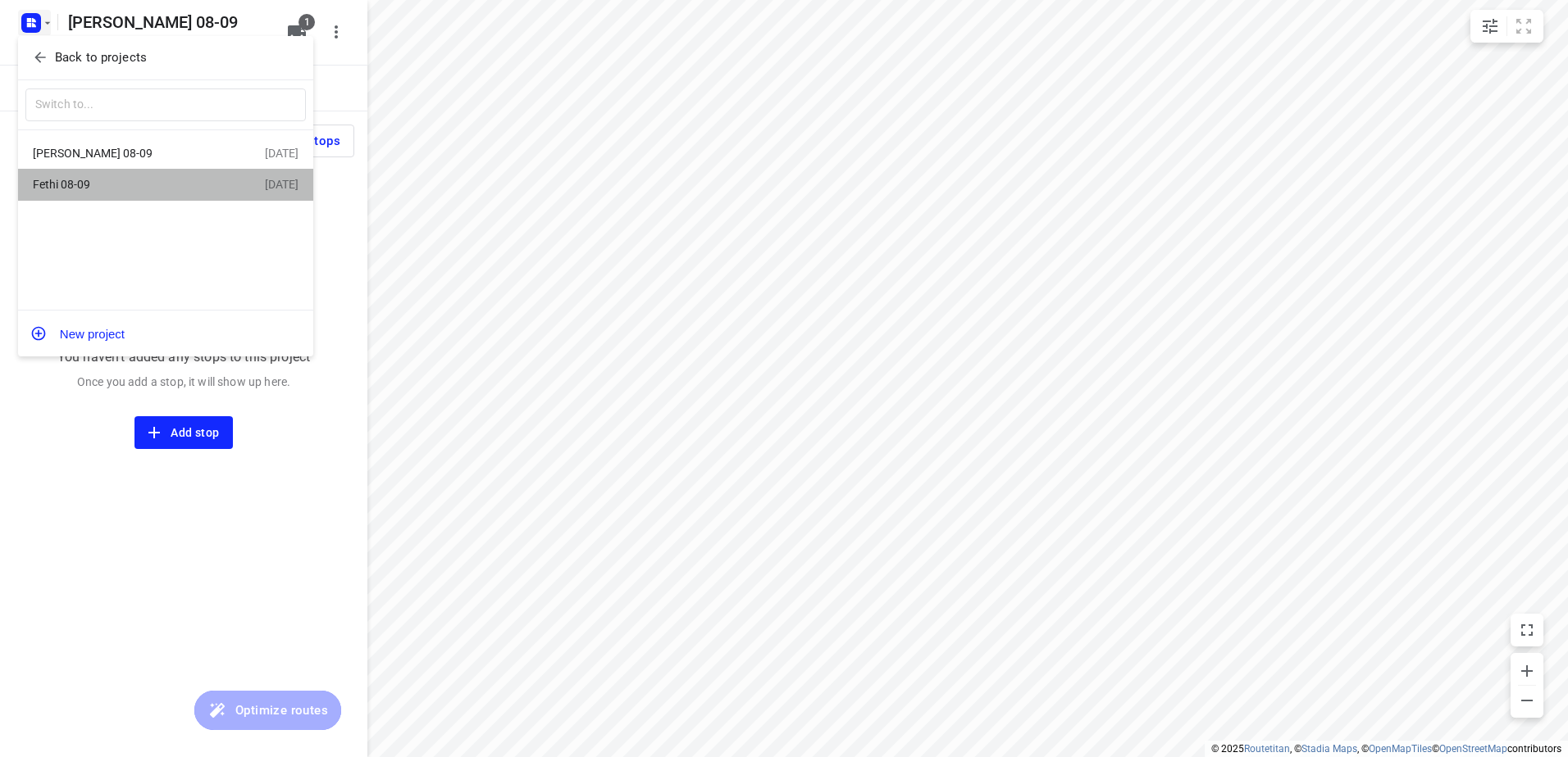
click at [74, 184] on div "Fethi 08-09" at bounding box center [127, 184] width 189 height 13
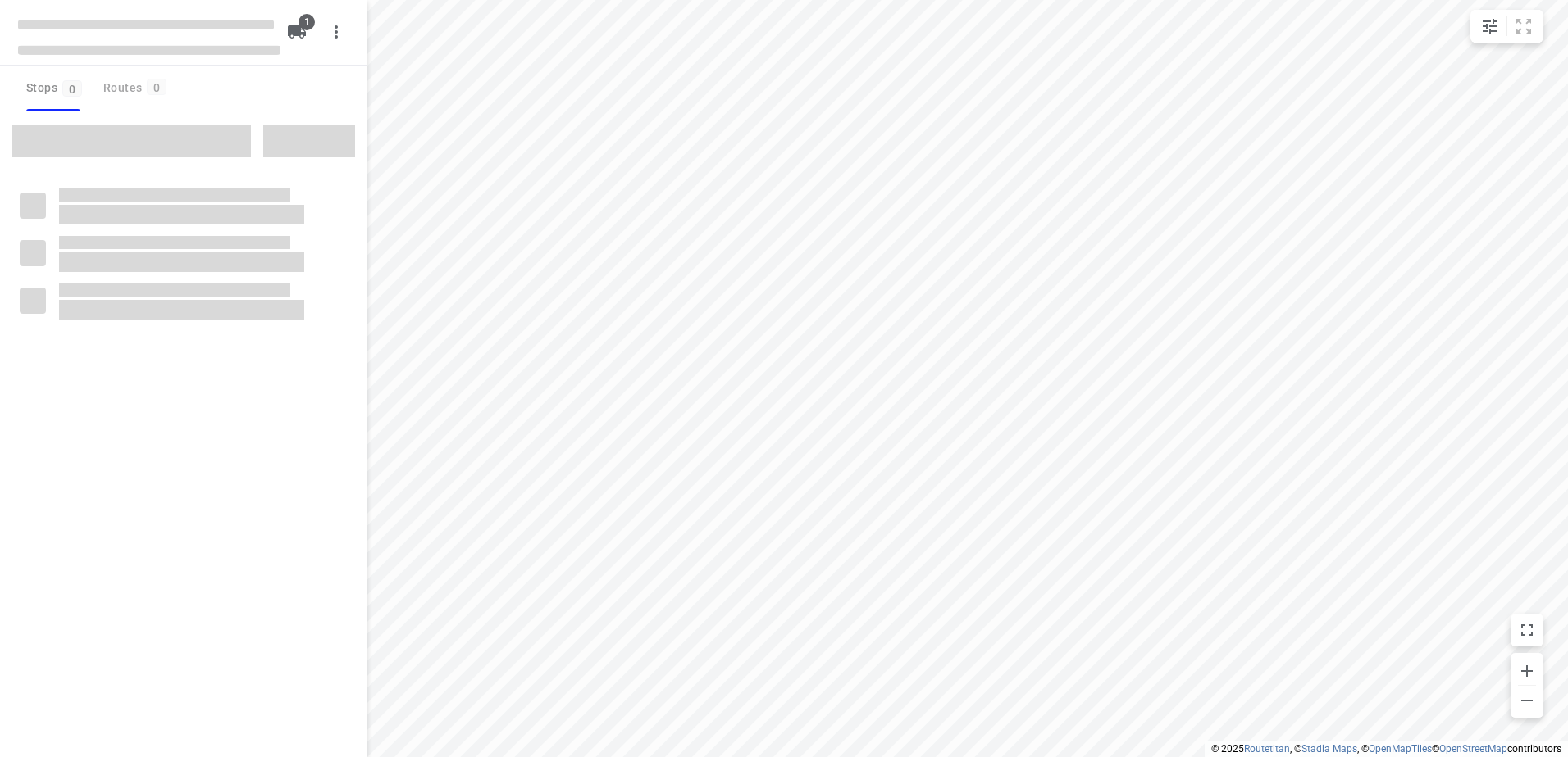
type input "distance"
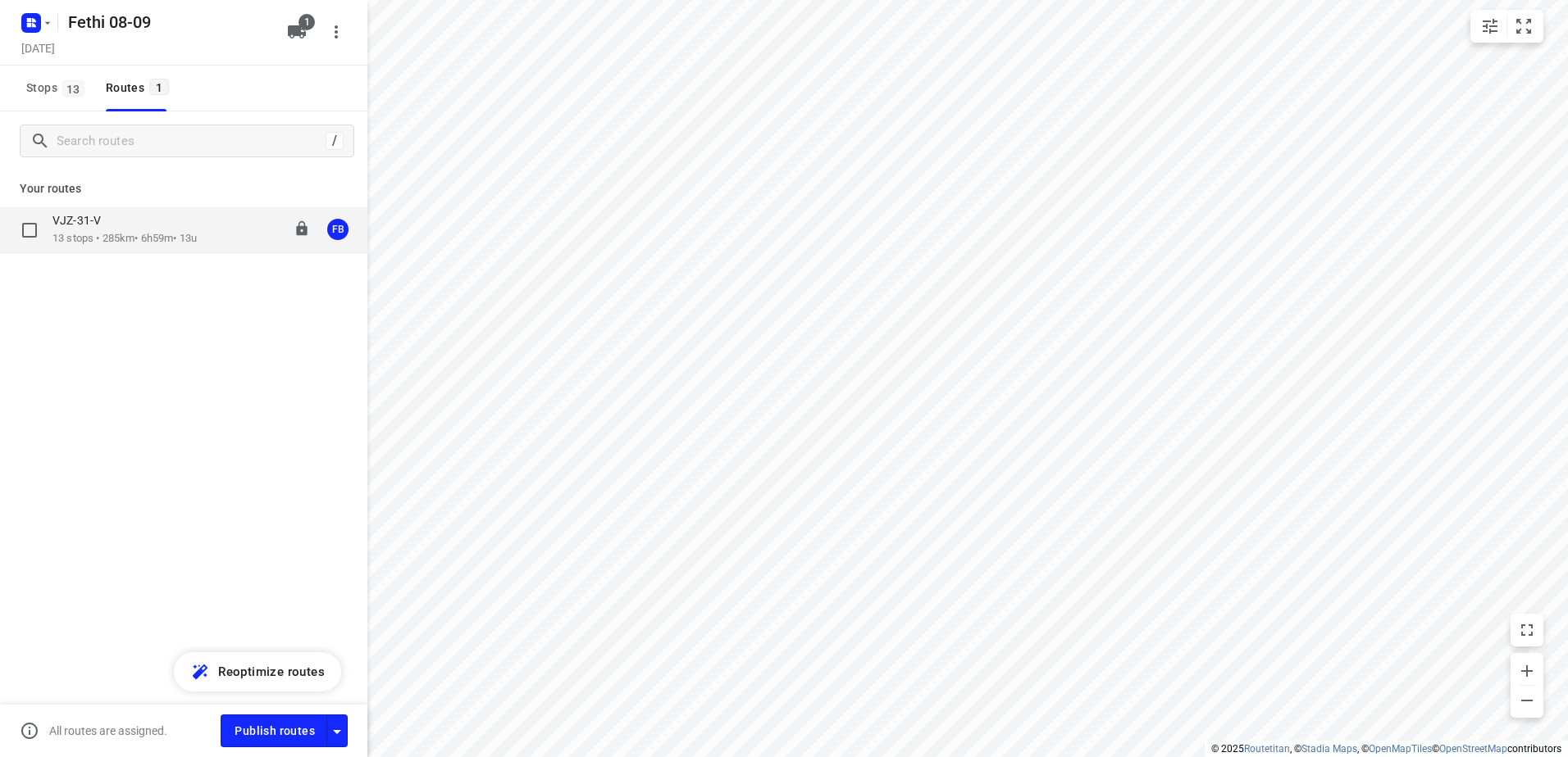
click at [113, 224] on div "VJZ-31-V" at bounding box center [125, 222] width 145 height 18
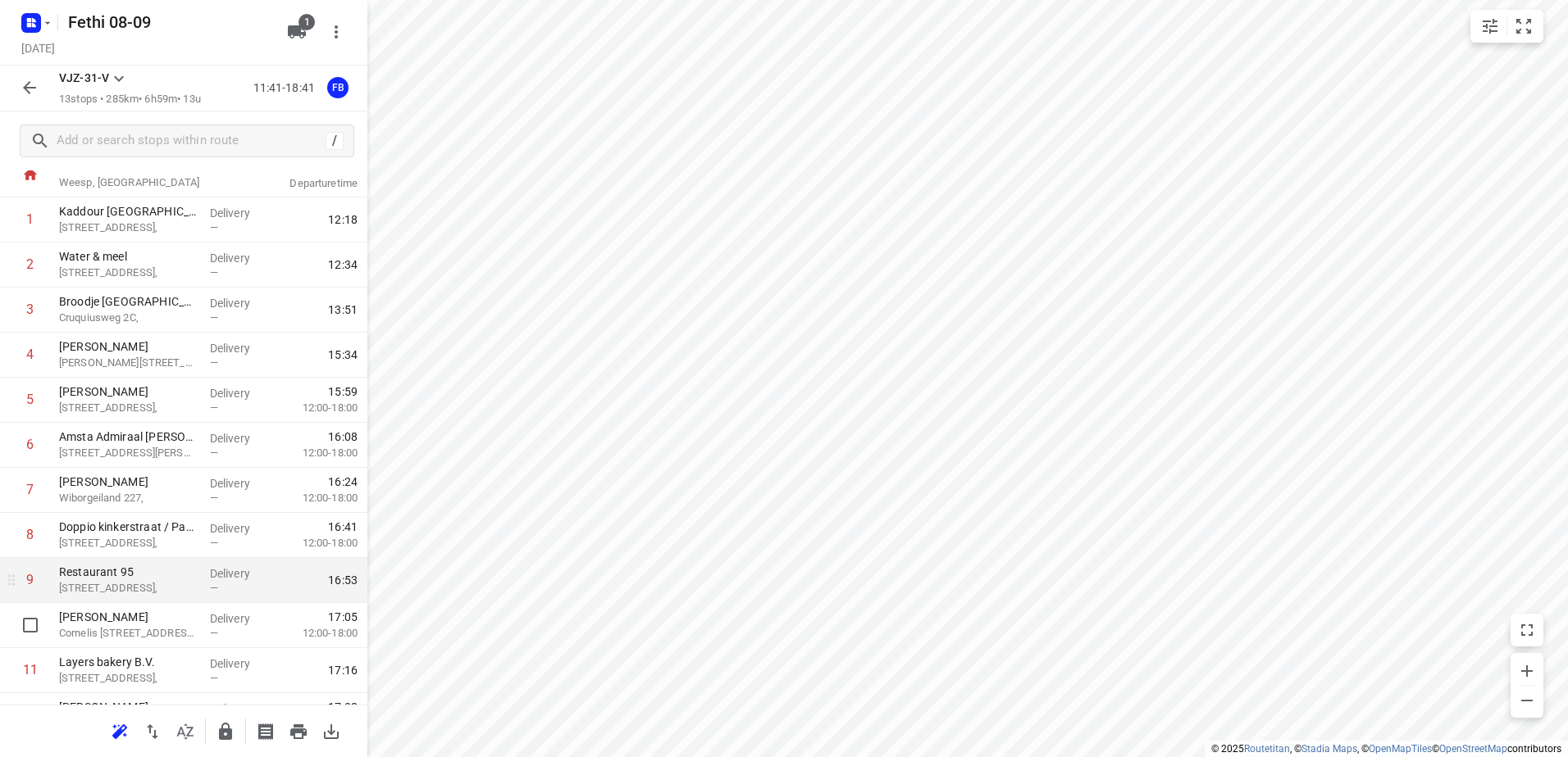
scroll to position [15, 0]
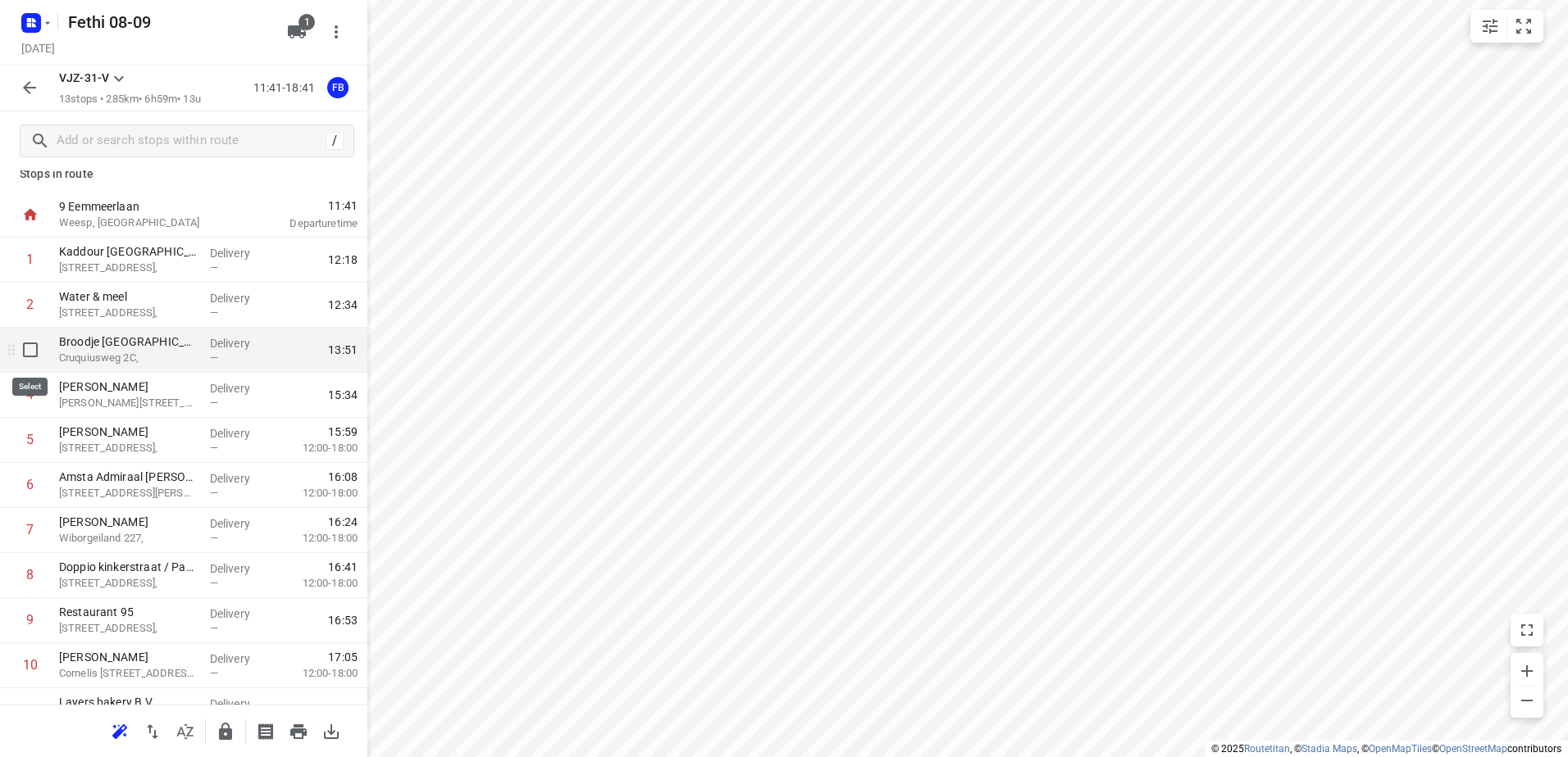
click at [28, 349] on input "checkbox" at bounding box center [30, 349] width 33 height 33
checkbox input "true"
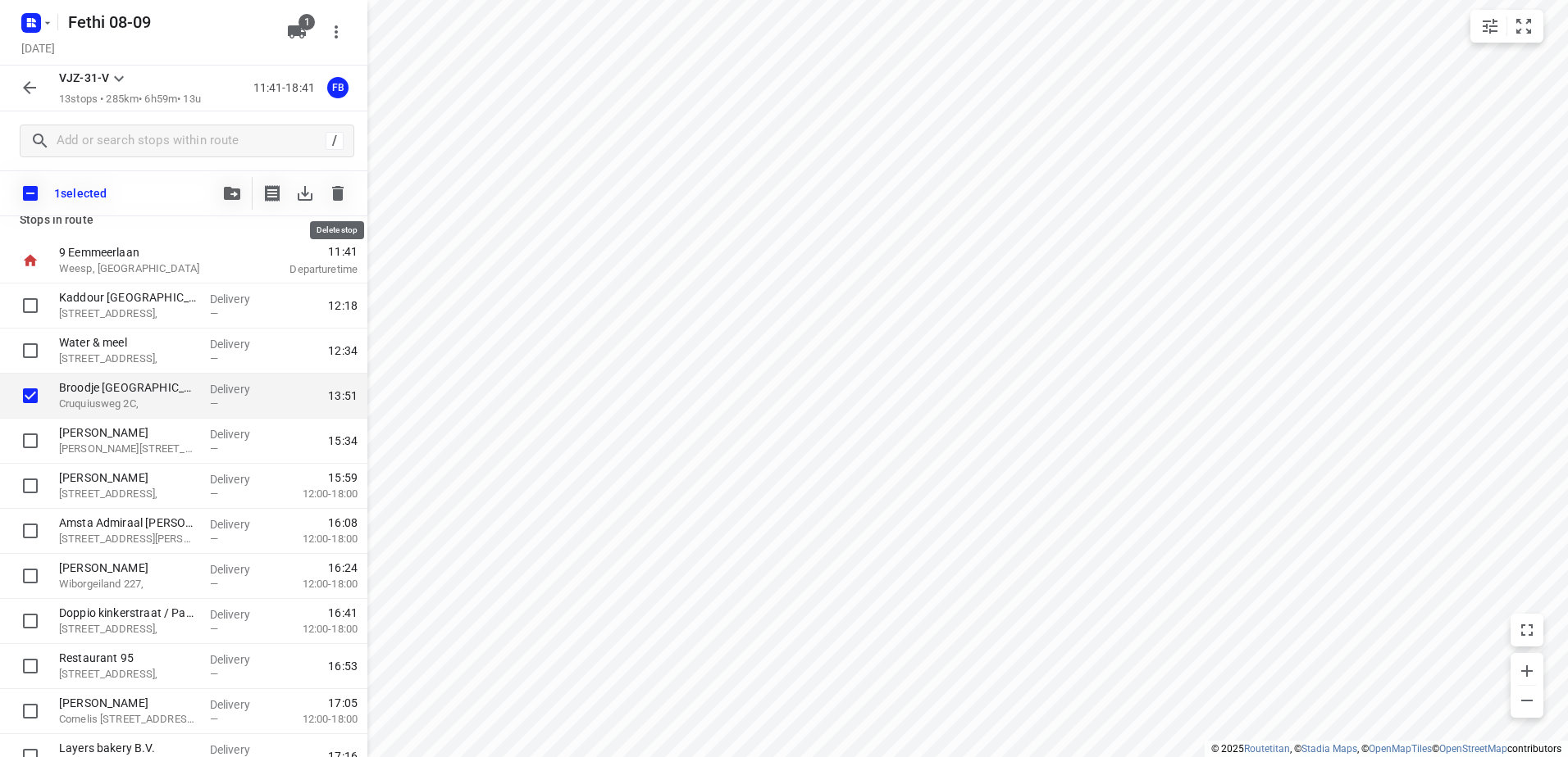
click at [341, 189] on icon "button" at bounding box center [338, 194] width 20 height 20
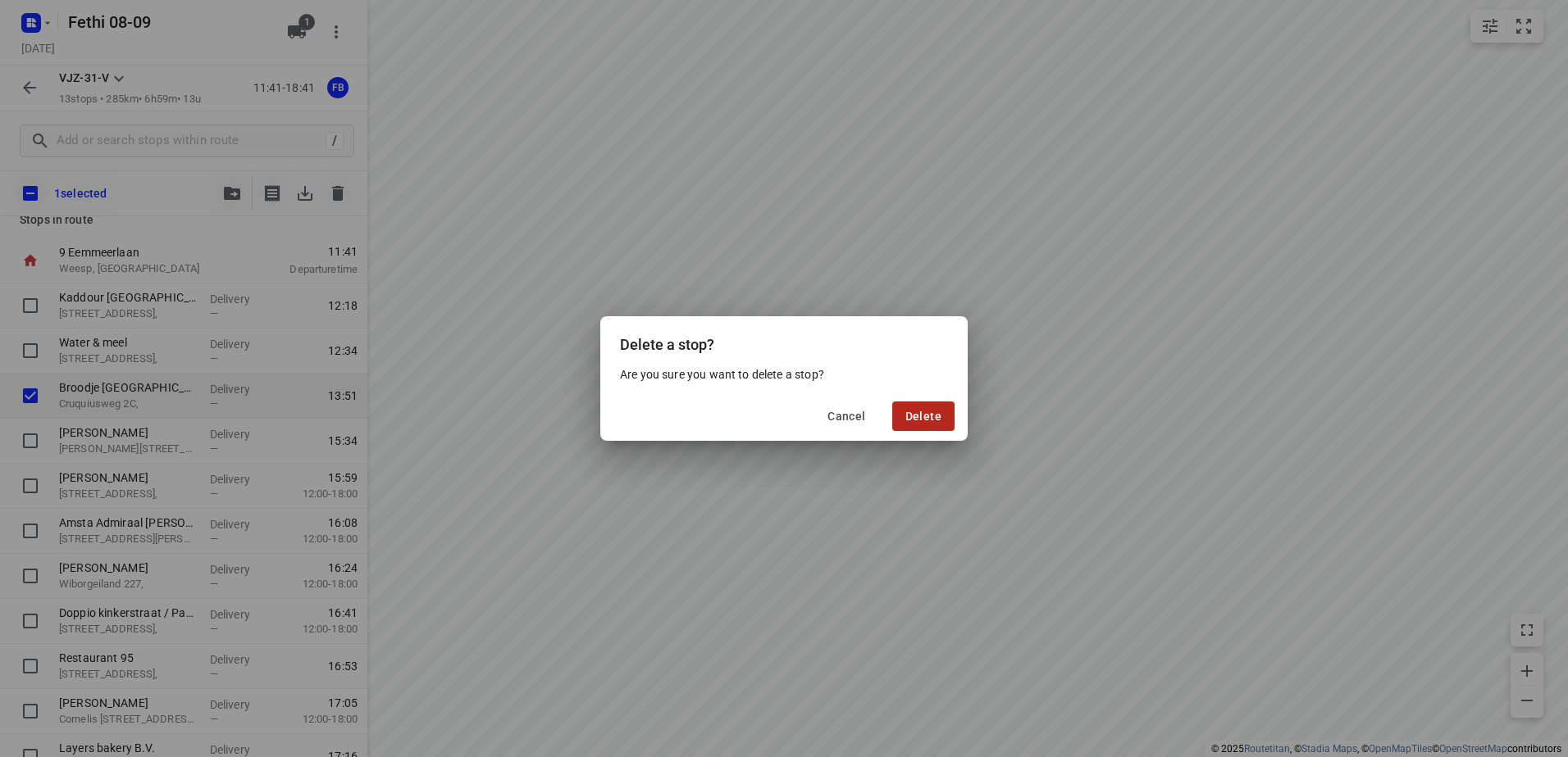
click at [908, 410] on span "Delete" at bounding box center [923, 416] width 36 height 13
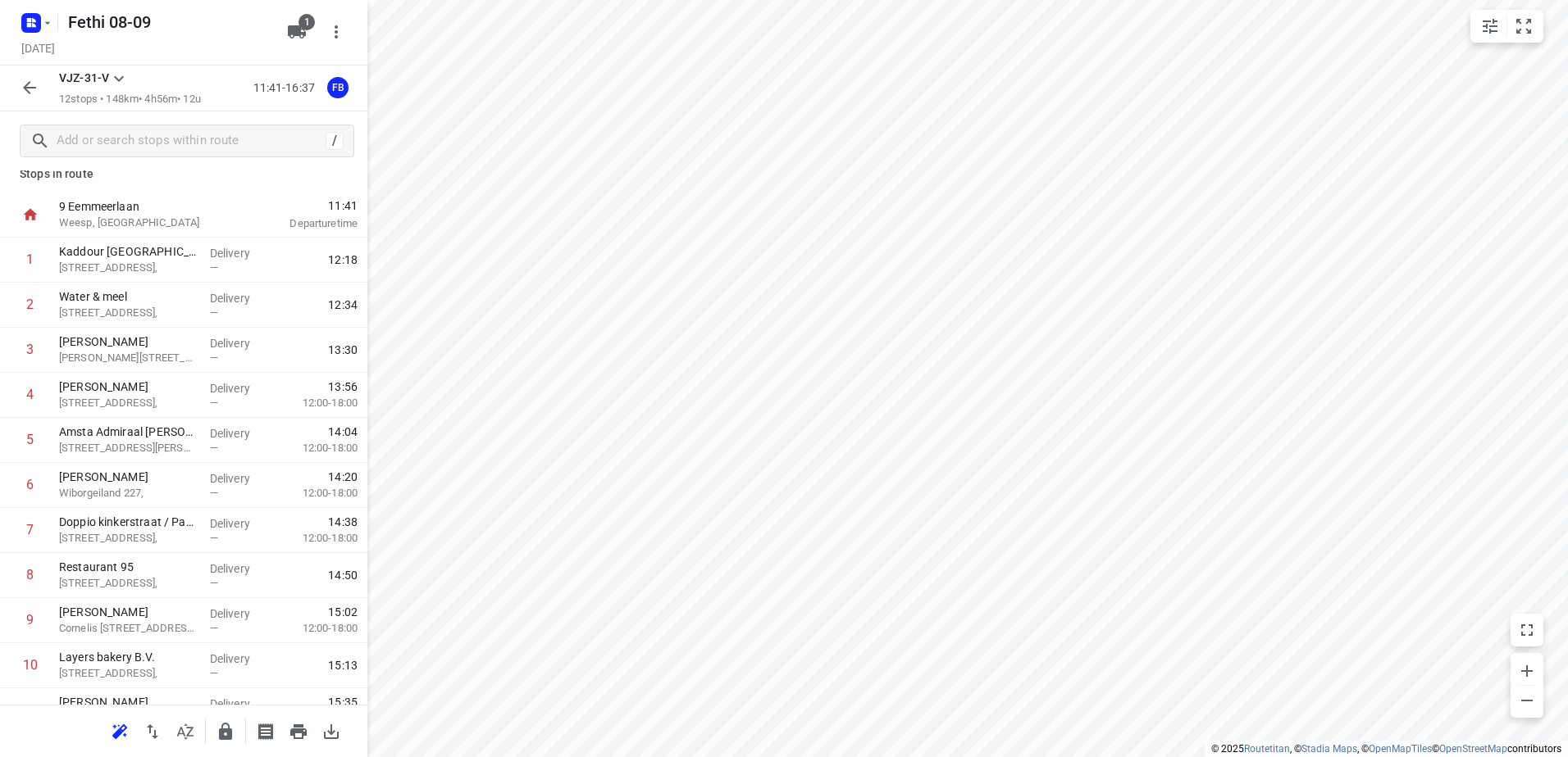
click at [26, 89] on icon "button" at bounding box center [29, 87] width 13 height 13
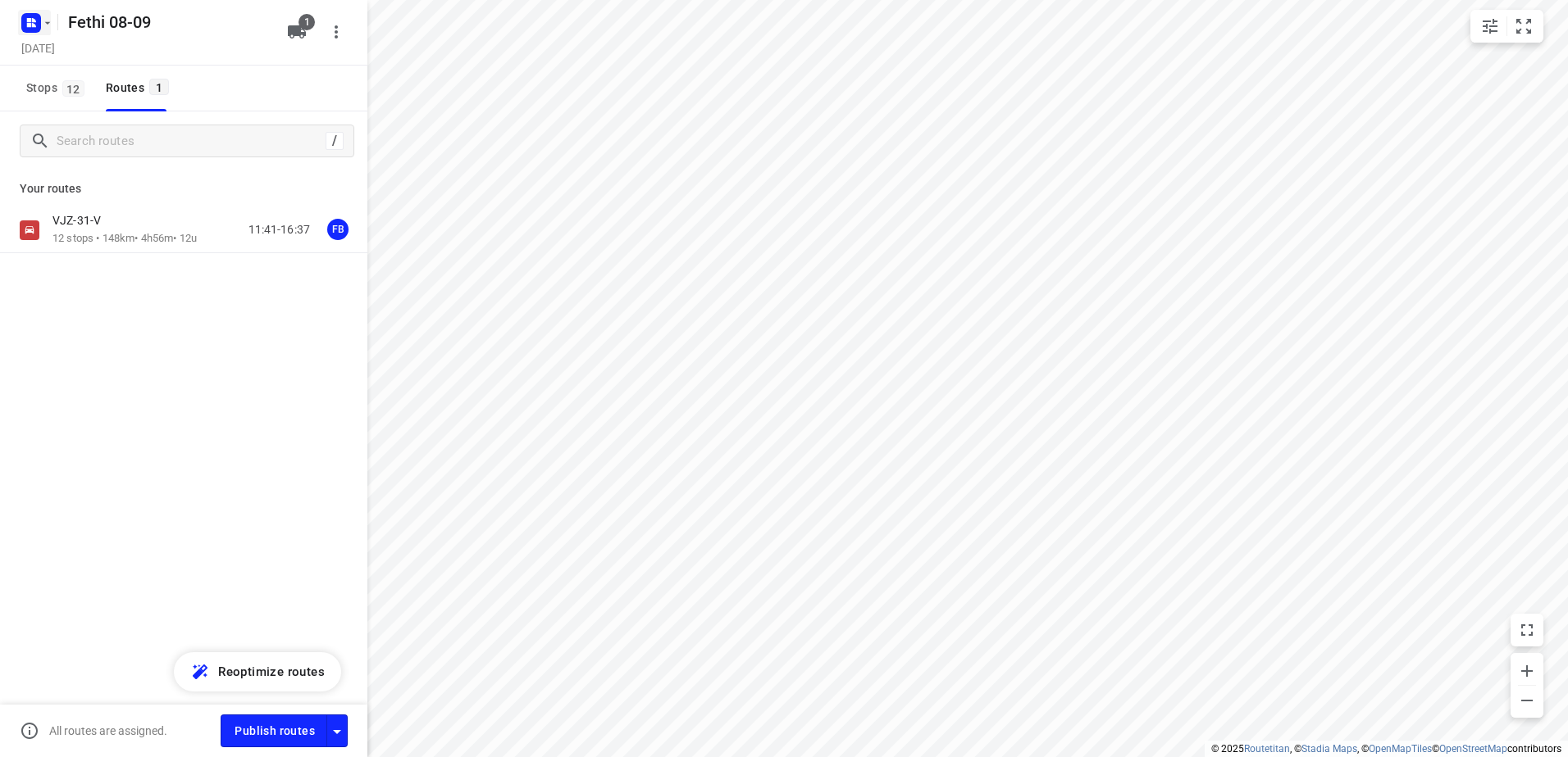
click at [50, 27] on icon "button" at bounding box center [47, 23] width 13 height 13
click at [72, 153] on div "[PERSON_NAME] 08-09" at bounding box center [127, 152] width 189 height 13
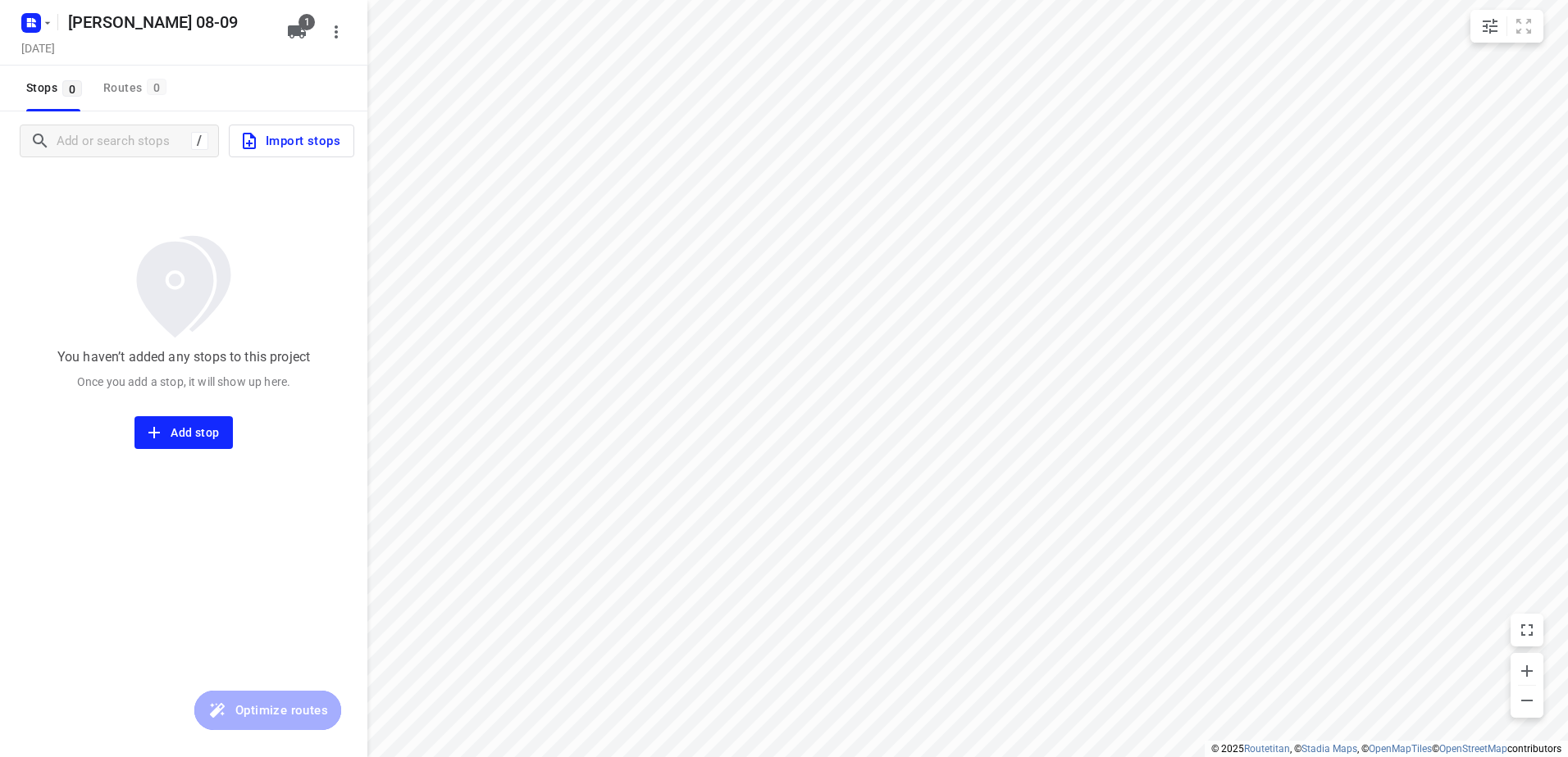
click at [288, 133] on span "Import stops" at bounding box center [290, 142] width 101 height 22
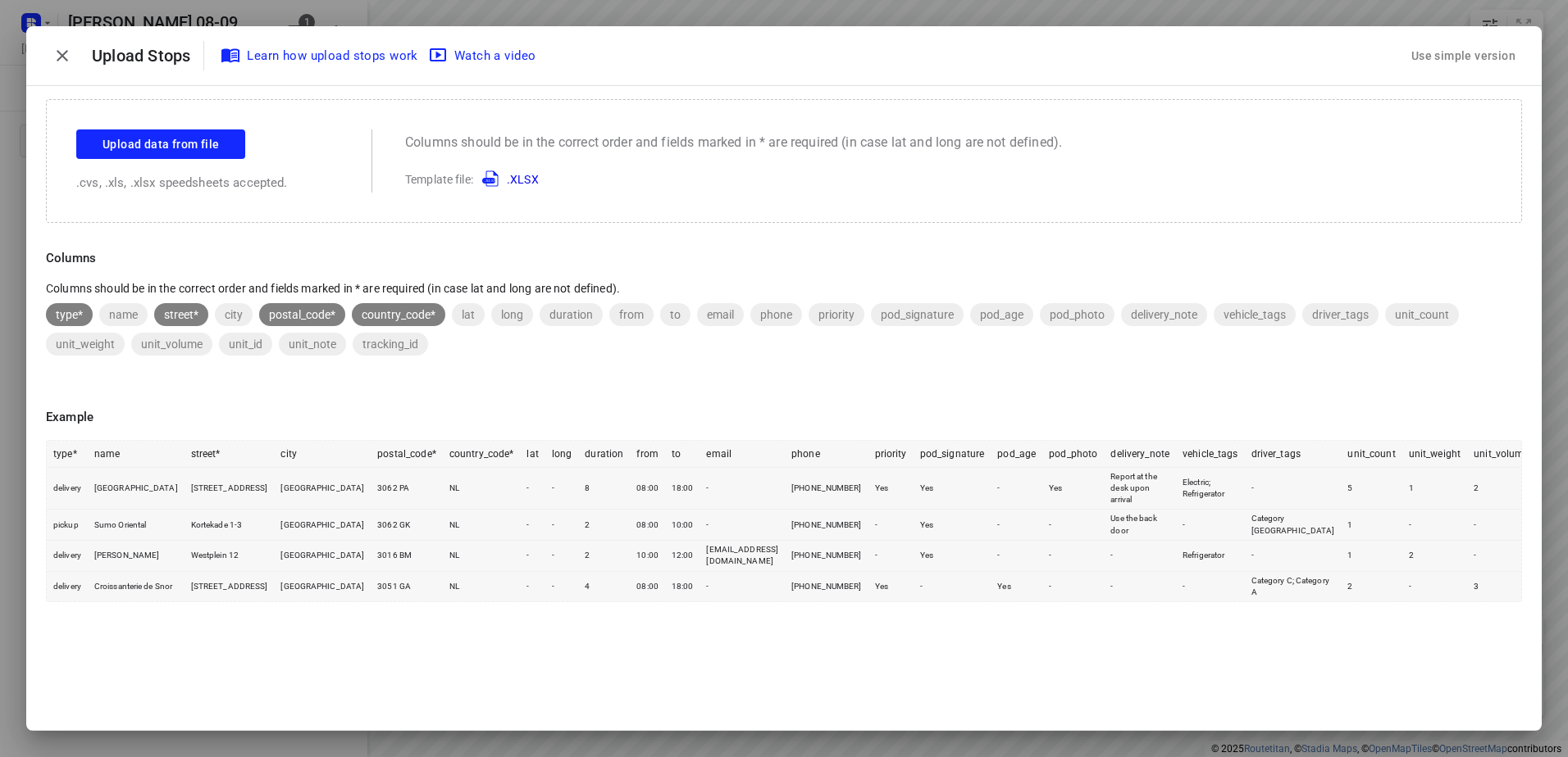
click at [1478, 47] on div "Use simple version" at bounding box center [1463, 55] width 111 height 27
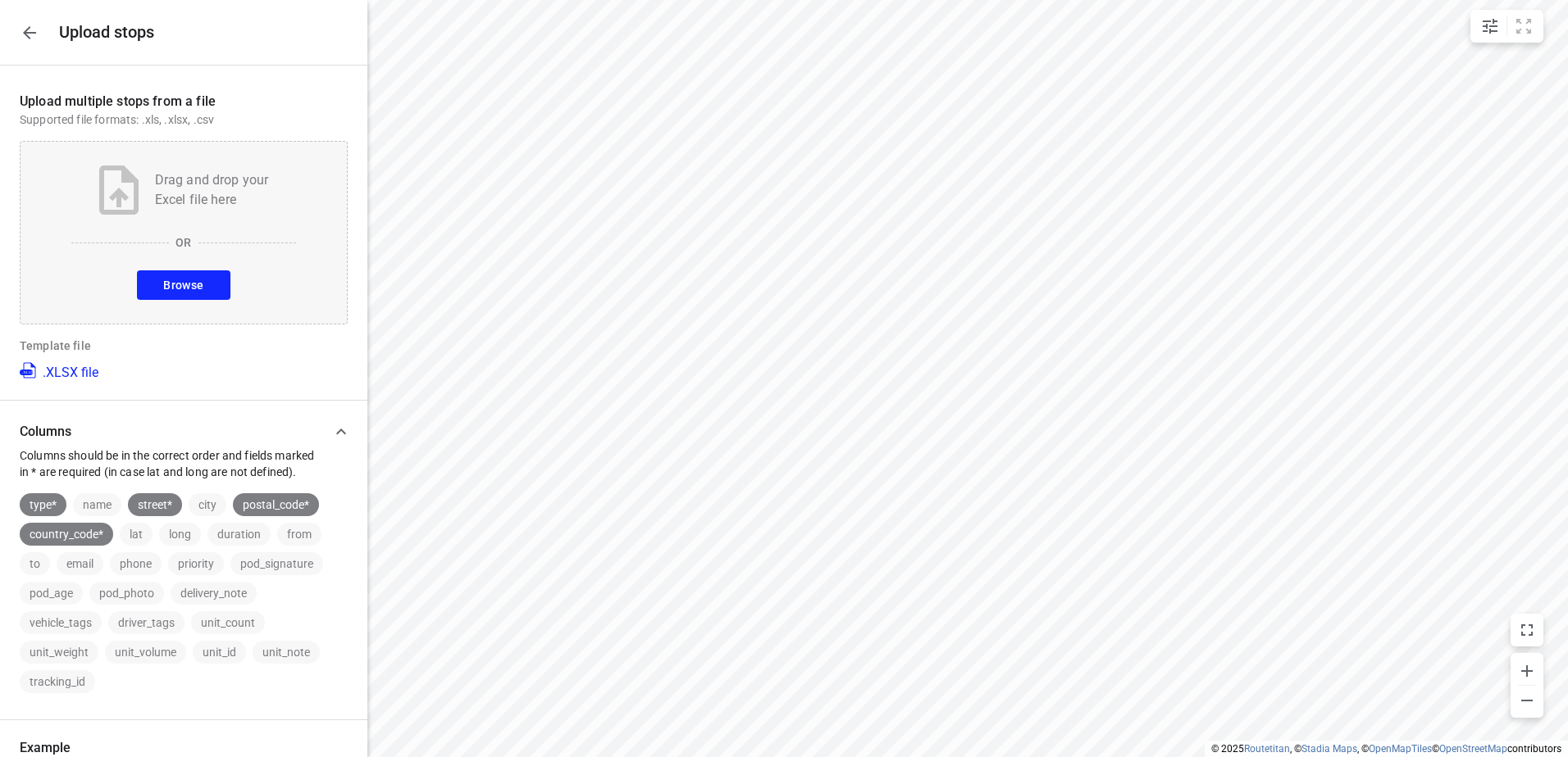
click at [189, 287] on span "Browse" at bounding box center [183, 285] width 41 height 21
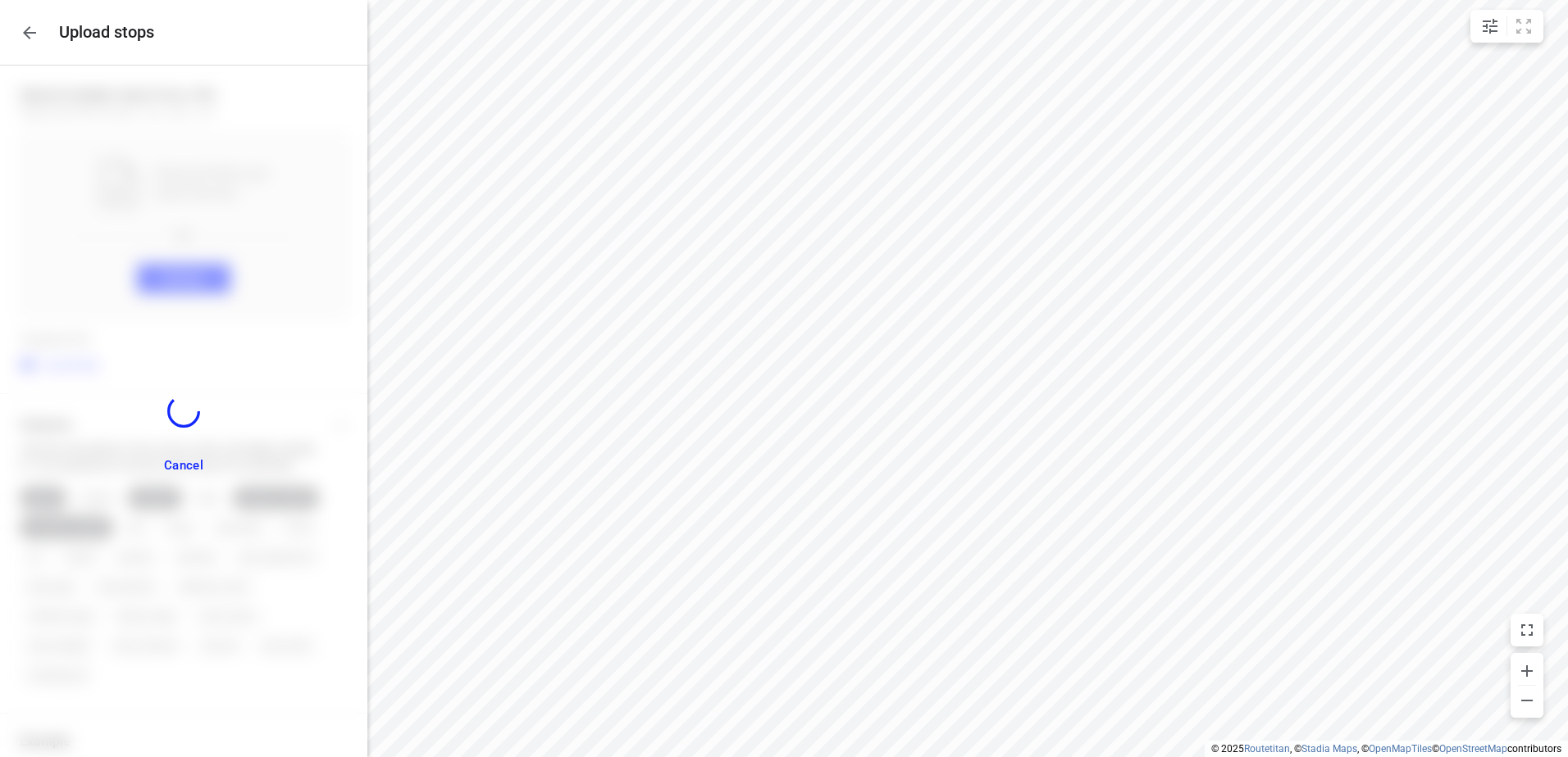
scroll to position [198, 0]
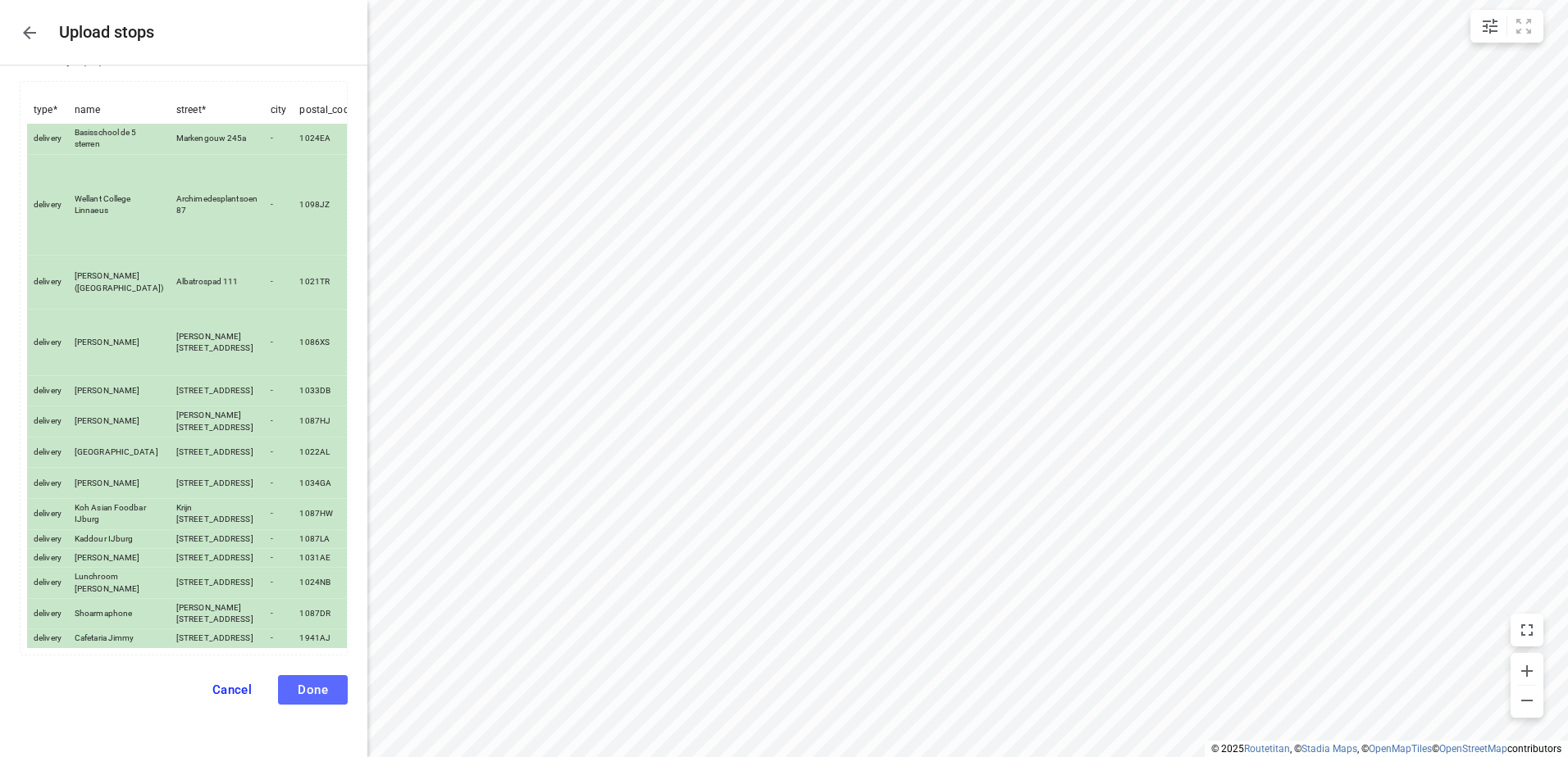
click at [303, 683] on span "Done" at bounding box center [313, 690] width 31 height 15
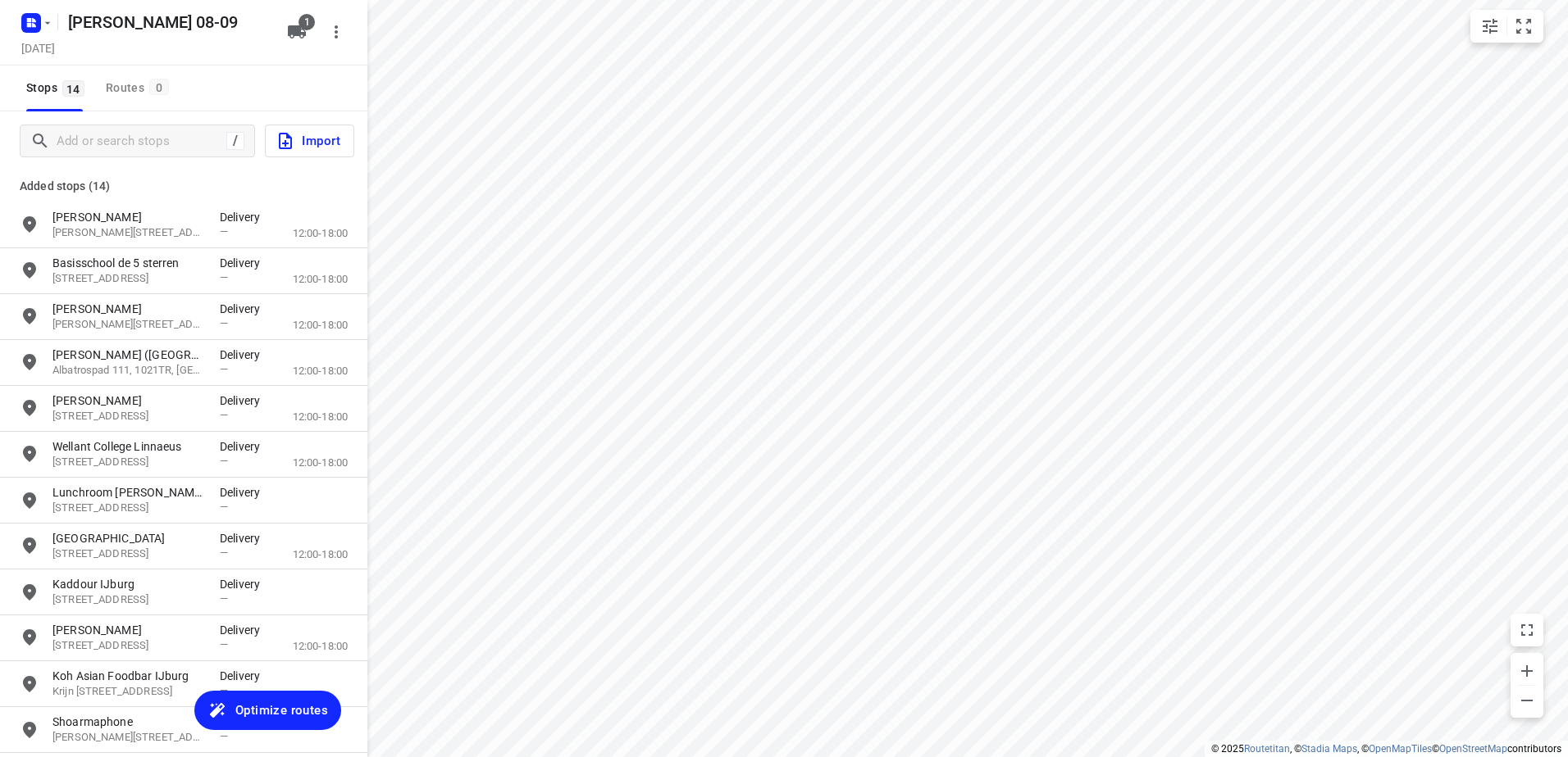
click at [281, 709] on span "Optimize routes" at bounding box center [282, 710] width 93 height 22
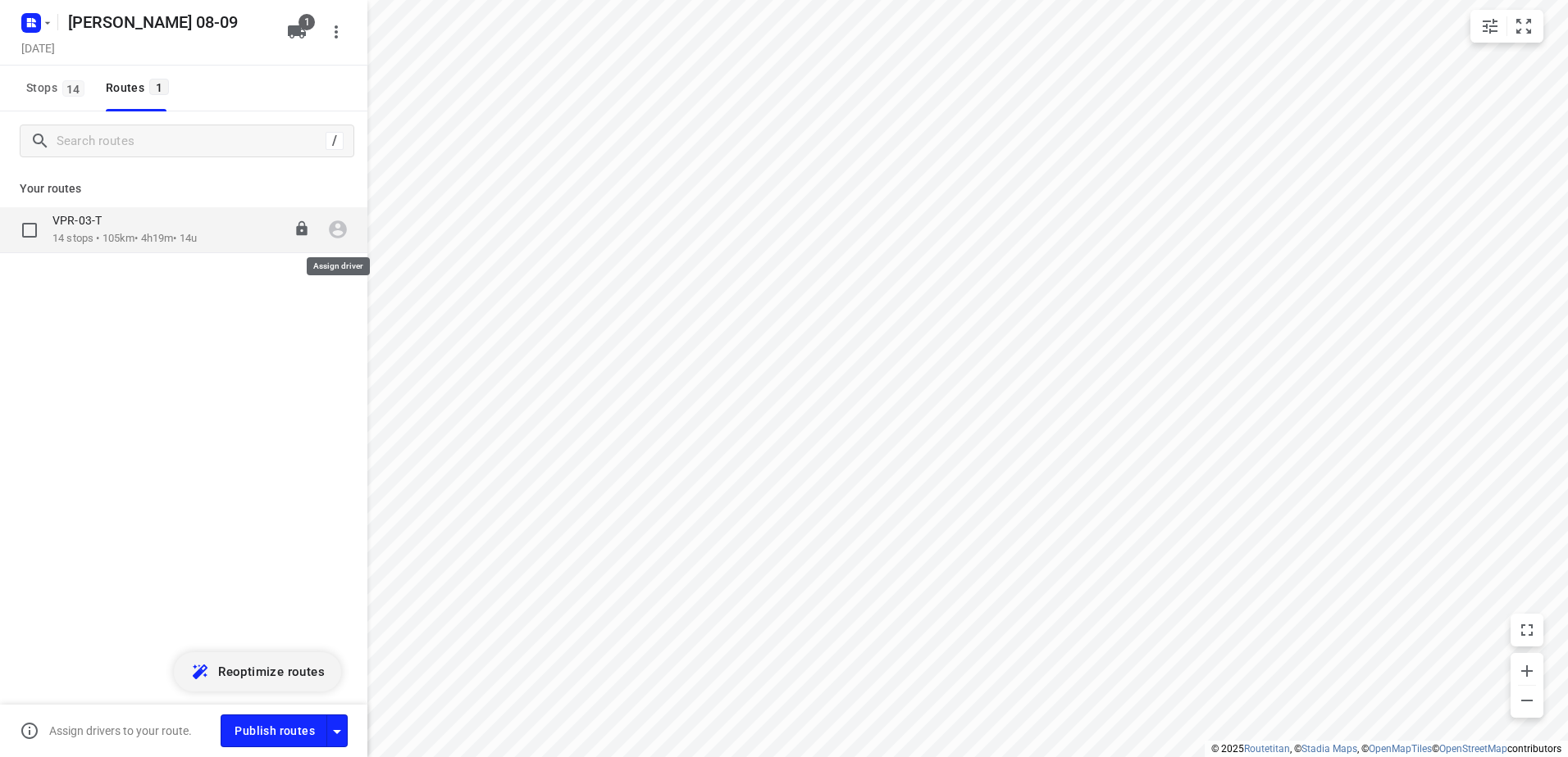
click at [332, 235] on icon "button" at bounding box center [338, 231] width 18 height 18
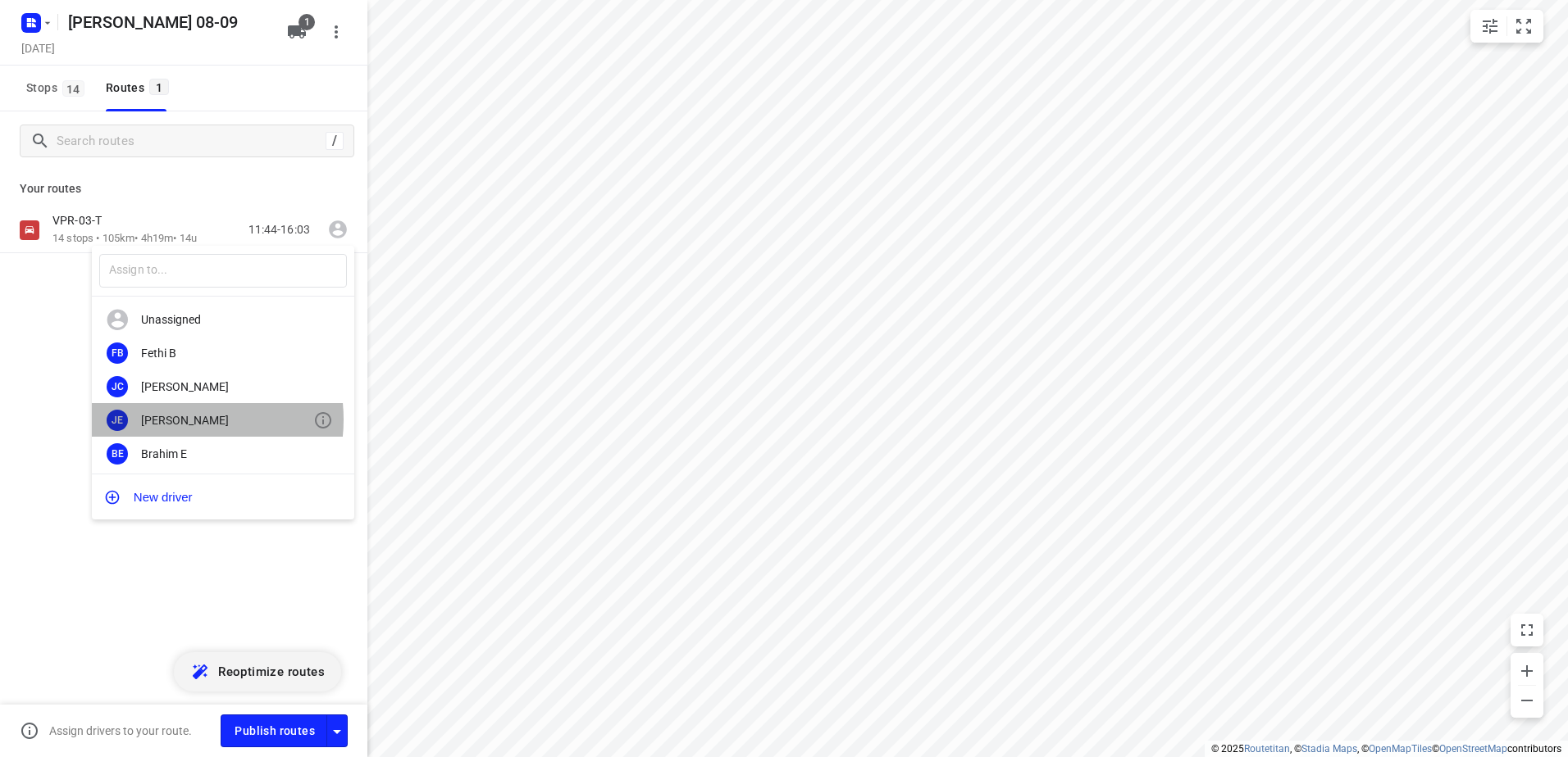
click at [174, 419] on div "[PERSON_NAME]" at bounding box center [227, 420] width 172 height 13
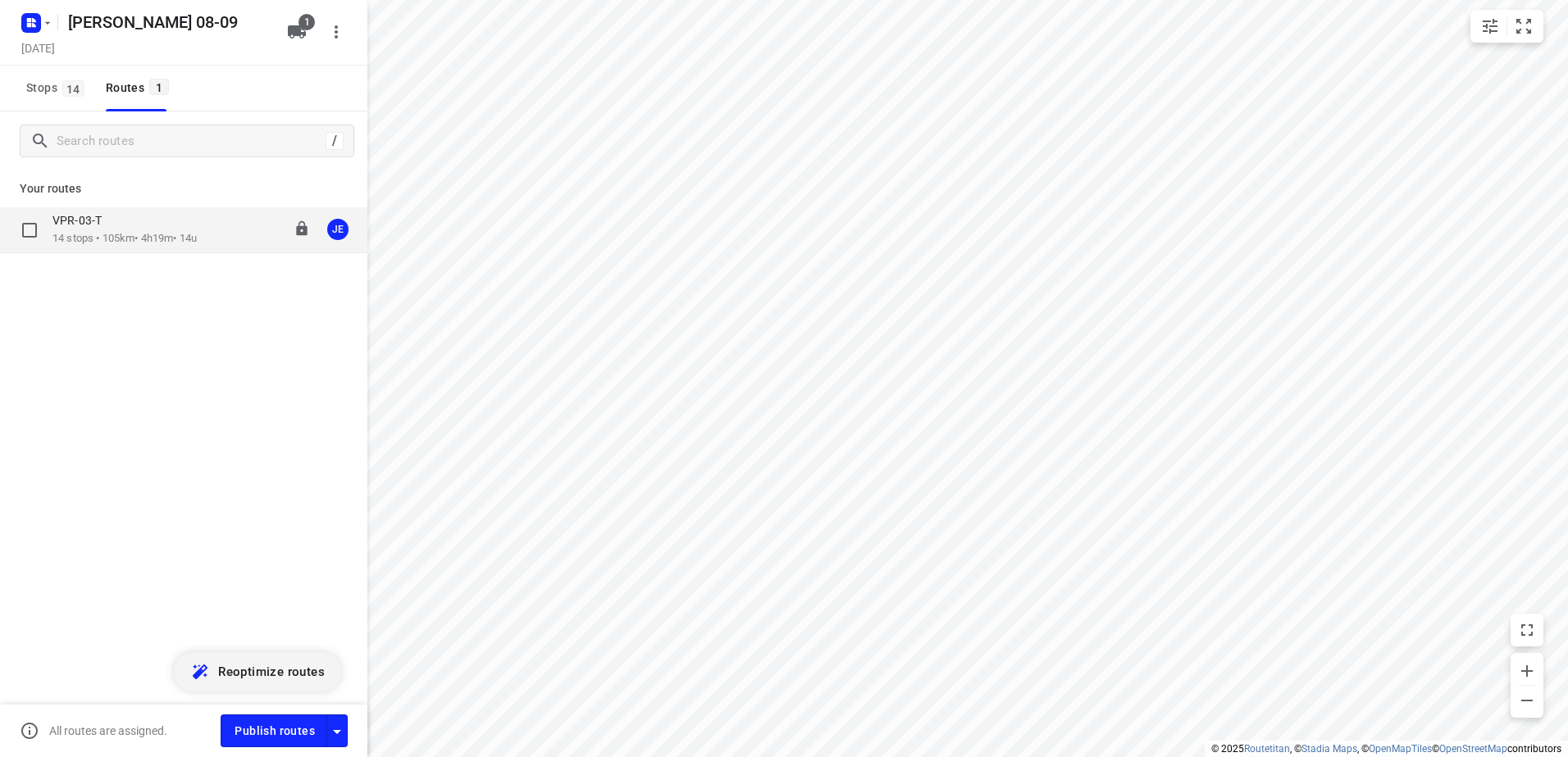
click at [117, 242] on p "14 stops • 105km • 4h19m • 14u" at bounding box center [125, 239] width 145 height 16
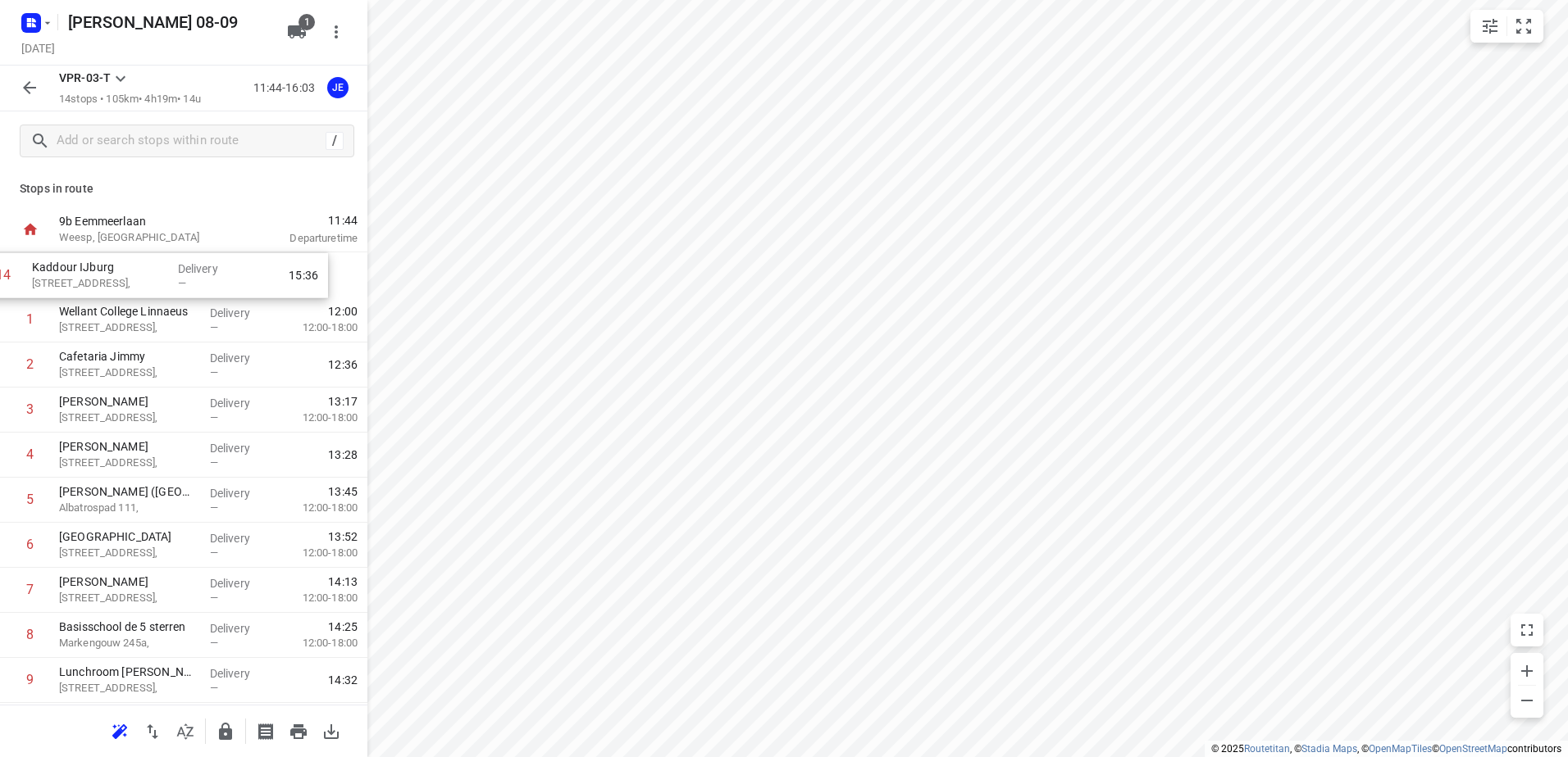
drag, startPoint x: 128, startPoint y: 642, endPoint x: 101, endPoint y: 268, distance: 375.0
click at [101, 268] on div "1 Wellant College Linnaeus Archimedesplantsoen 87, Delivery — 12:00 12:00-18:00…" at bounding box center [183, 568] width 367 height 631
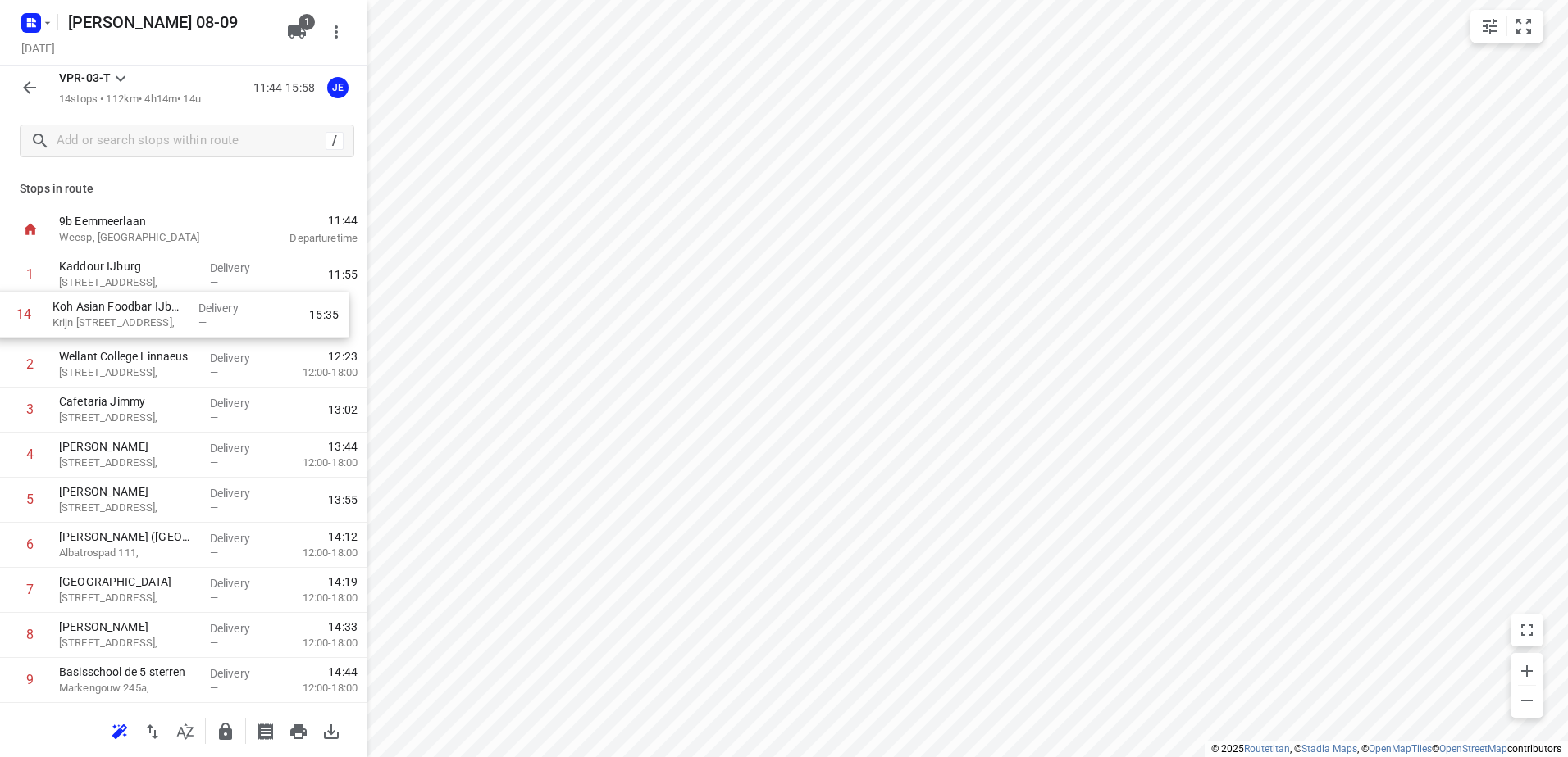
drag, startPoint x: 133, startPoint y: 646, endPoint x: 127, endPoint y: 318, distance: 328.1
click at [127, 318] on div "1 Kaddour IJburg [STREET_ADDRESS], Delivery — 11:55 2 Wellant College Linnaeus …" at bounding box center [183, 568] width 367 height 631
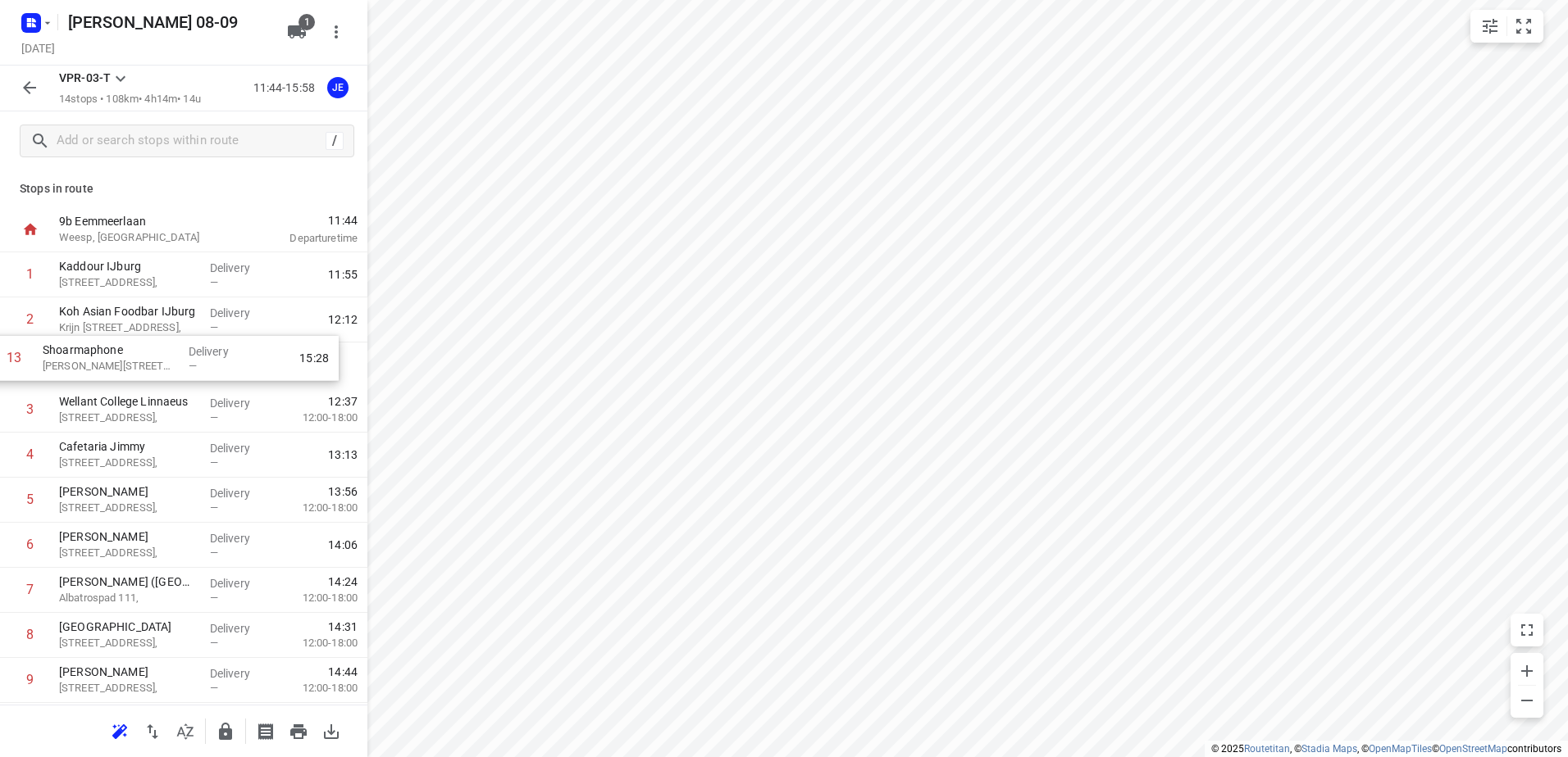
drag, startPoint x: 100, startPoint y: 658, endPoint x: 84, endPoint y: 360, distance: 298.4
click at [84, 360] on div "1 [GEOGRAPHIC_DATA][STREET_ADDRESS], Delivery — 11:55 2 Koh Asian Foodbar IJbur…" at bounding box center [183, 568] width 367 height 631
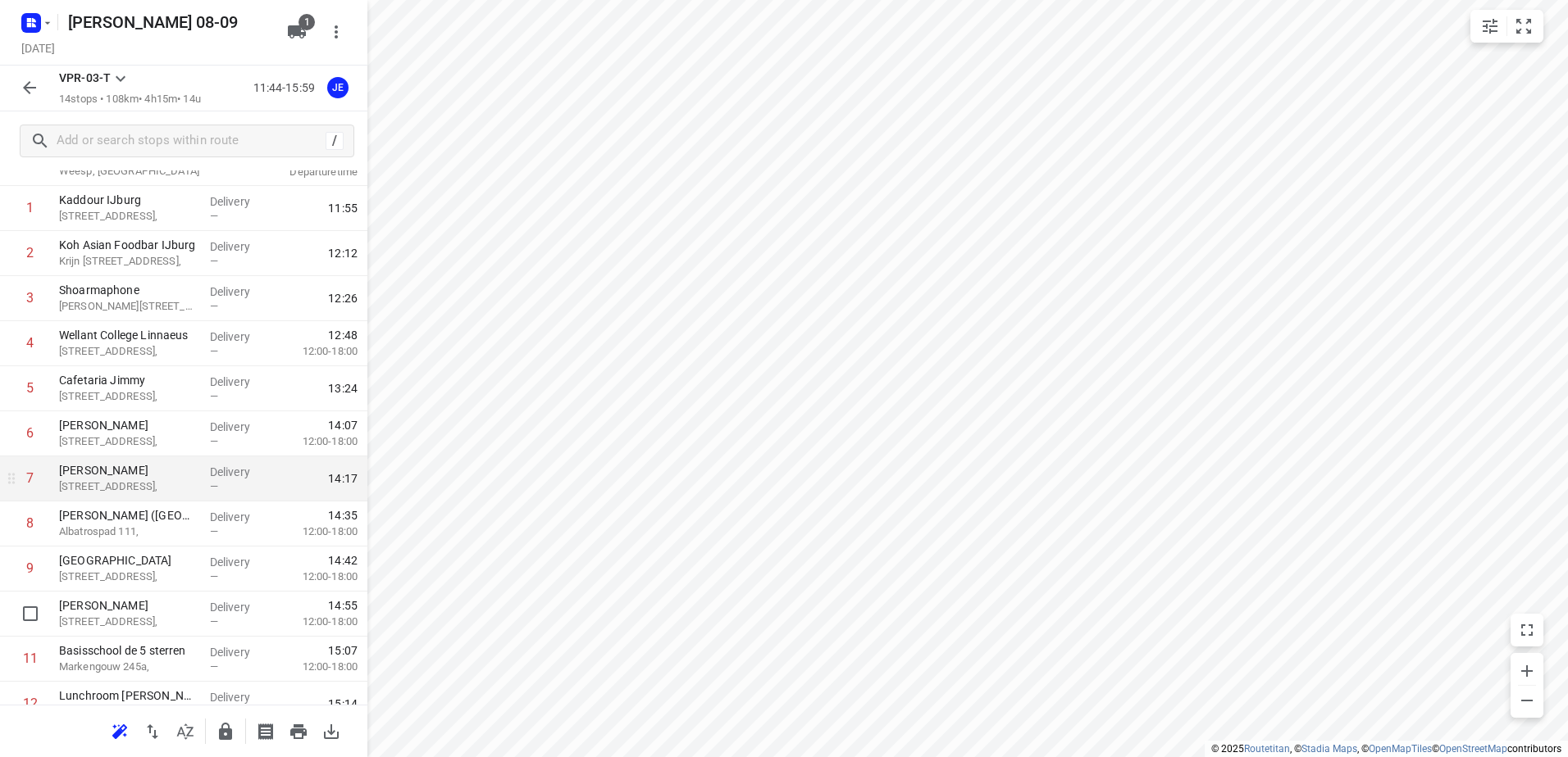
scroll to position [59, 0]
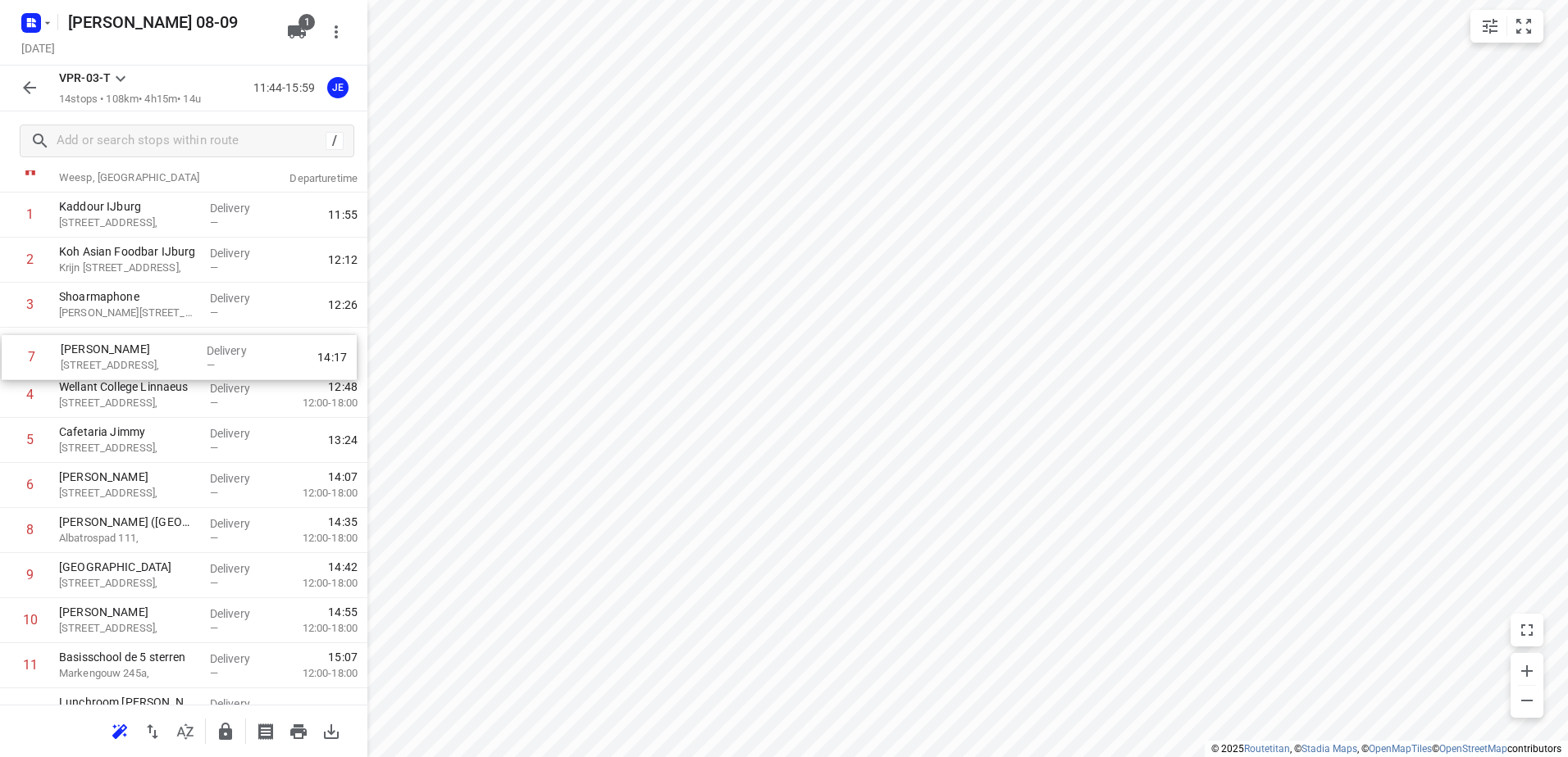
drag, startPoint x: 147, startPoint y: 485, endPoint x: 149, endPoint y: 352, distance: 133.0
click at [149, 352] on div "1 Kaddour IJburg [STREET_ADDRESS], Delivery — 11:55 2 Koh Asian Foodbar IJburg …" at bounding box center [183, 509] width 367 height 631
drag, startPoint x: 110, startPoint y: 527, endPoint x: 111, endPoint y: 381, distance: 146.0
click at [111, 381] on div "1 [GEOGRAPHIC_DATA][STREET_ADDRESS], Delivery — 11:55 2 Koh Asian Foodbar IJbur…" at bounding box center [183, 509] width 367 height 631
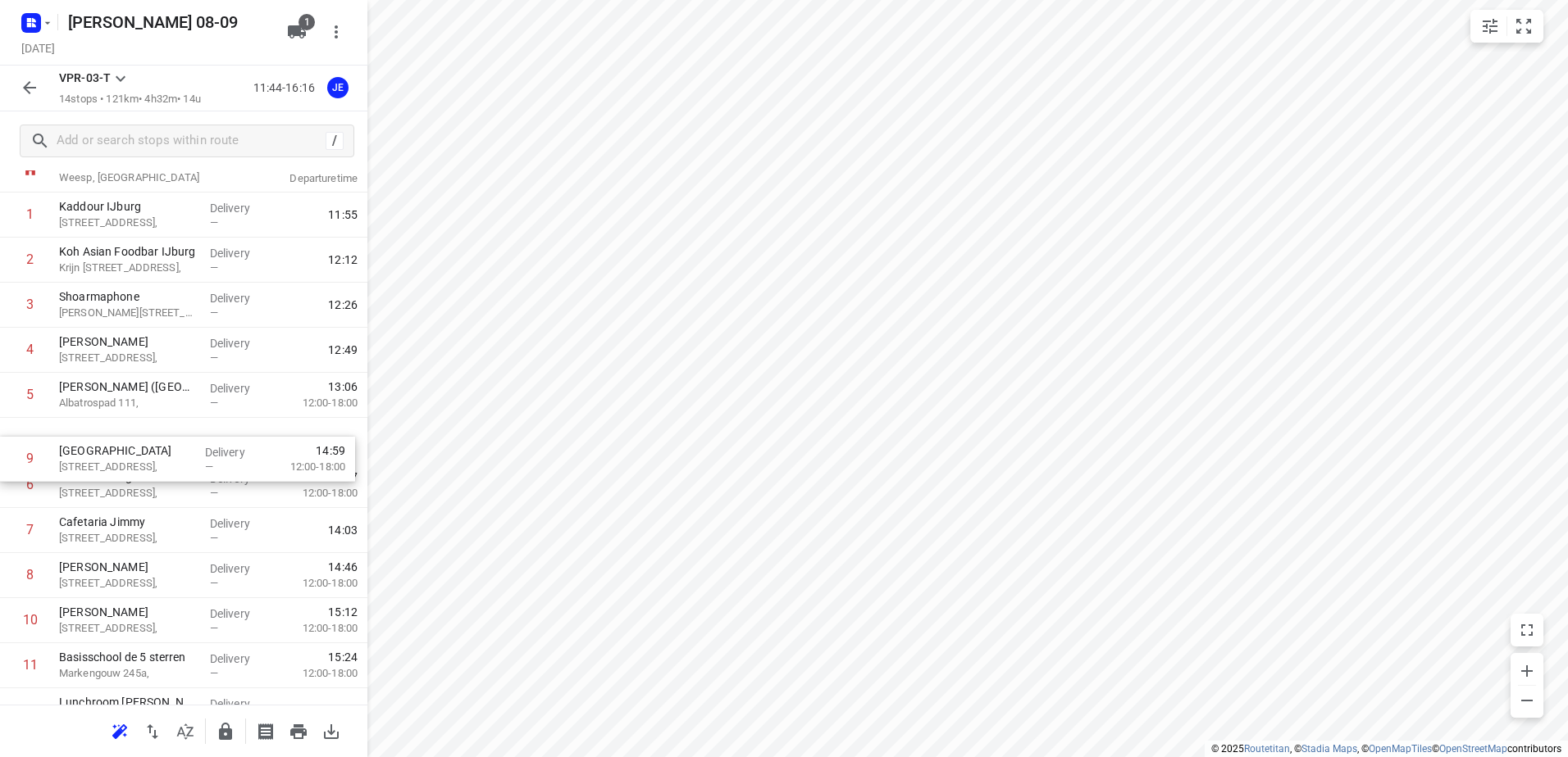
drag, startPoint x: 150, startPoint y: 576, endPoint x: 150, endPoint y: 447, distance: 129.0
click at [150, 447] on div "1 Kaddour IJburg [STREET_ADDRESS], Delivery — 11:55 2 Koh Asian Foodbar IJburg …" at bounding box center [183, 509] width 367 height 631
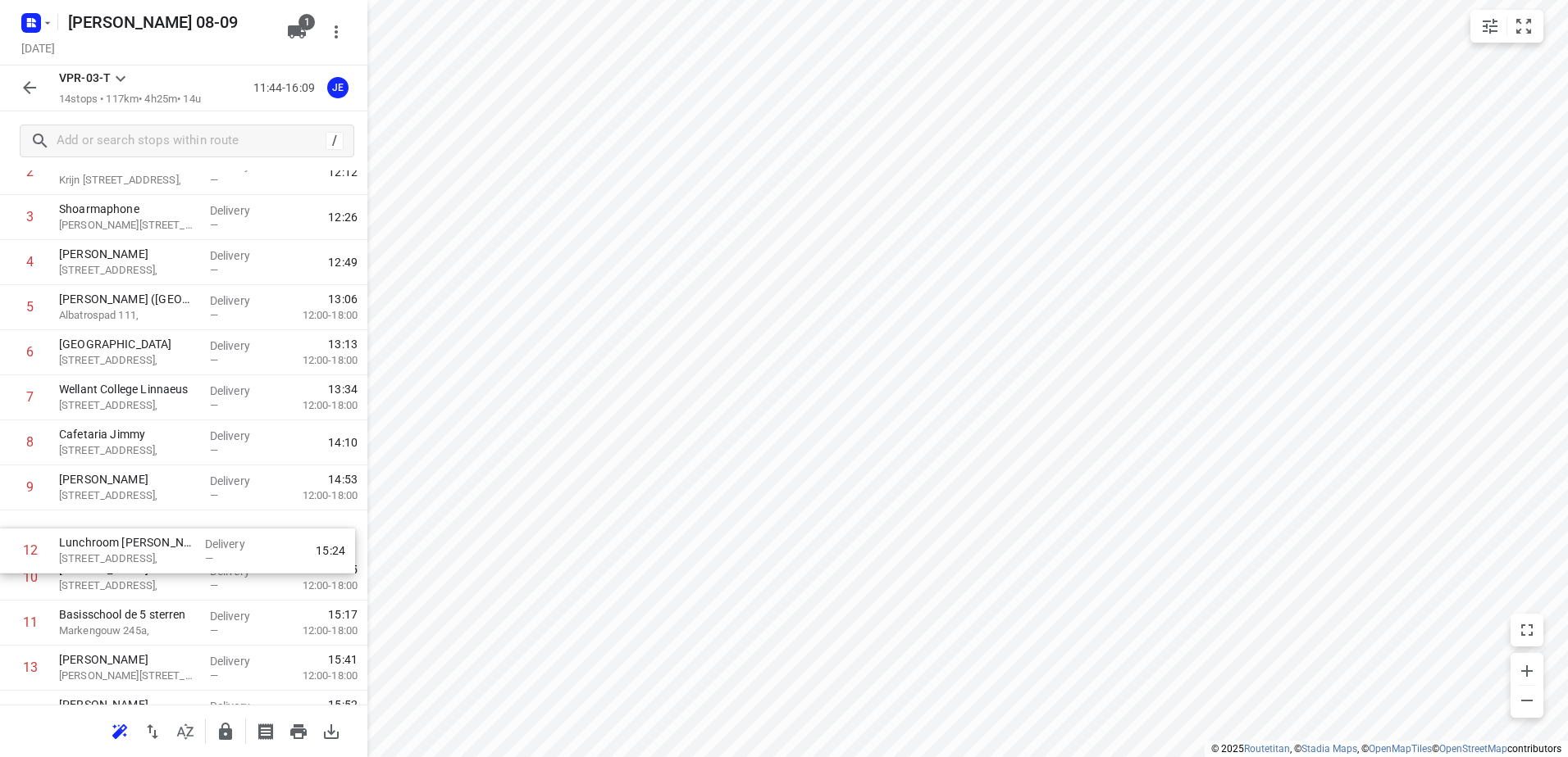
scroll to position [148, 0]
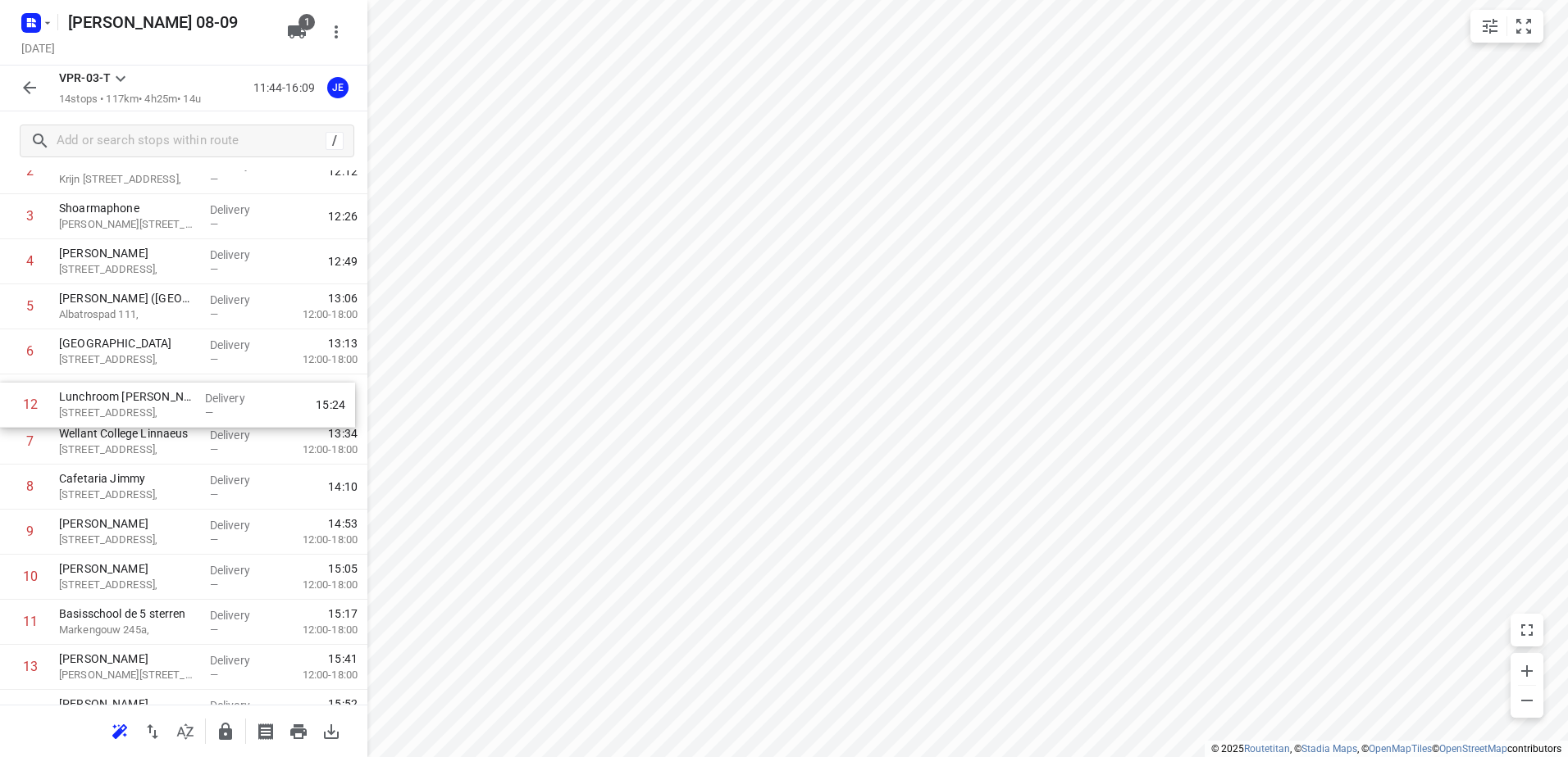
drag, startPoint x: 141, startPoint y: 629, endPoint x: 141, endPoint y: 402, distance: 227.0
click at [141, 402] on div "1 [GEOGRAPHIC_DATA], Delivery — 11:55 2 Koh Asian Foodbar IJburg [STREET_ADDRES…" at bounding box center [183, 420] width 367 height 631
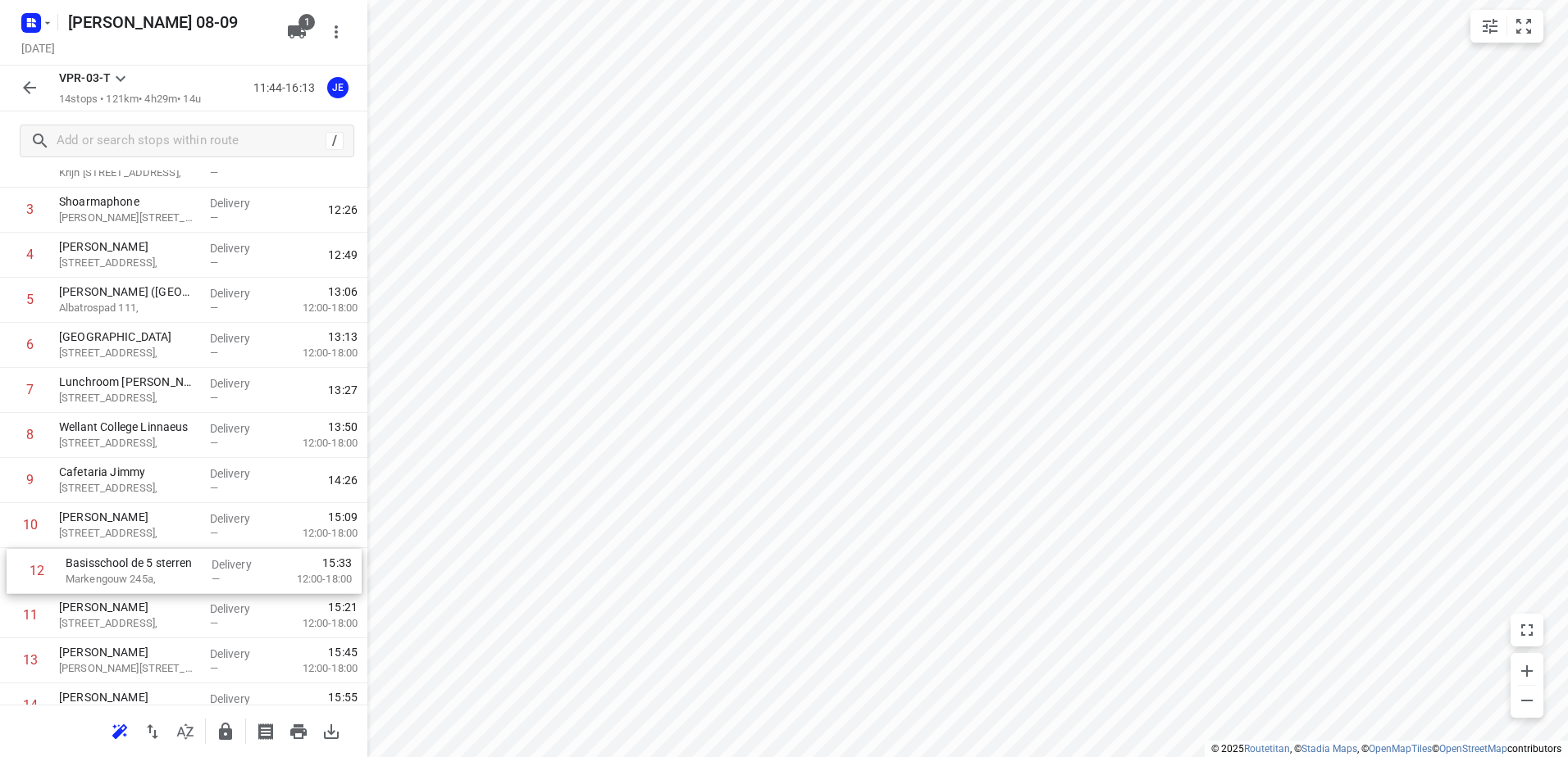
scroll to position [157, 0]
drag, startPoint x: 122, startPoint y: 633, endPoint x: 126, endPoint y: 445, distance: 188.0
click at [126, 445] on div "1 [GEOGRAPHIC_DATA], Delivery — 11:55 2 Koh Asian Foodbar IJburg [STREET_ADDRES…" at bounding box center [183, 411] width 367 height 631
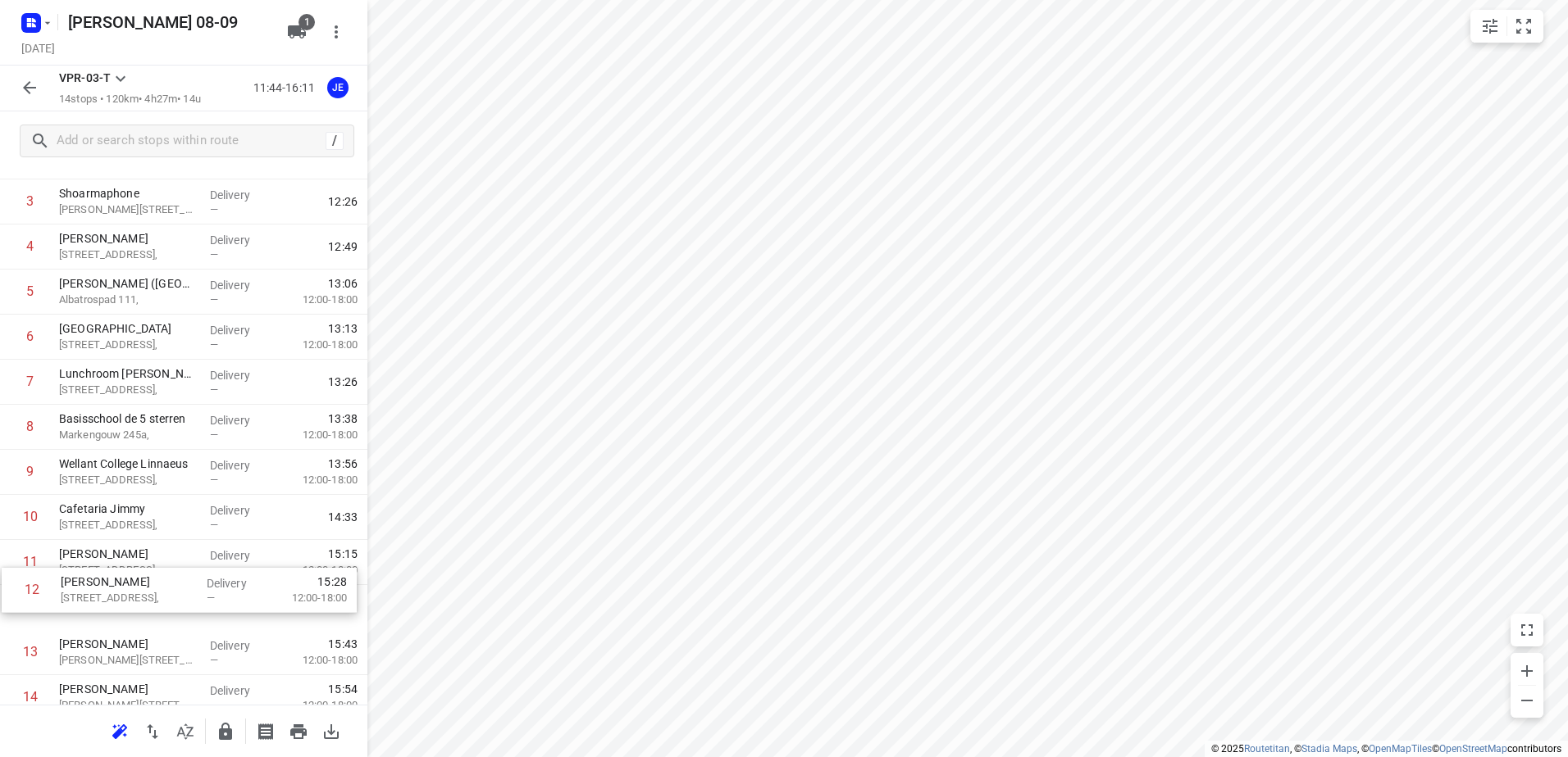
scroll to position [168, 0]
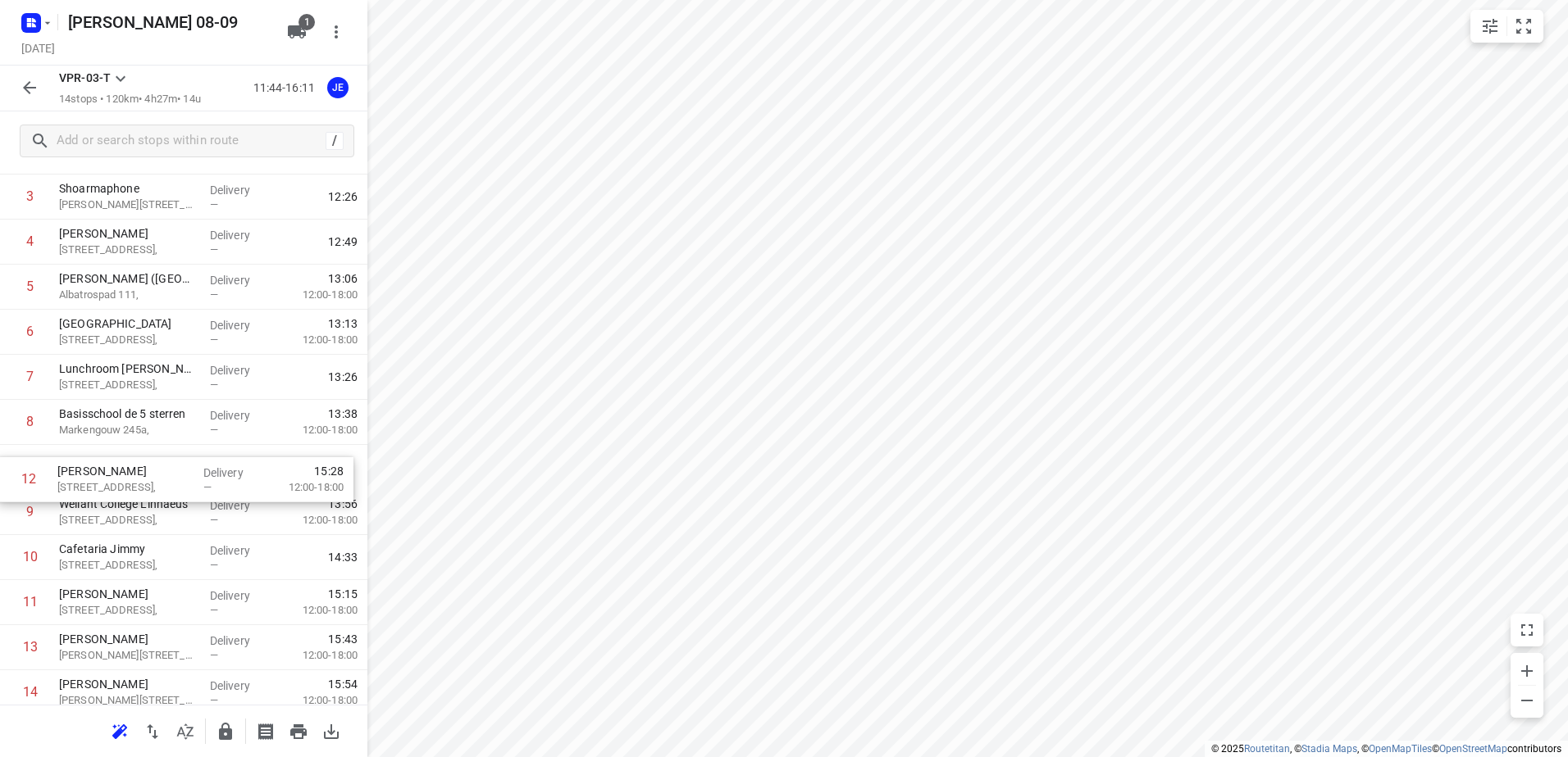
drag, startPoint x: 98, startPoint y: 619, endPoint x: 97, endPoint y: 481, distance: 138.0
click at [97, 481] on div "1 [GEOGRAPHIC_DATA], Delivery — 11:55 2 Koh Asian Foodbar IJburg [STREET_ADDRES…" at bounding box center [183, 400] width 367 height 631
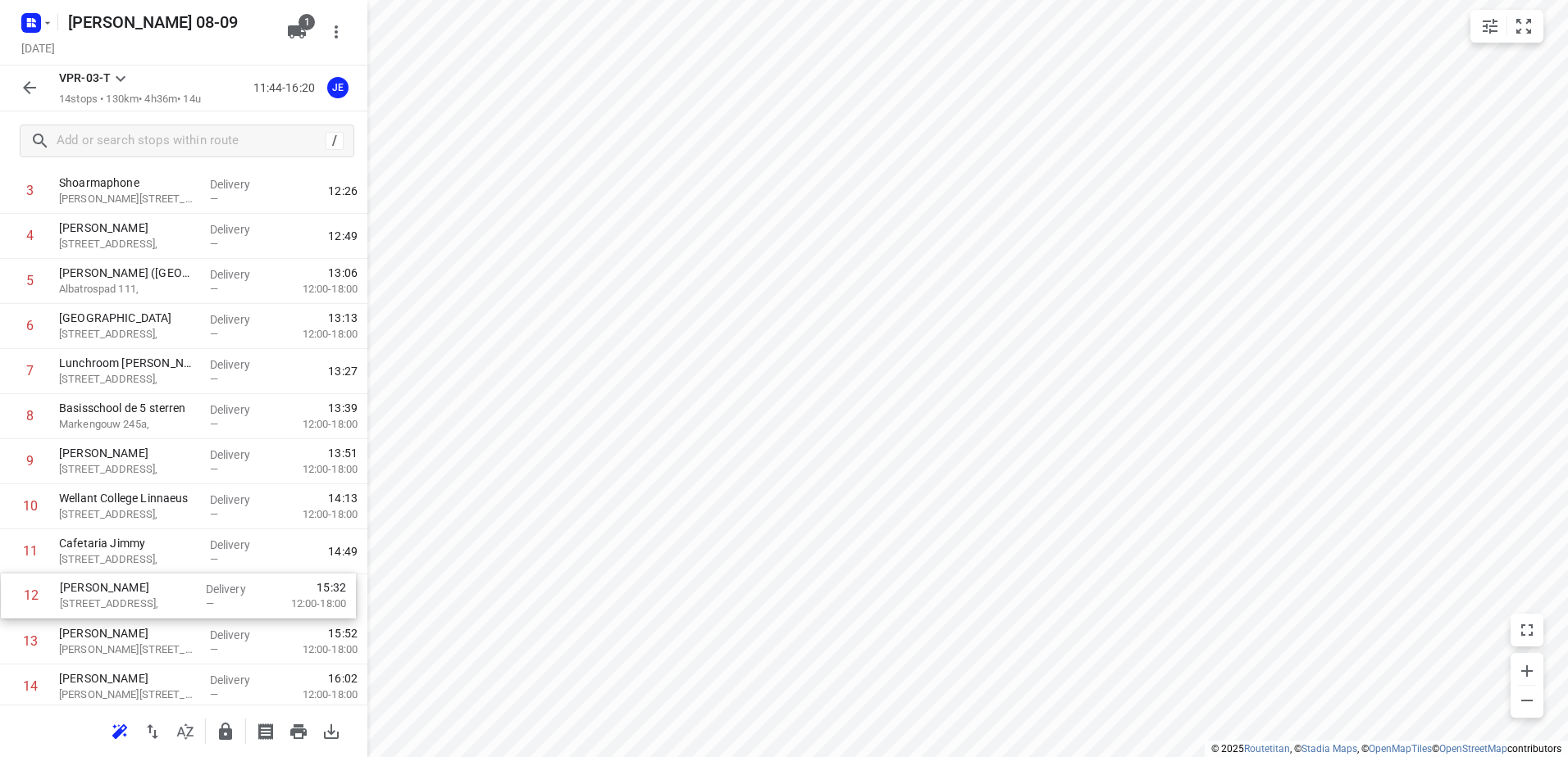
scroll to position [174, 0]
drag, startPoint x: 80, startPoint y: 606, endPoint x: 88, endPoint y: 511, distance: 95.3
click at [88, 511] on div "1 [GEOGRAPHIC_DATA], Delivery — 11:55 2 Koh Asian Foodbar IJburg [STREET_ADDRES…" at bounding box center [183, 394] width 367 height 631
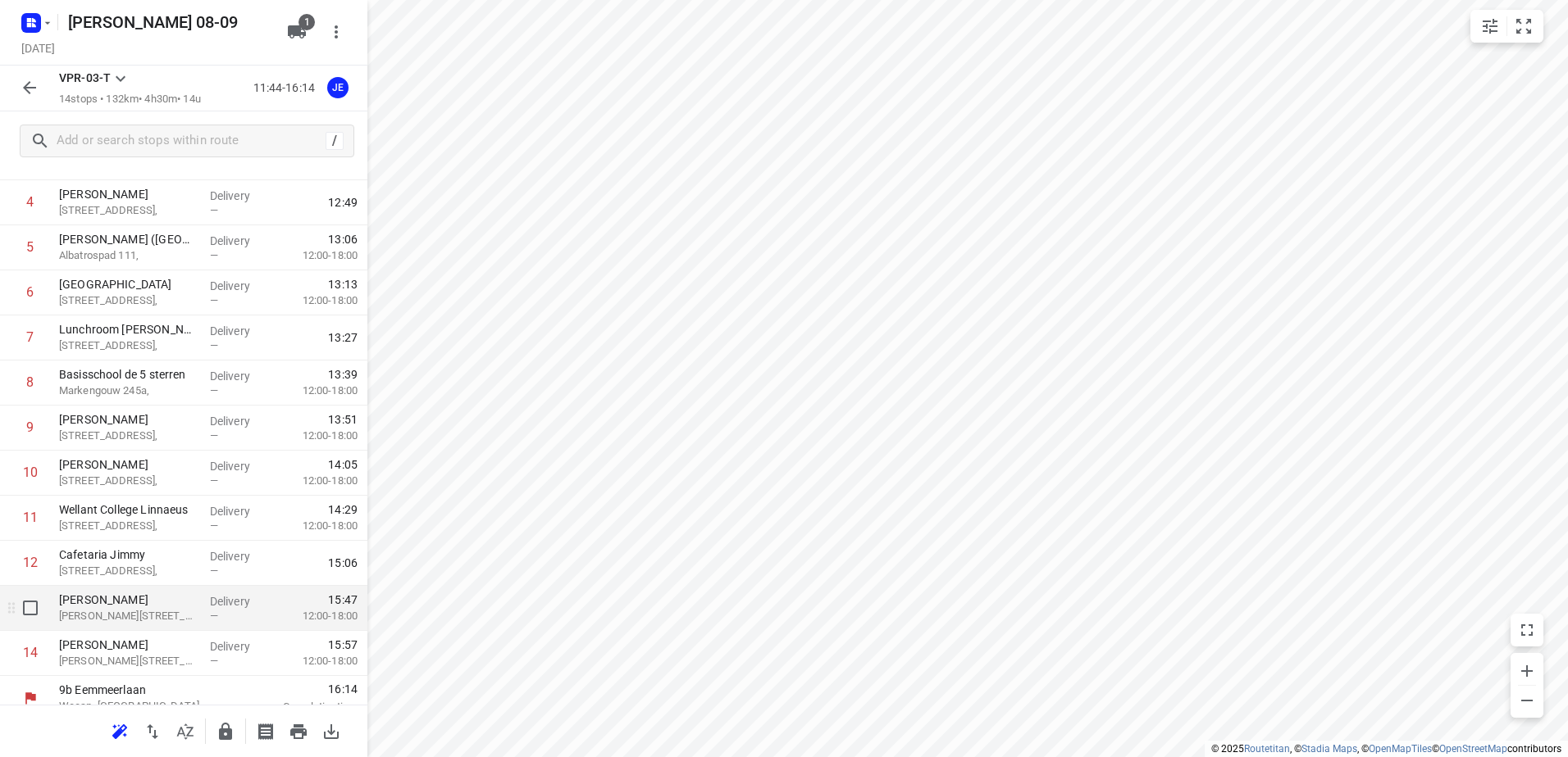
scroll to position [224, 0]
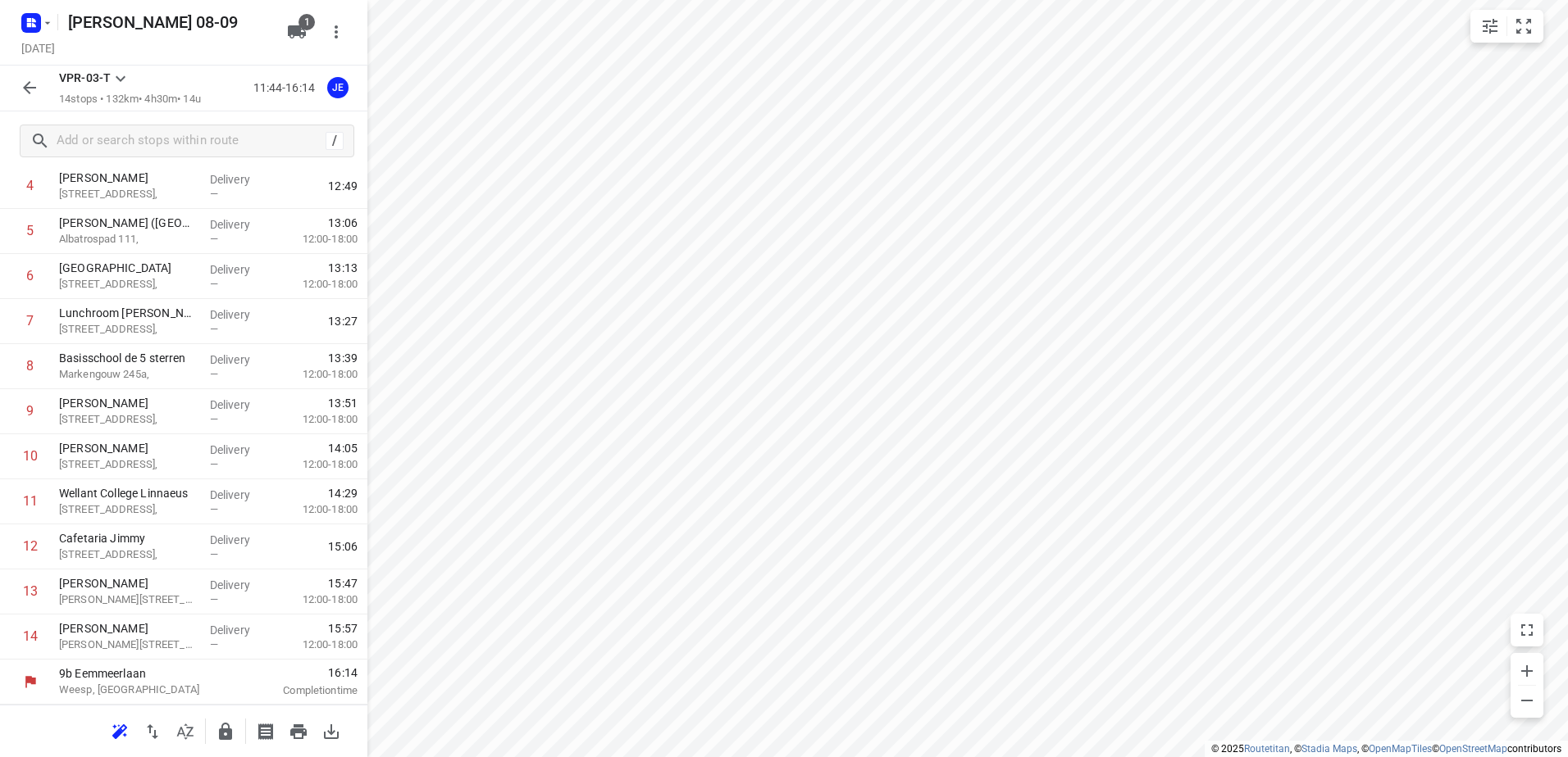
click at [33, 86] on icon "button" at bounding box center [30, 88] width 20 height 20
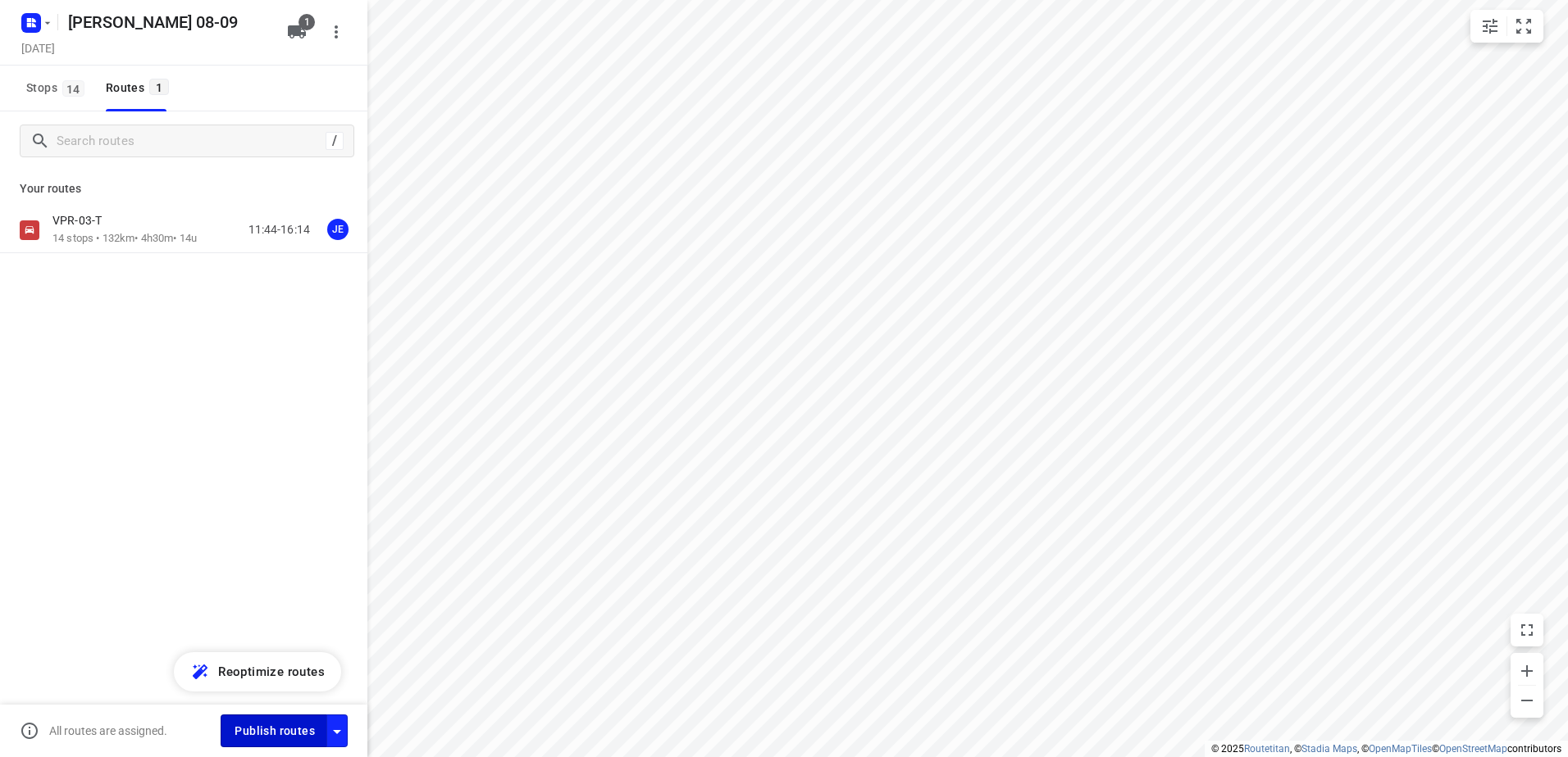
click at [260, 727] on span "Publish routes" at bounding box center [274, 731] width 80 height 21
click at [49, 25] on icon "button" at bounding box center [47, 23] width 13 height 13
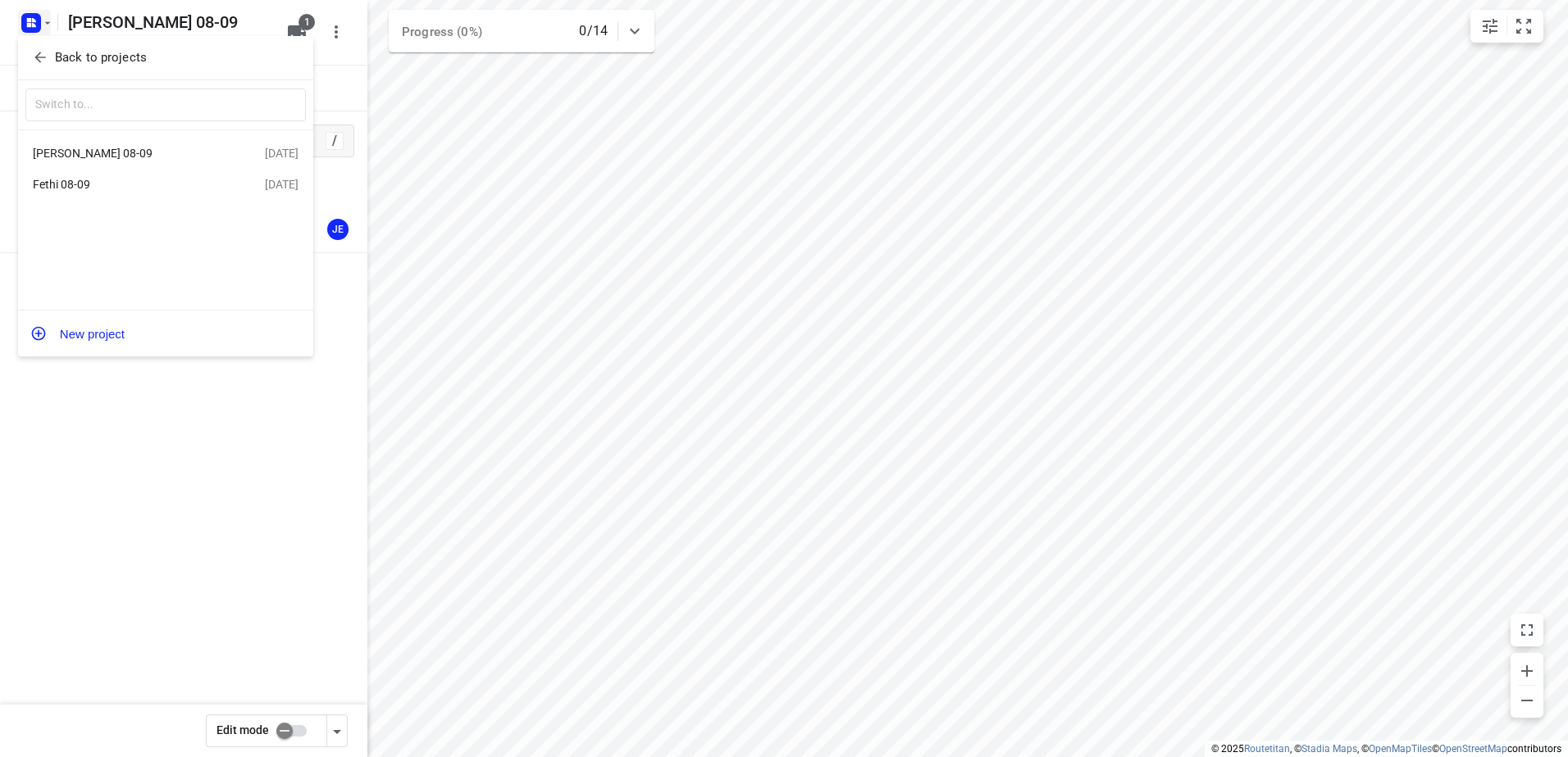
click at [71, 181] on div "Fethi 08-09" at bounding box center [127, 184] width 189 height 13
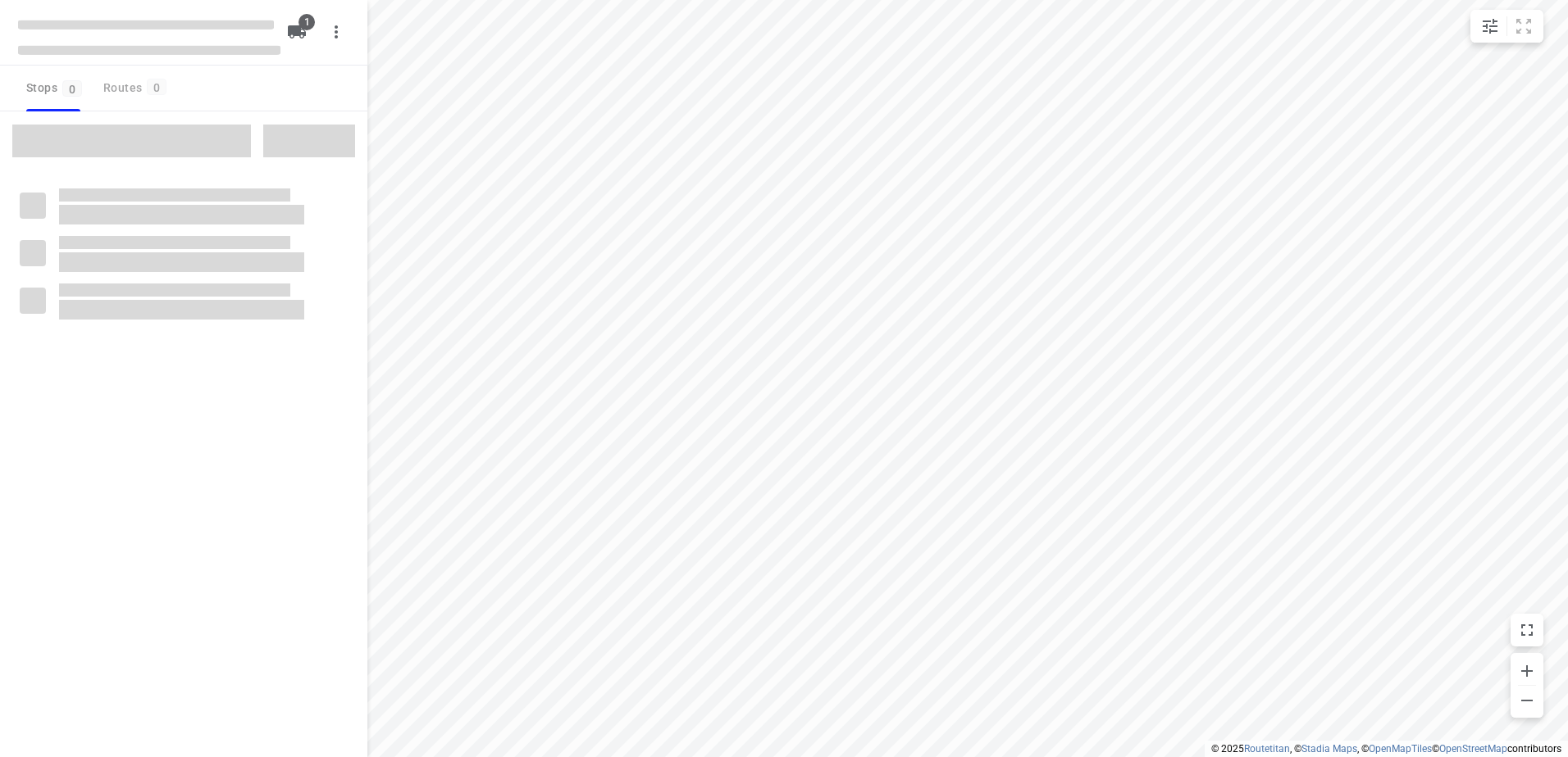
type input "distance"
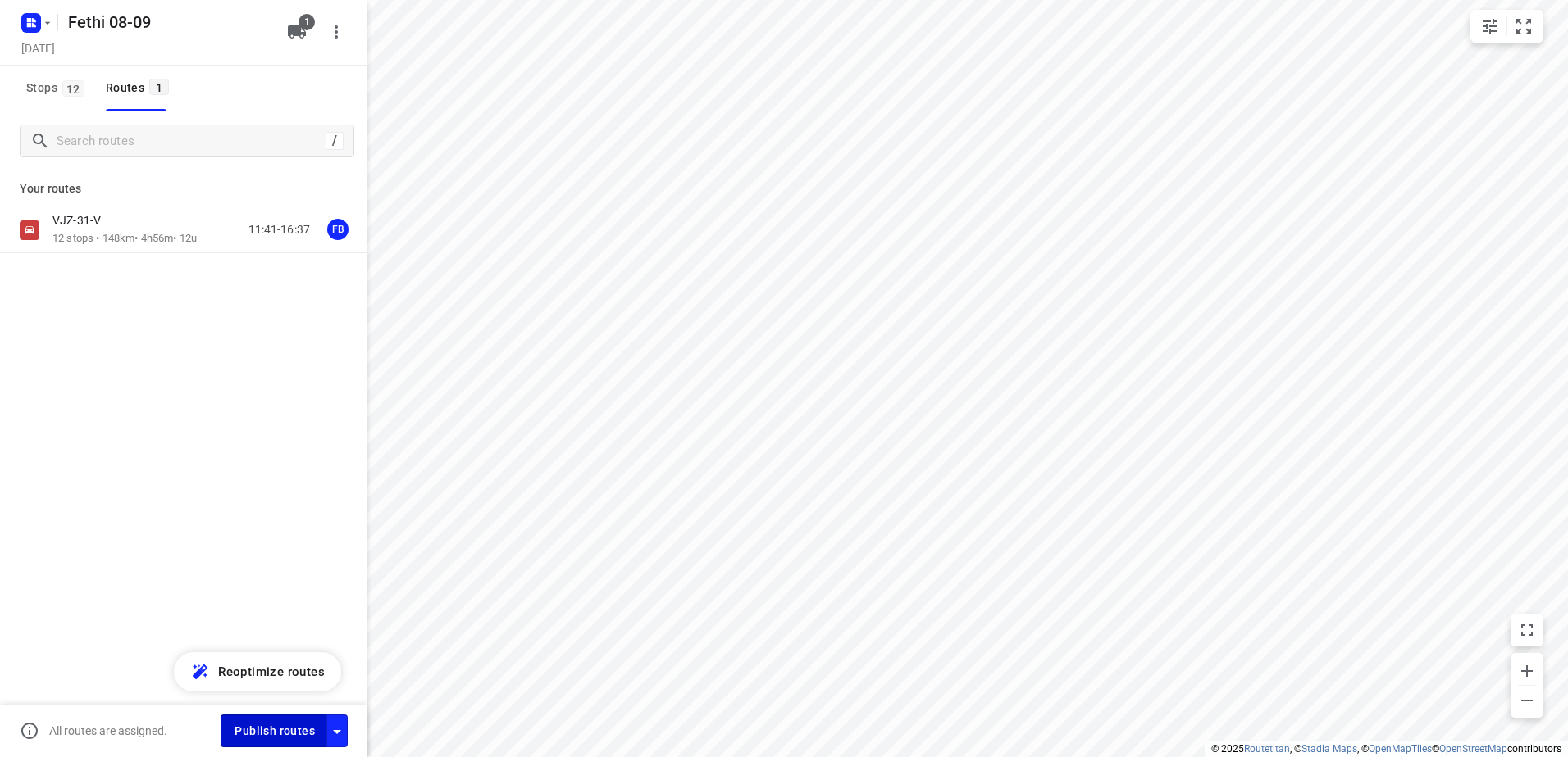
click at [258, 723] on span "Publish routes" at bounding box center [274, 731] width 80 height 21
